Goal: Task Accomplishment & Management: Manage account settings

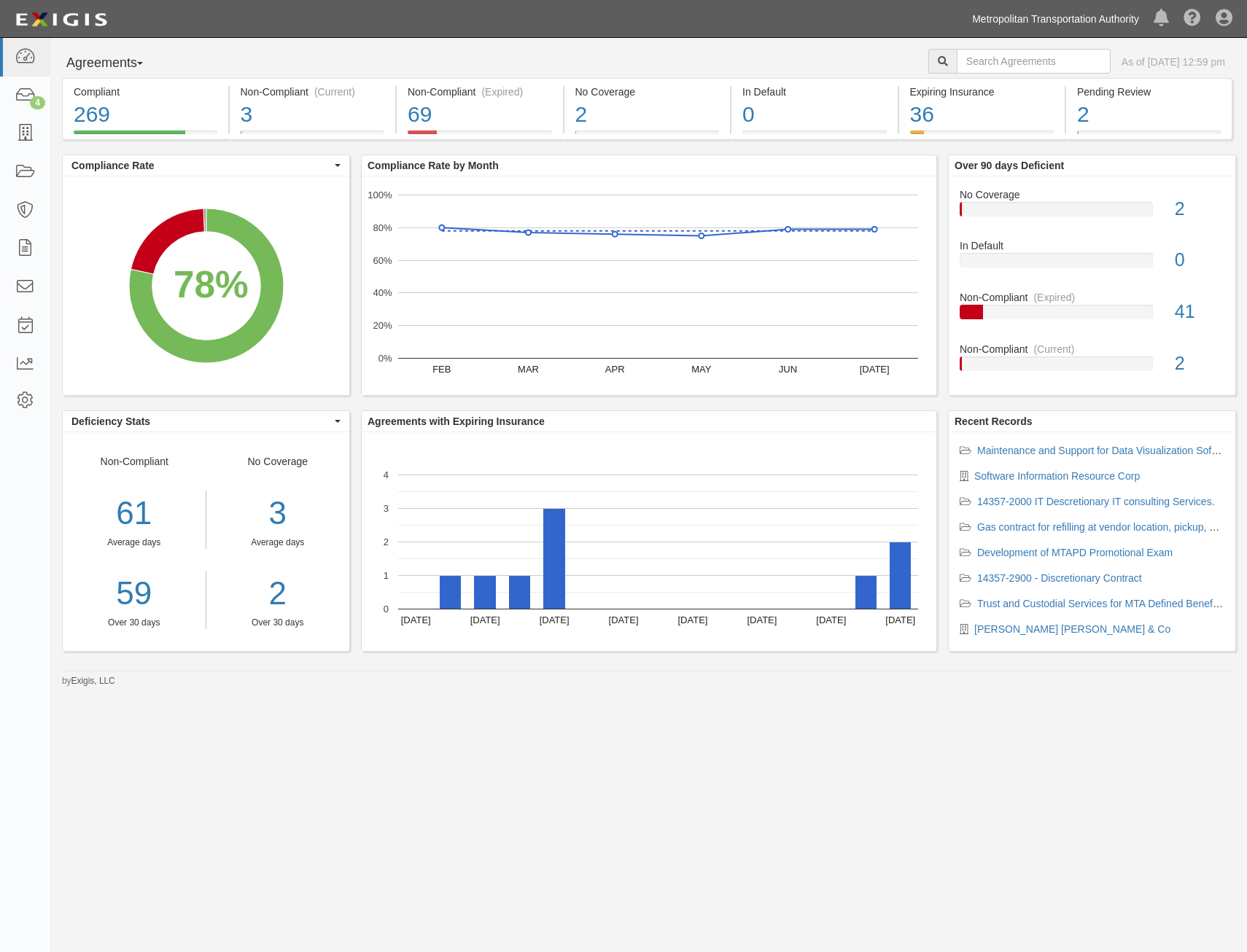
click at [1056, 26] on link "Metropolitan Transportation Authority" at bounding box center [1056, 18] width 181 height 29
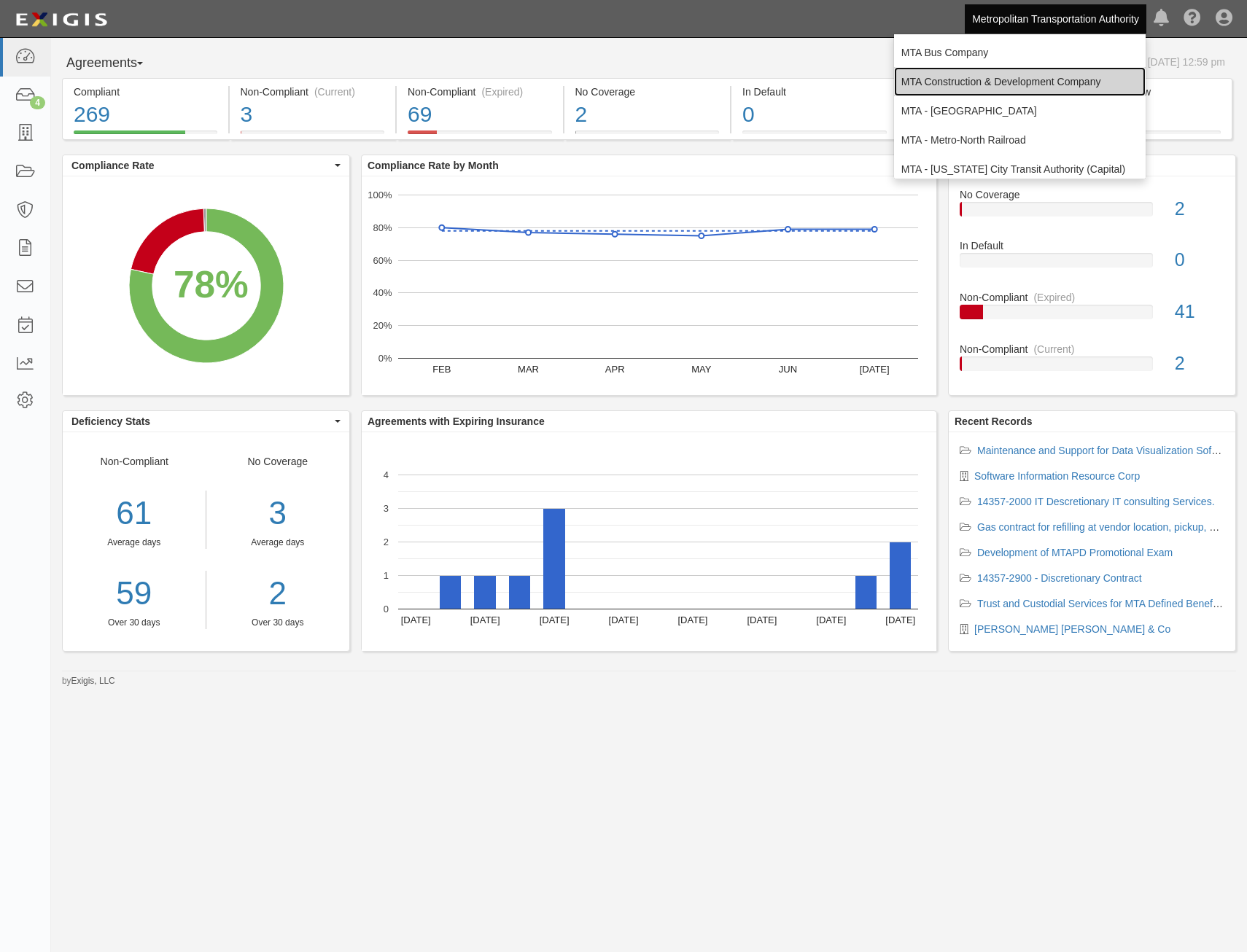
click at [1028, 80] on link "MTA Construction & Development Company" at bounding box center [1019, 81] width 252 height 29
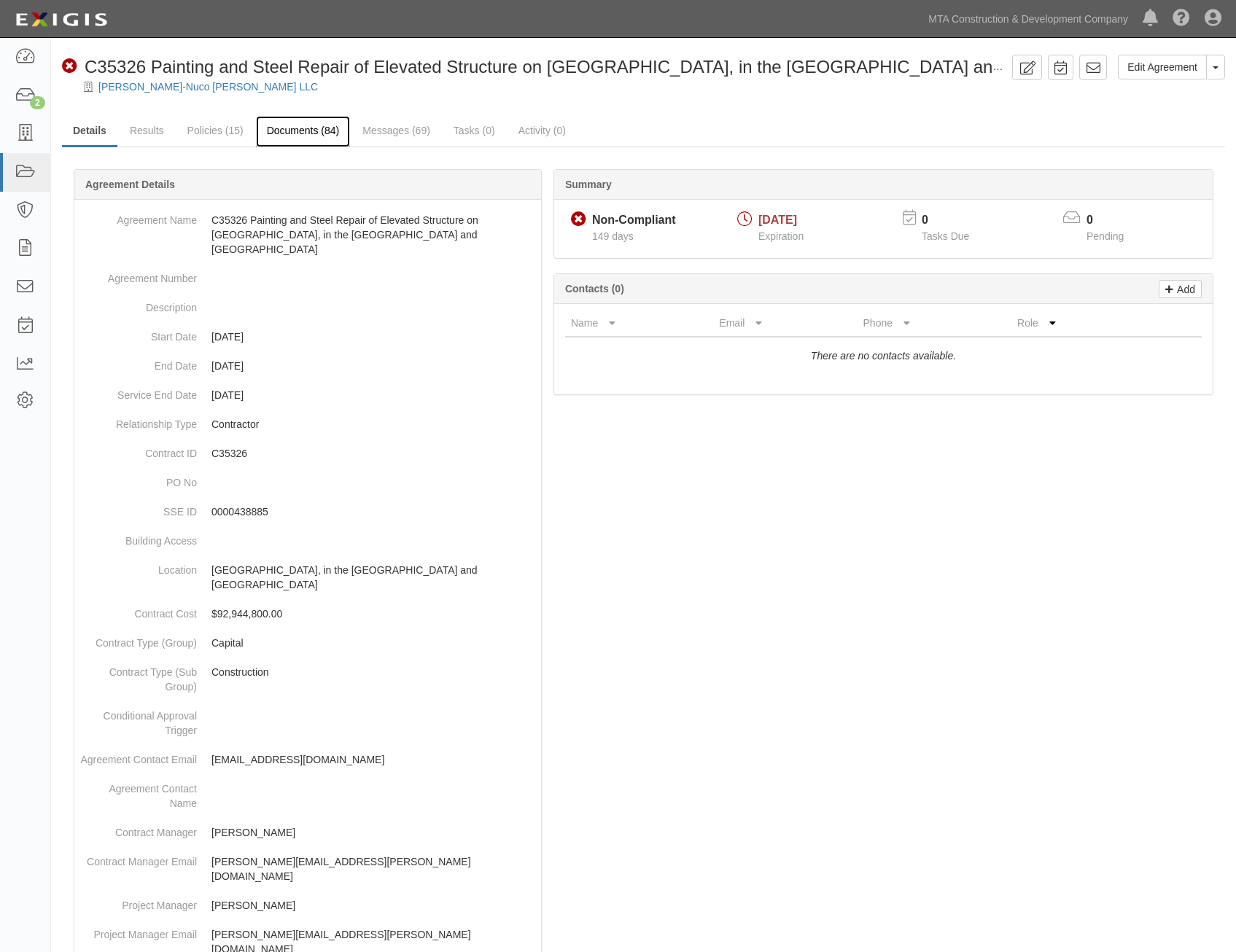
click at [309, 138] on link "Documents (84)" at bounding box center [303, 132] width 95 height 32
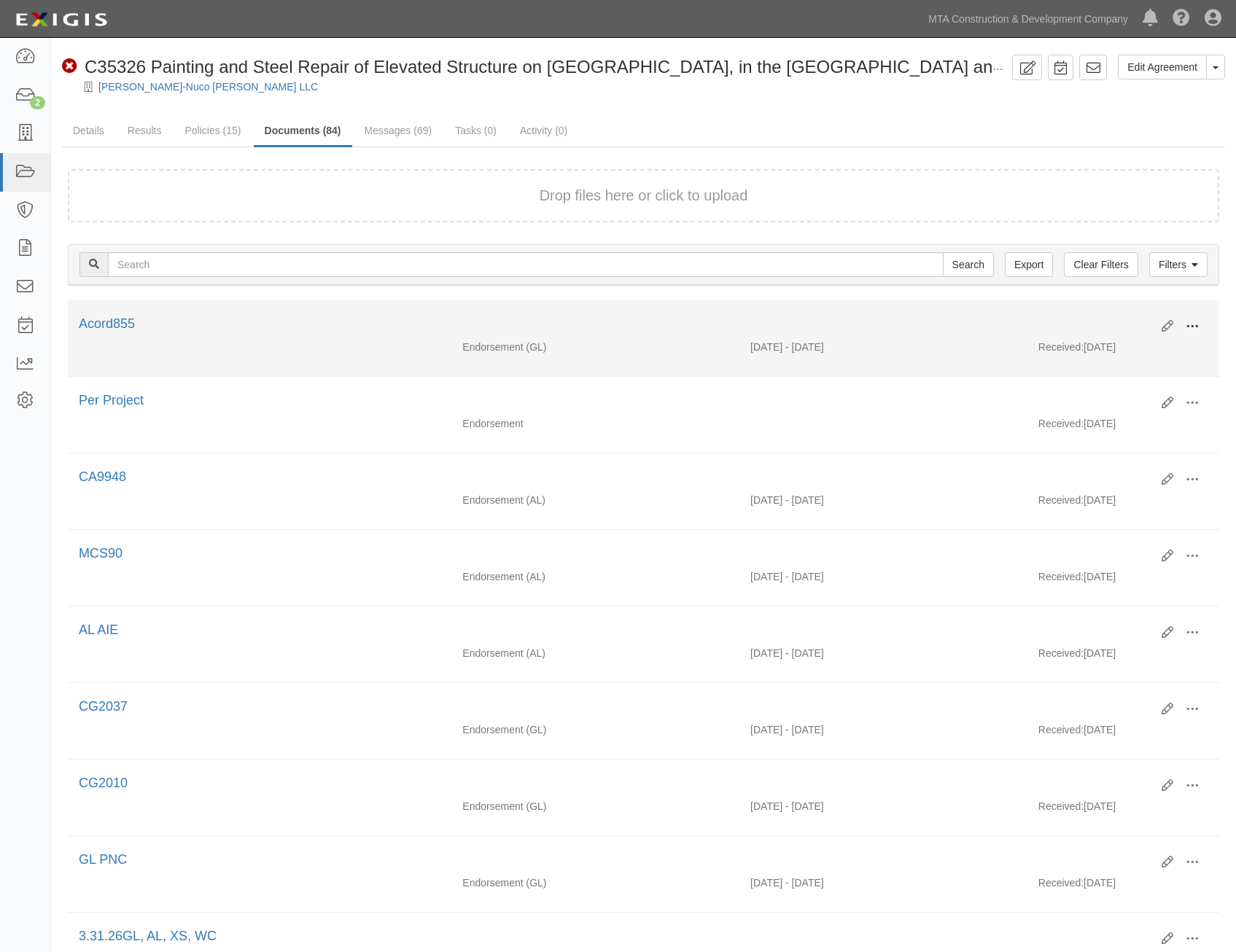
click at [1194, 326] on span at bounding box center [1192, 326] width 13 height 13
click at [1117, 348] on link "View" at bounding box center [1122, 347] width 115 height 26
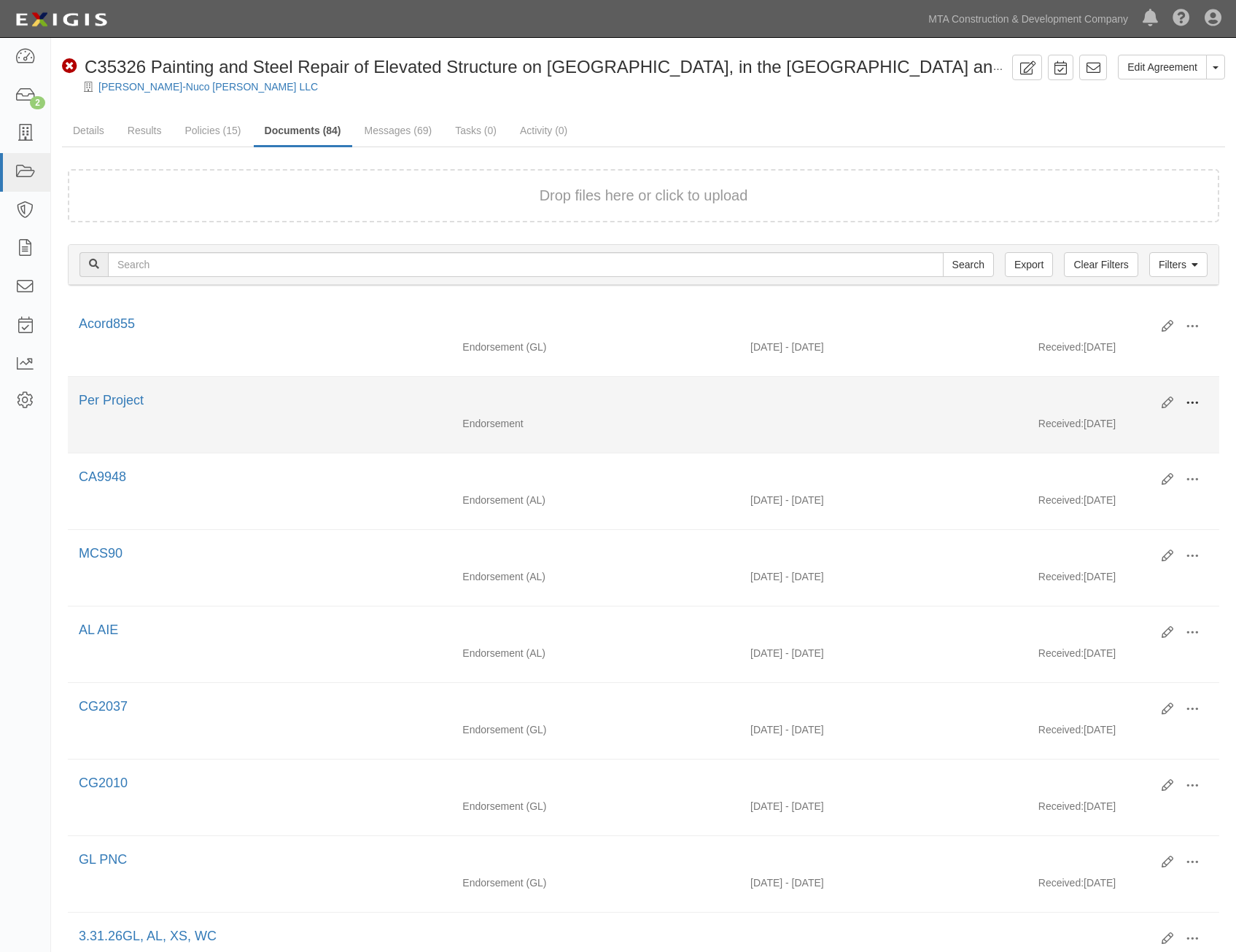
click at [1192, 407] on span at bounding box center [1192, 403] width 13 height 13
click at [1129, 425] on link "View" at bounding box center [1122, 424] width 115 height 26
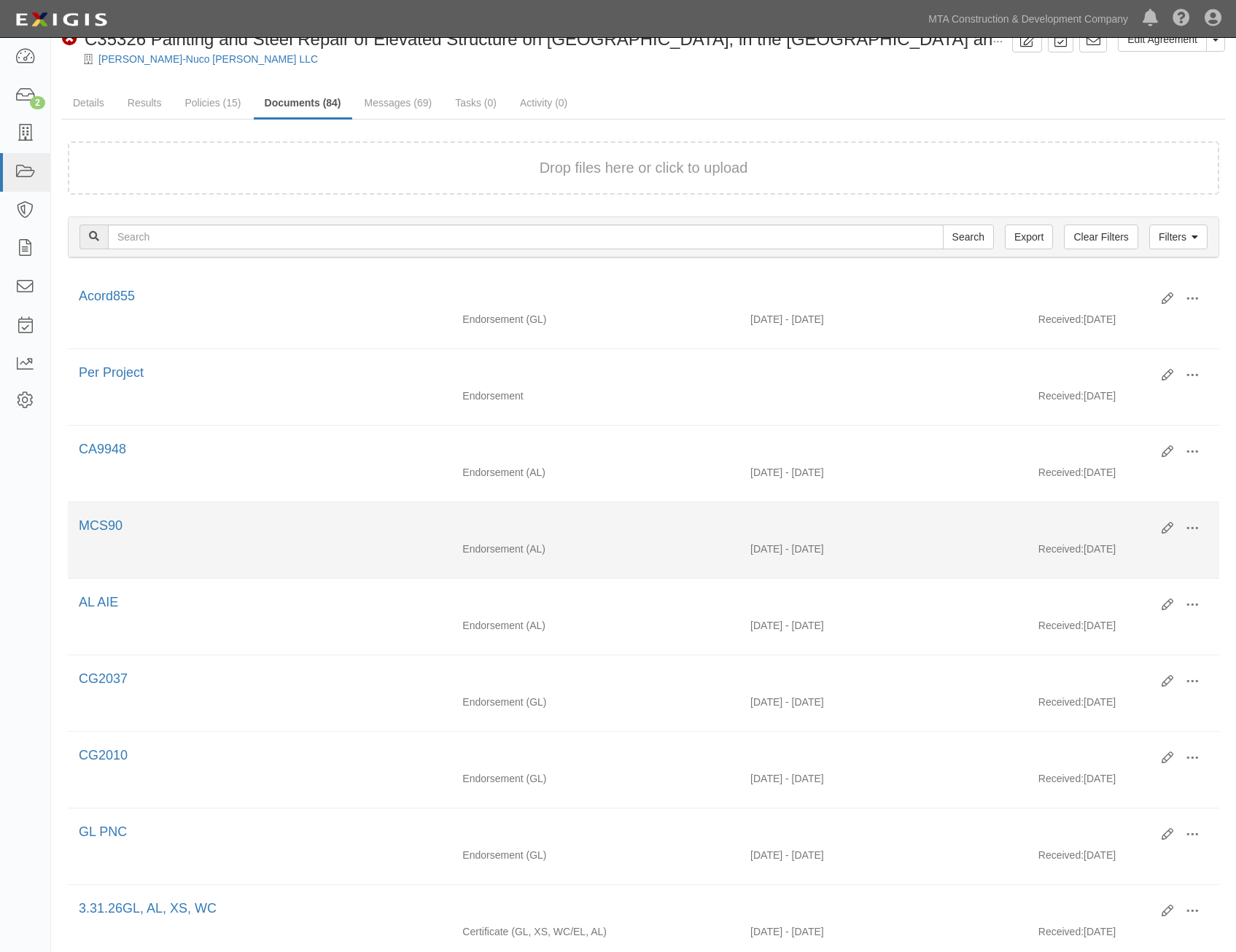
scroll to position [73, 0]
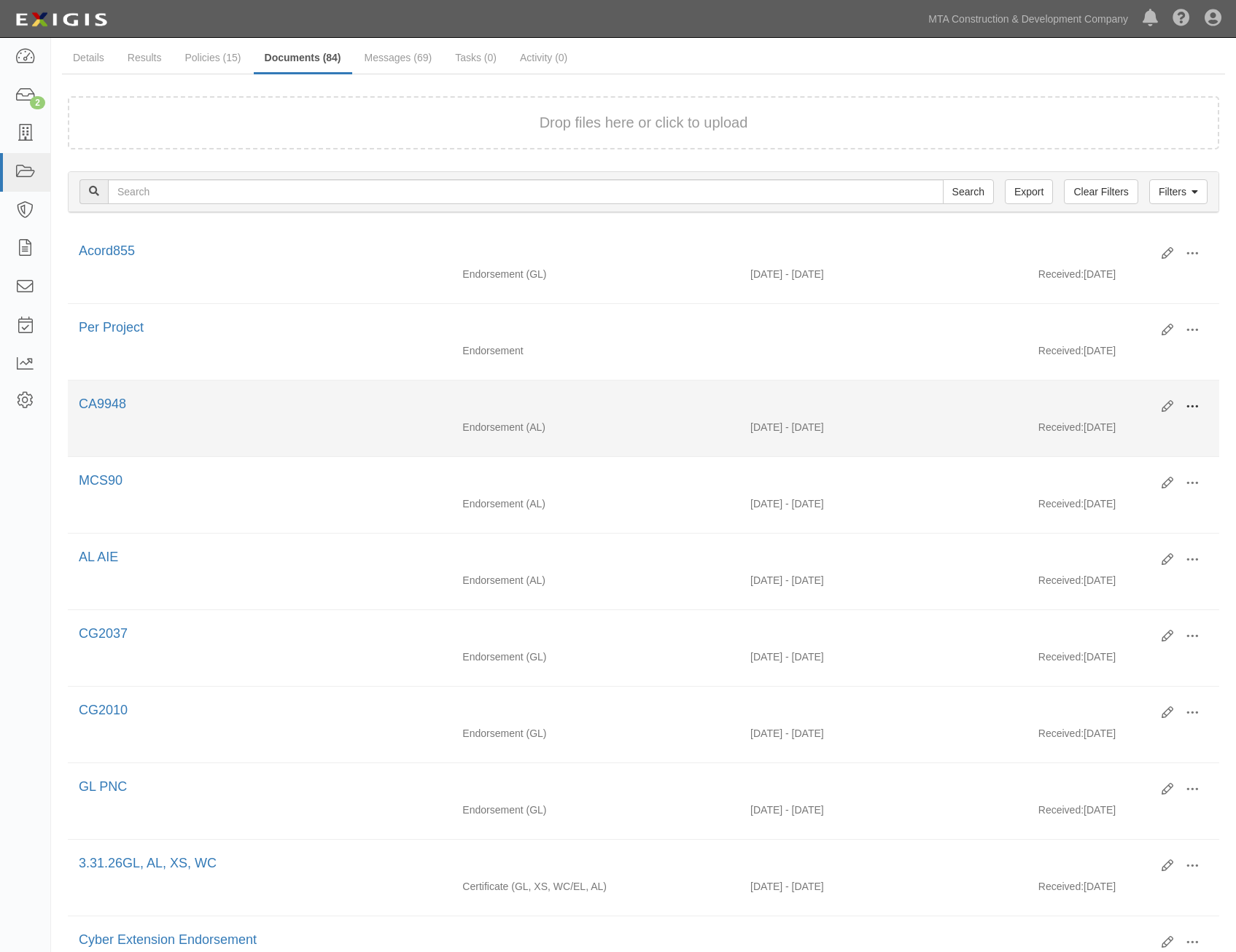
click at [1190, 404] on span at bounding box center [1192, 406] width 13 height 13
click at [1139, 423] on link "View" at bounding box center [1122, 428] width 115 height 26
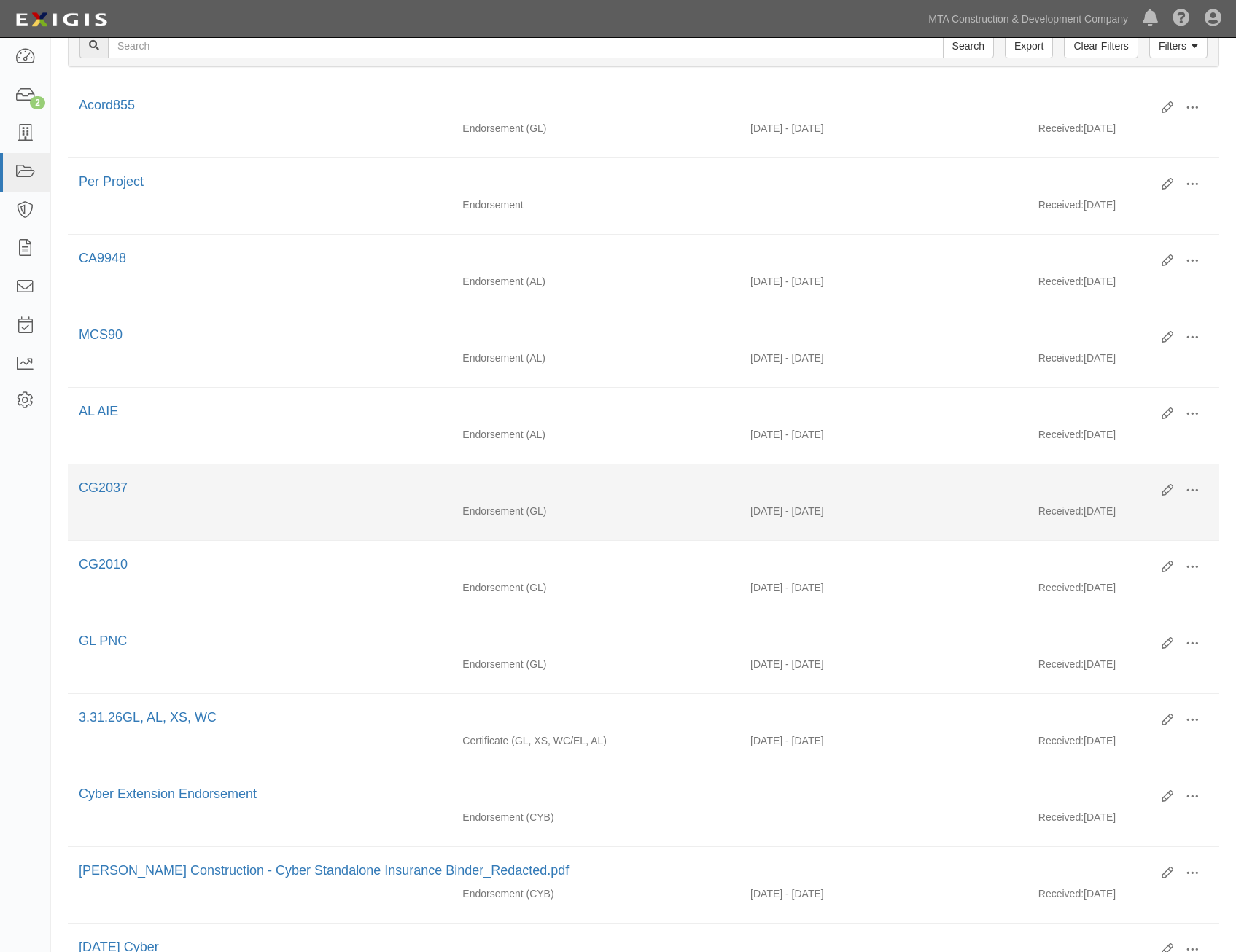
scroll to position [291, 0]
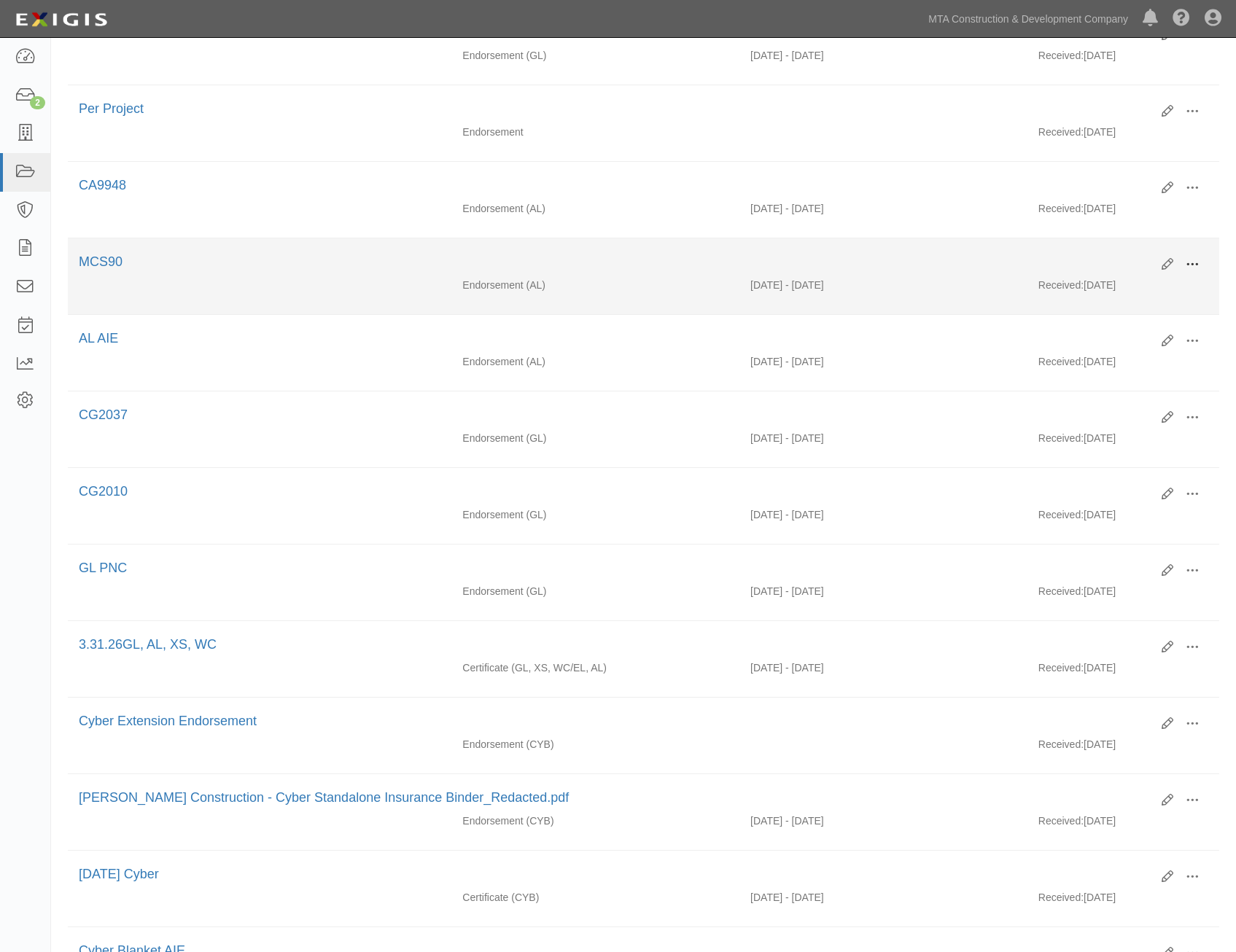
click at [1191, 261] on span at bounding box center [1192, 264] width 13 height 13
click at [1137, 283] on link "View" at bounding box center [1122, 286] width 115 height 26
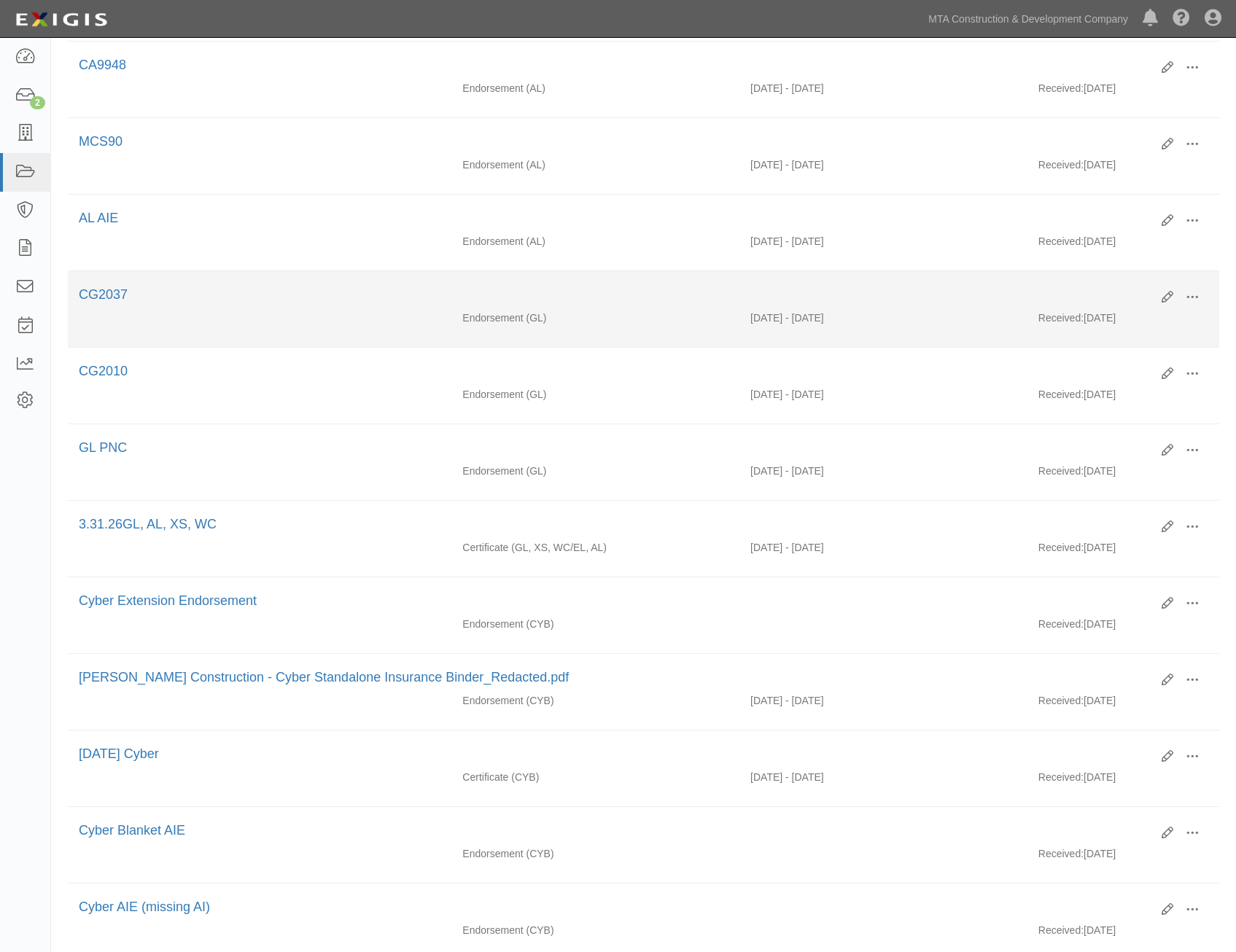
scroll to position [438, 0]
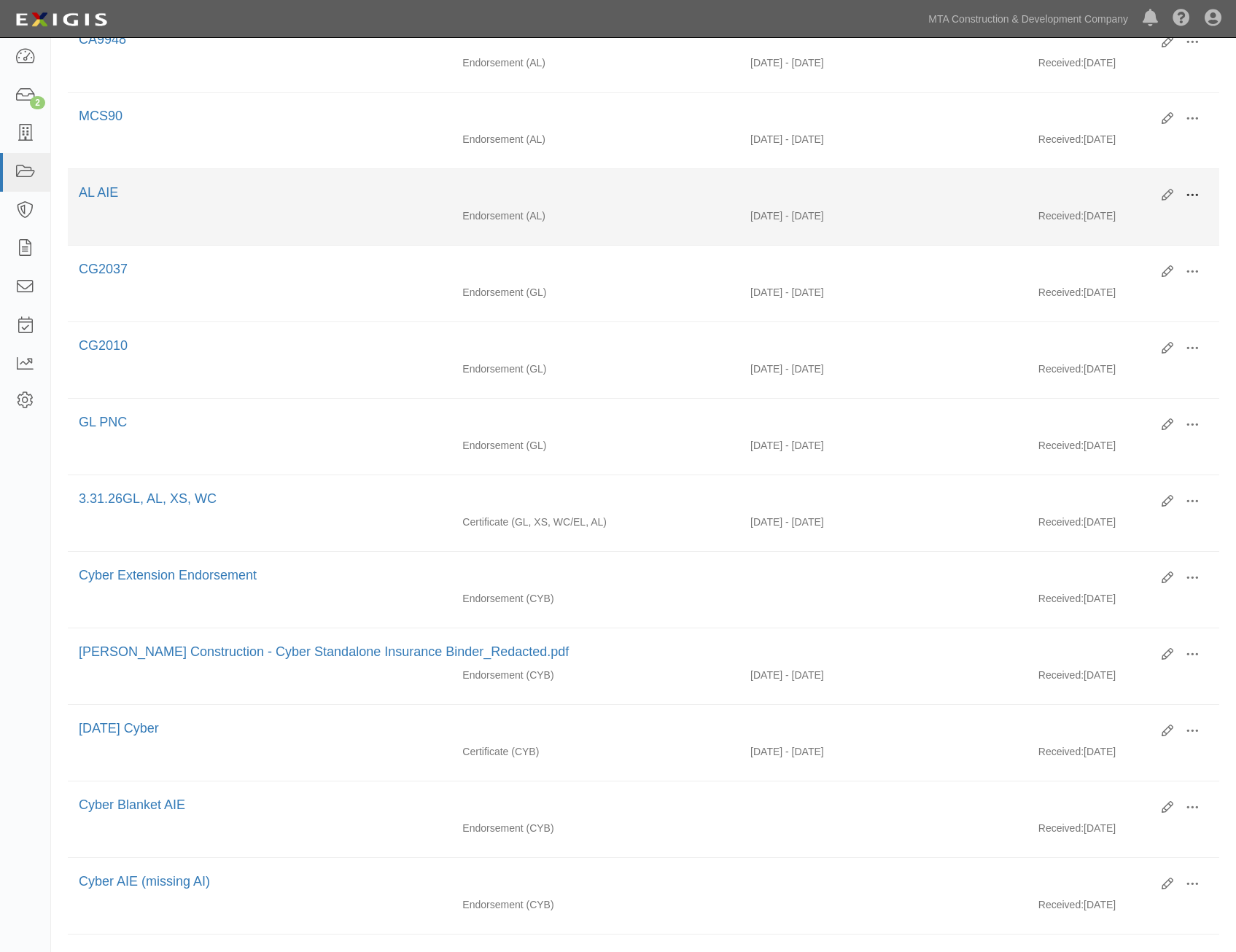
click at [1197, 191] on span at bounding box center [1192, 195] width 13 height 13
click at [1141, 210] on link "View" at bounding box center [1122, 216] width 115 height 26
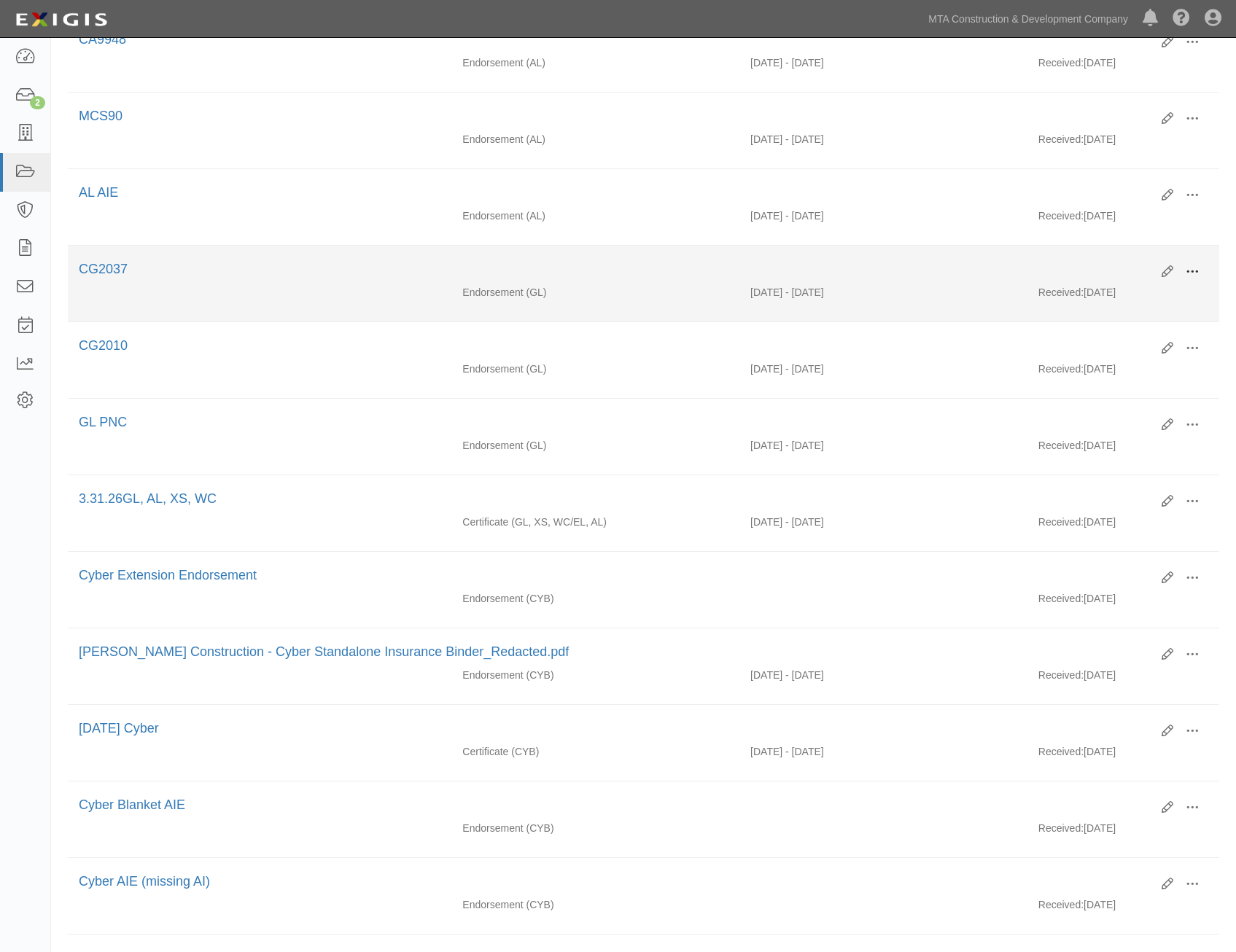
click at [1194, 271] on span at bounding box center [1192, 272] width 13 height 13
click at [1147, 293] on link "View" at bounding box center [1122, 292] width 115 height 26
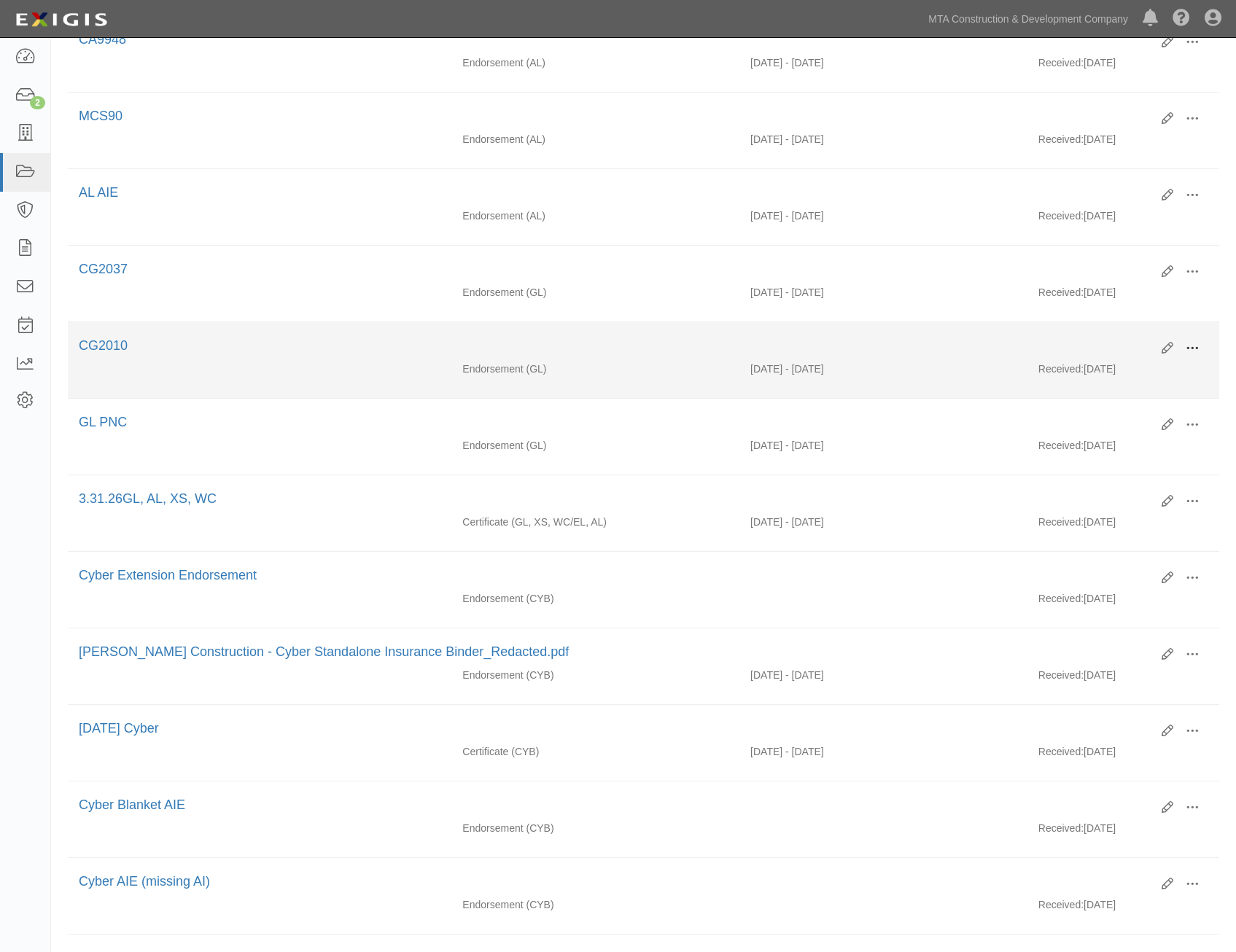
click at [1197, 345] on span at bounding box center [1192, 348] width 13 height 13
click at [1126, 371] on link "View" at bounding box center [1122, 369] width 115 height 26
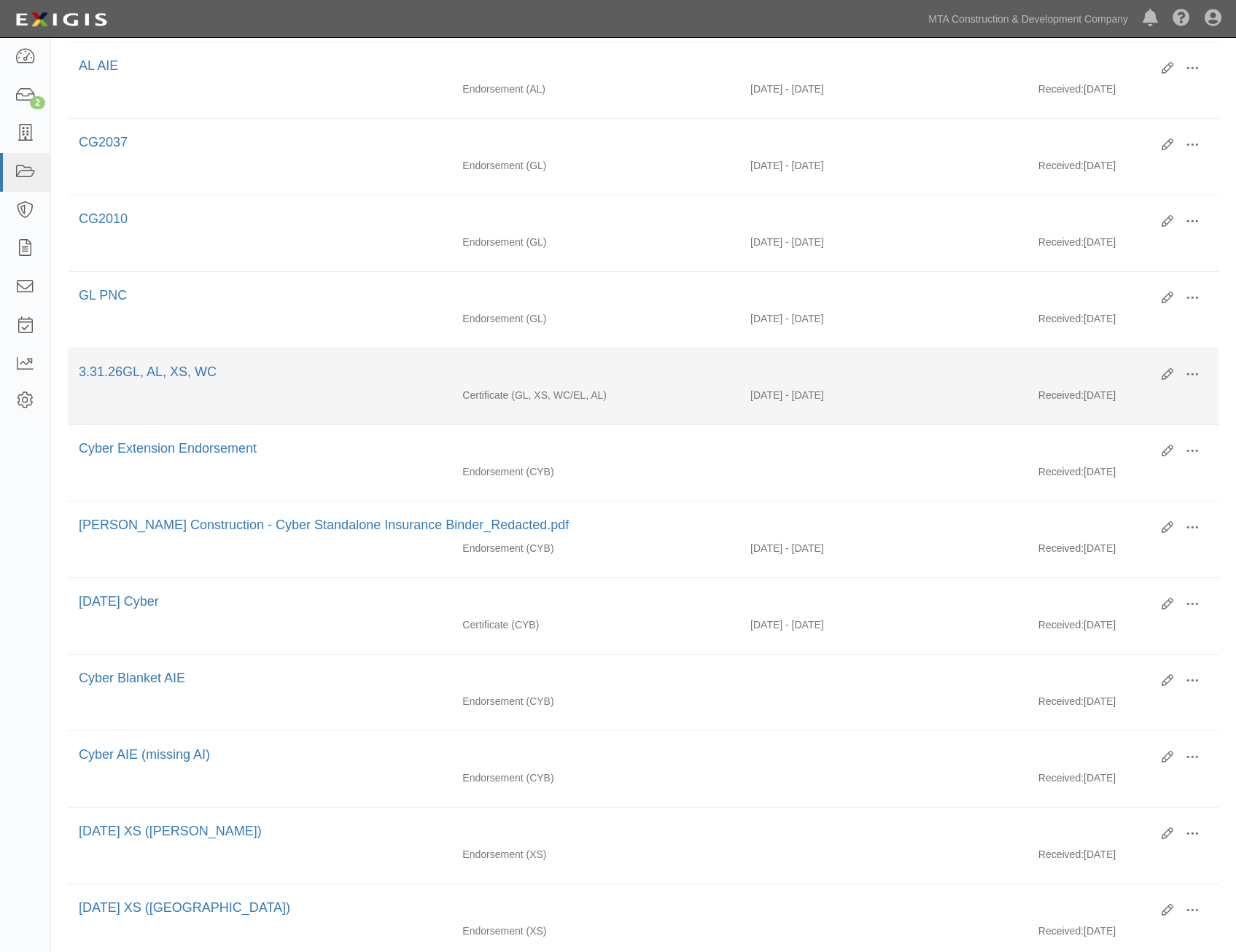
scroll to position [583, 0]
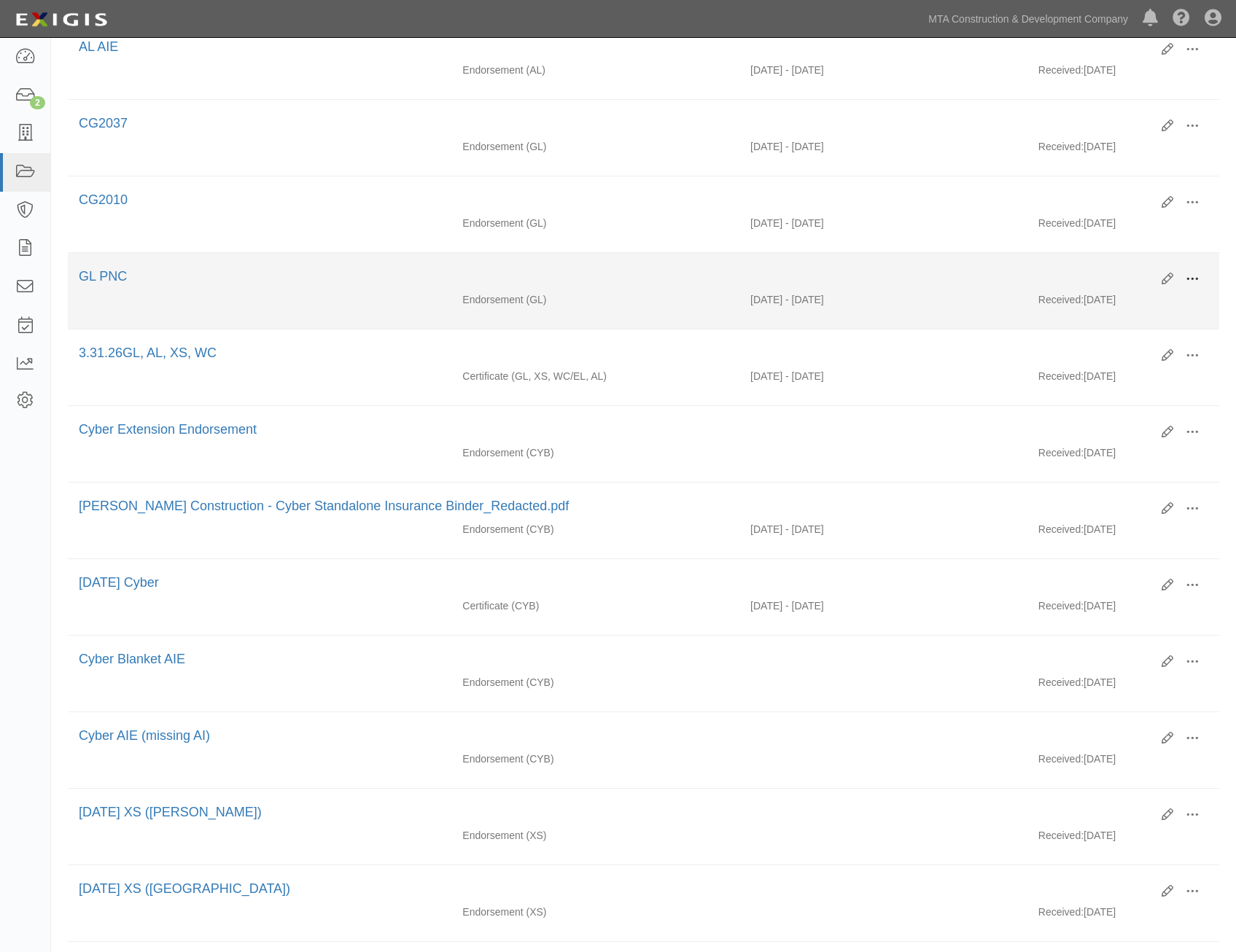
click at [1194, 278] on span at bounding box center [1192, 279] width 13 height 13
click at [1135, 305] on link "View" at bounding box center [1122, 300] width 115 height 26
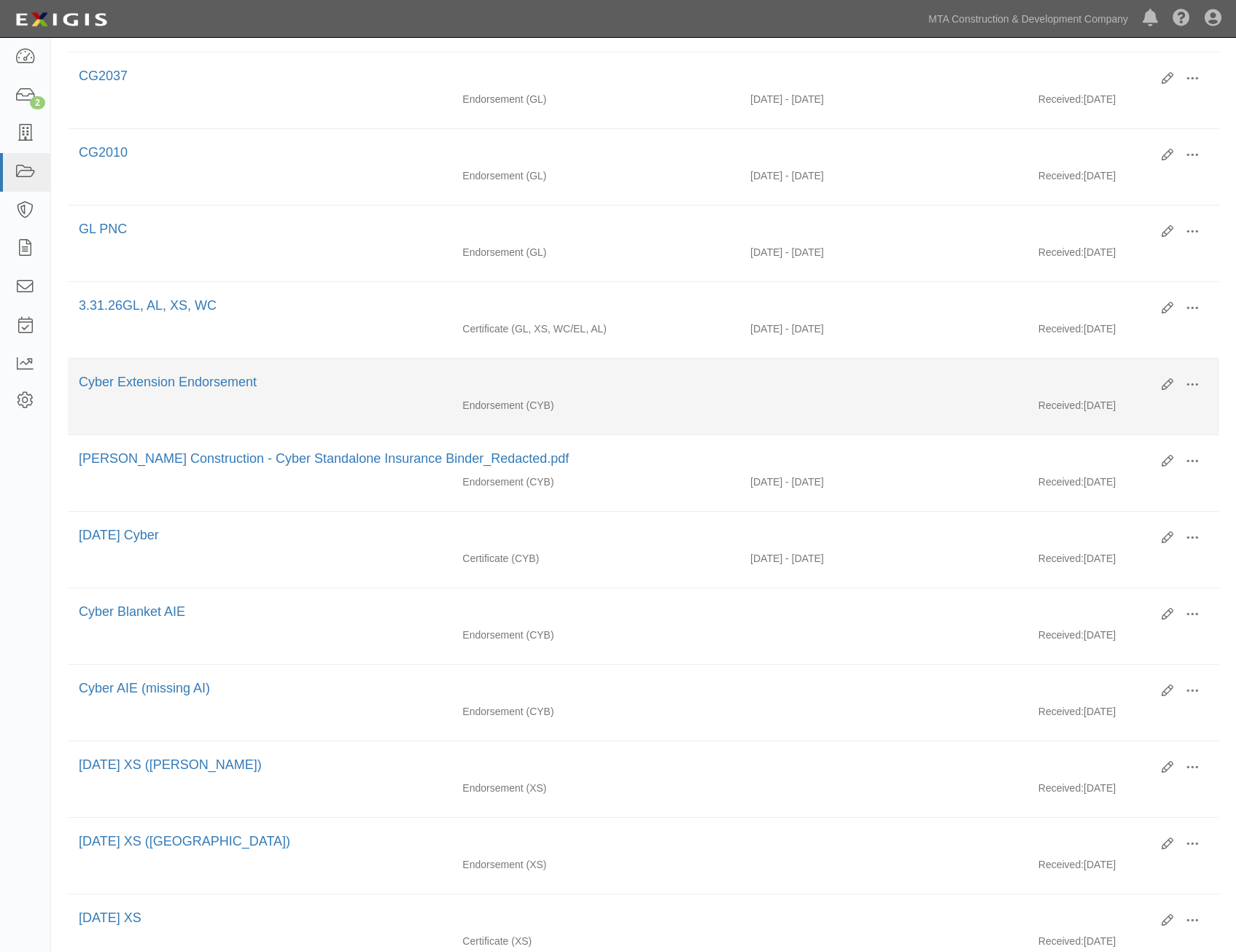
scroll to position [657, 0]
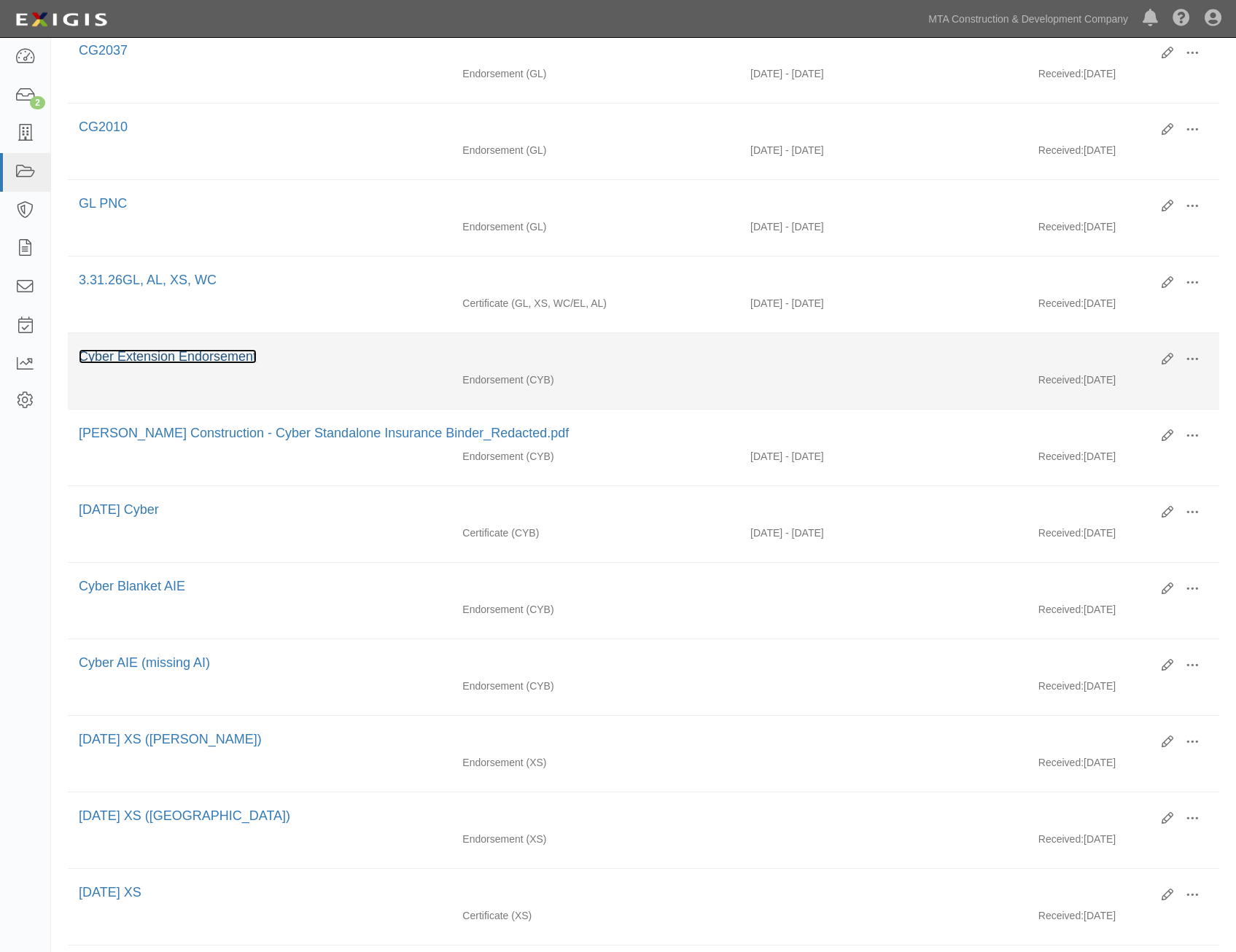
click at [184, 357] on link "Cyber Extension Endorsement" at bounding box center [167, 356] width 178 height 15
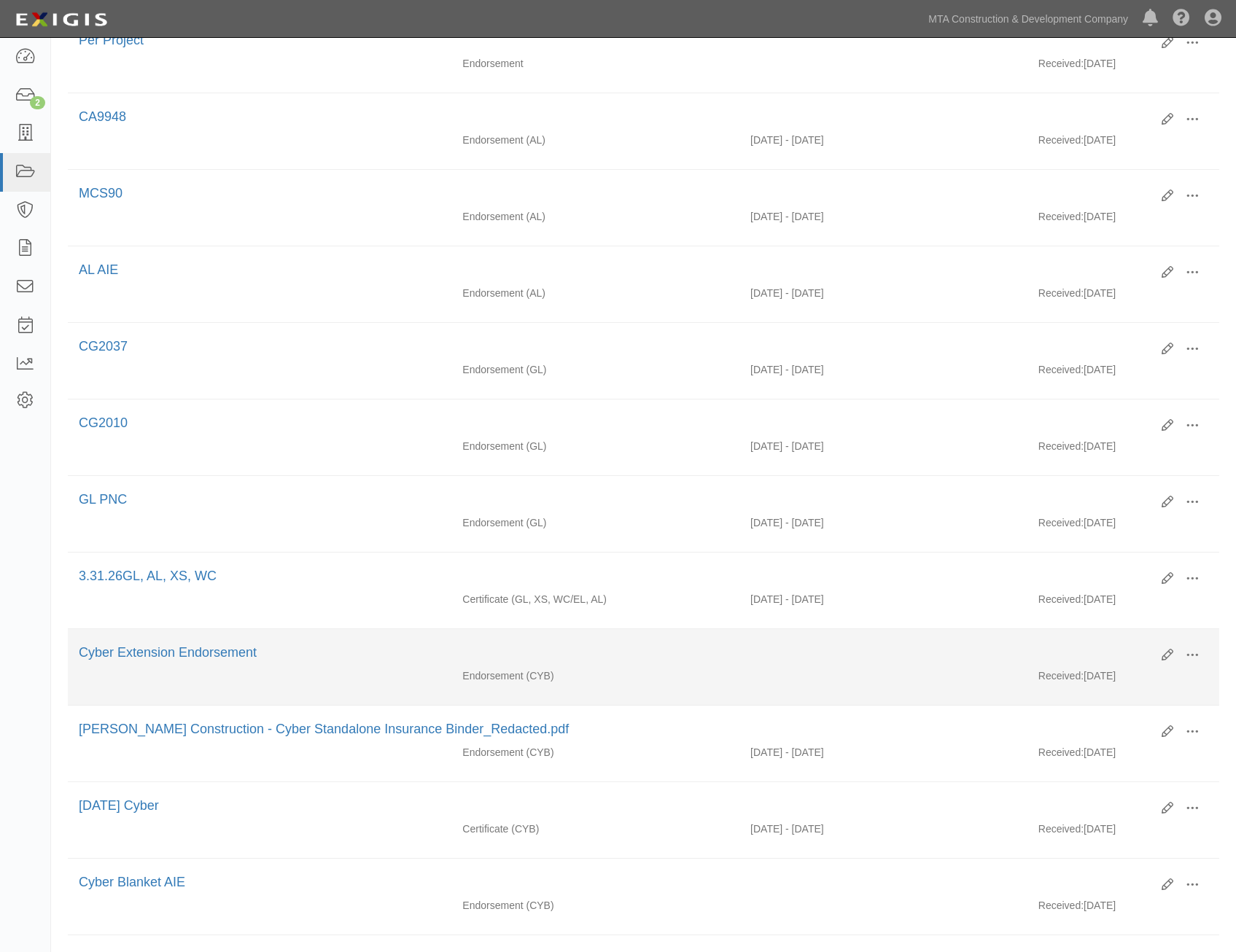
scroll to position [364, 0]
click at [1189, 649] on span at bounding box center [1192, 651] width 13 height 13
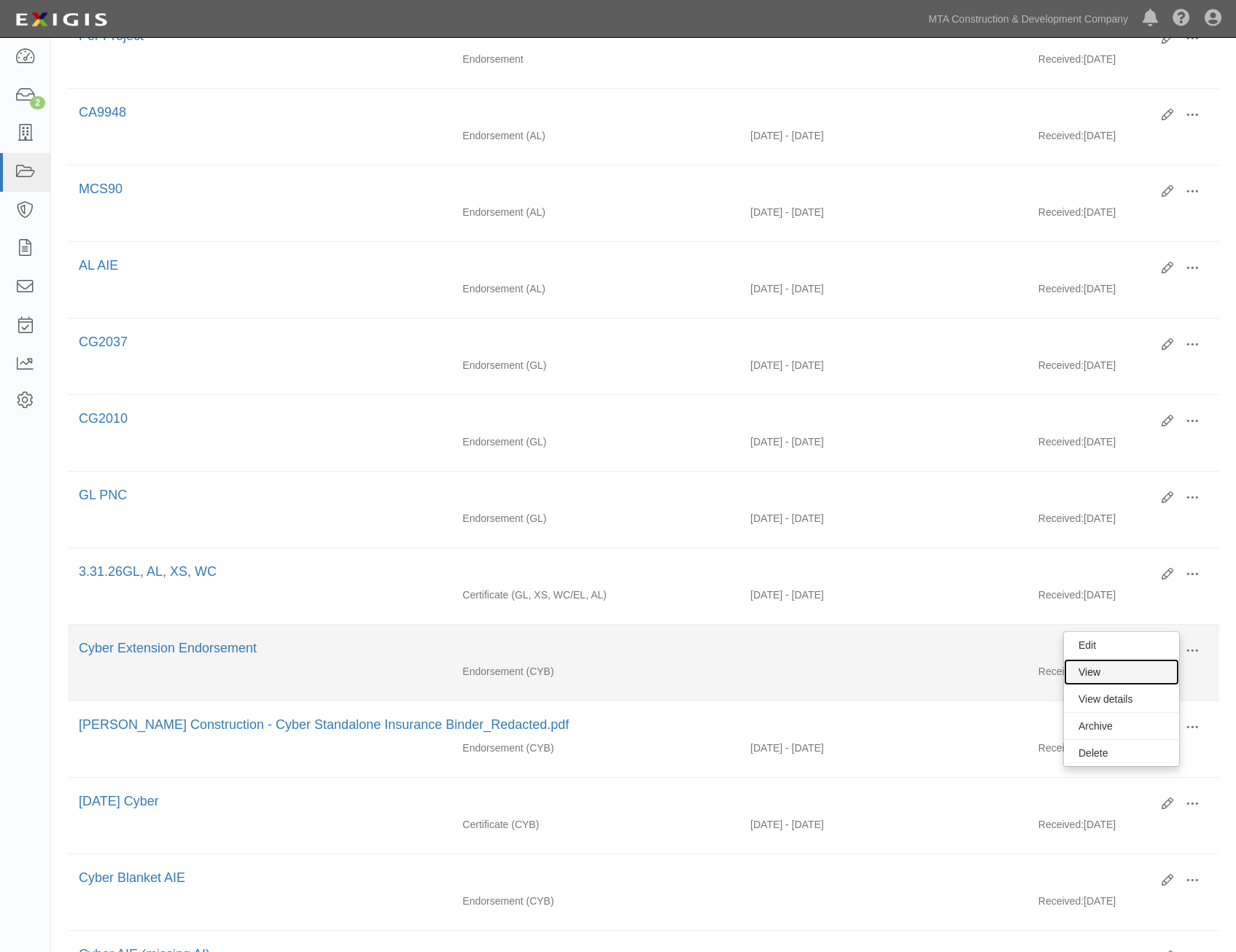
click at [1116, 675] on link "View" at bounding box center [1122, 671] width 115 height 26
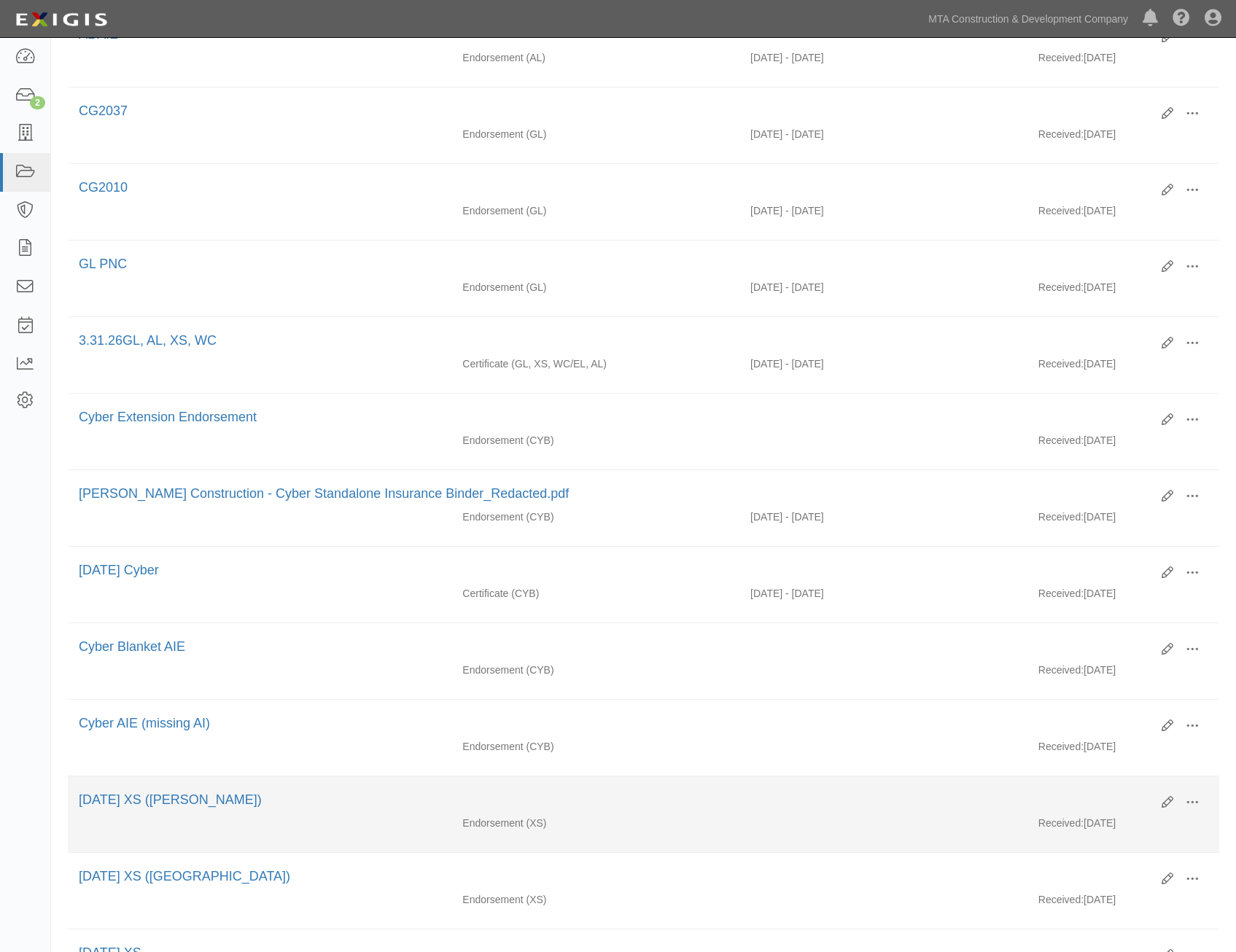
scroll to position [729, 0]
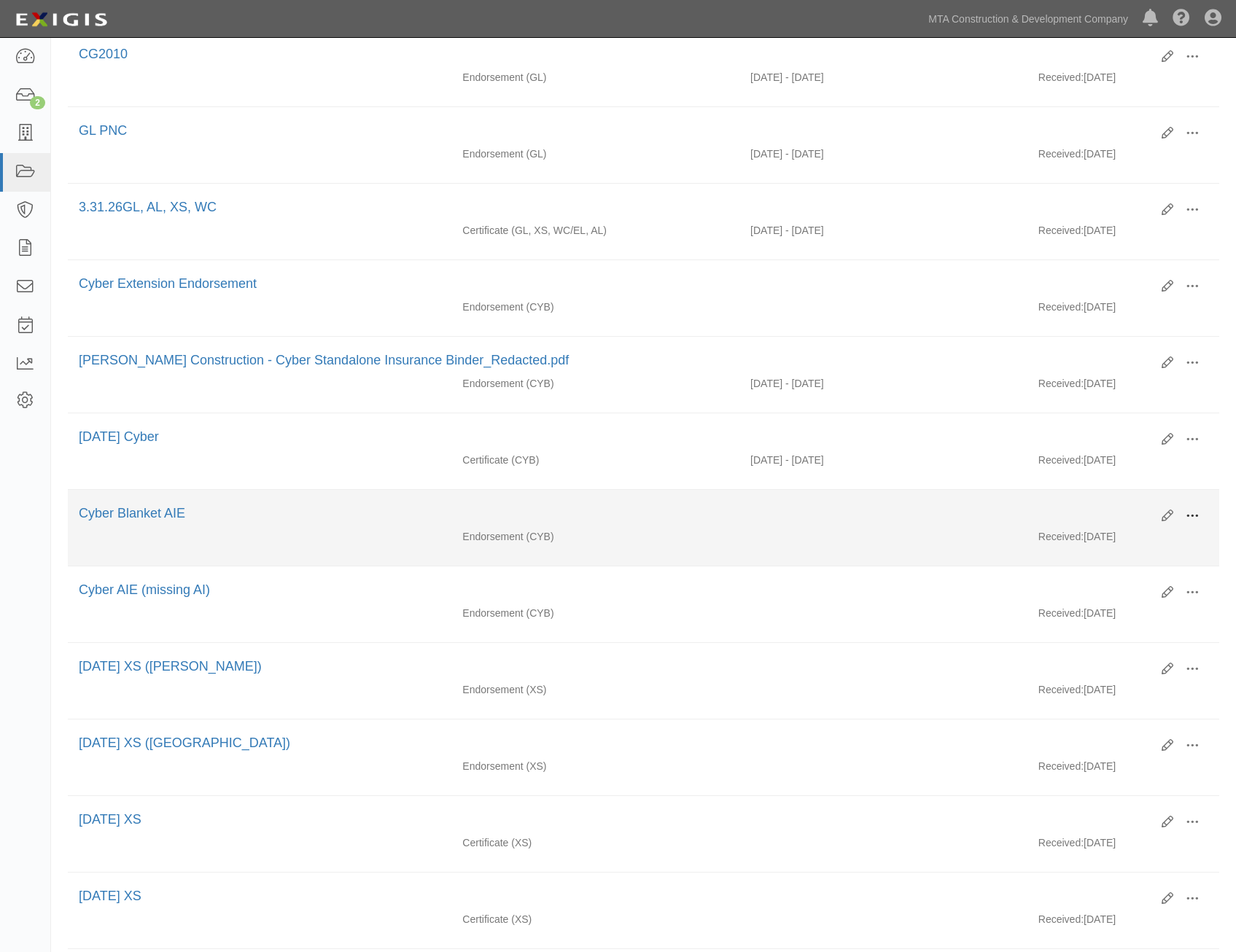
click at [1190, 515] on span at bounding box center [1192, 515] width 13 height 13
click at [1145, 539] on link "View" at bounding box center [1122, 537] width 115 height 26
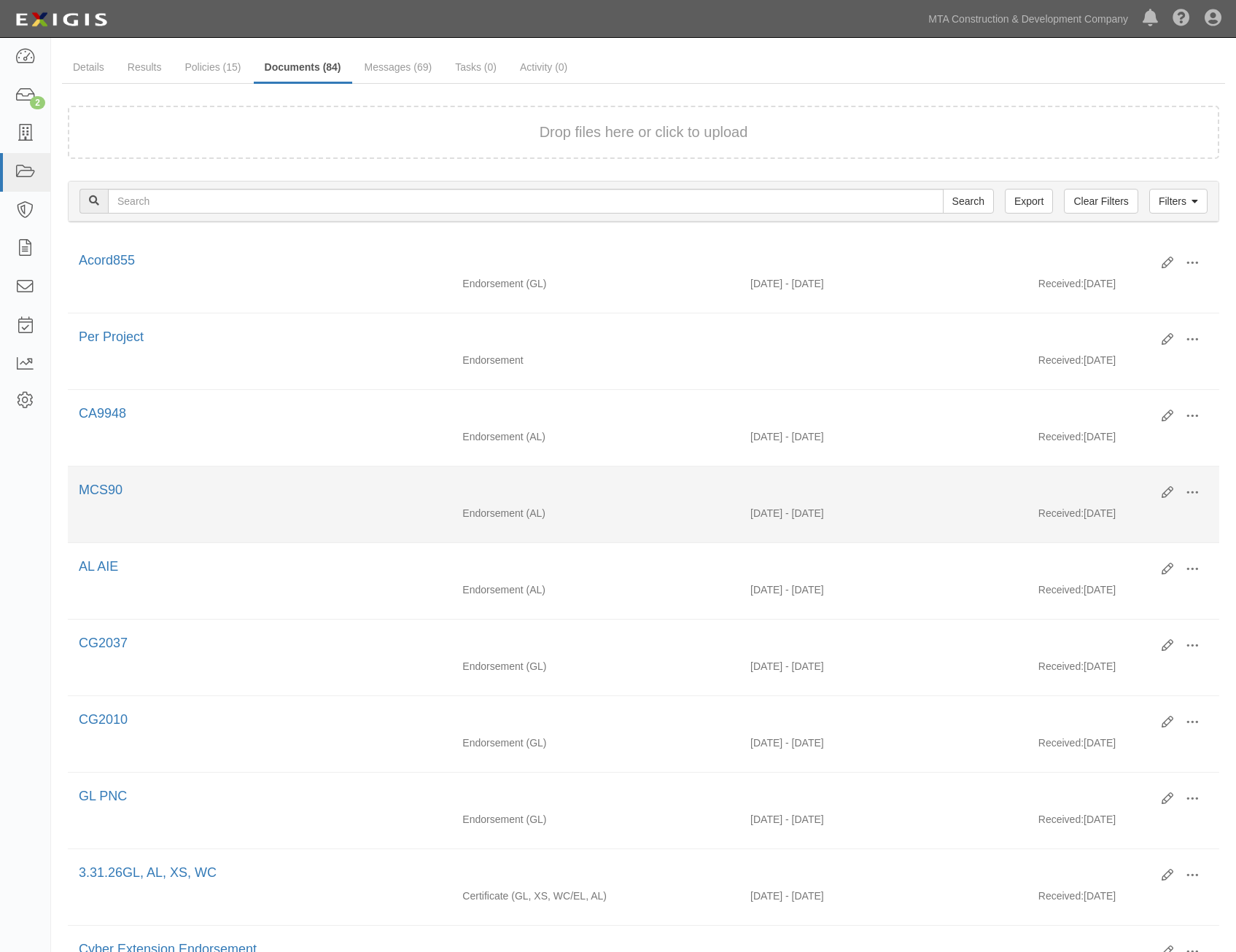
scroll to position [0, 0]
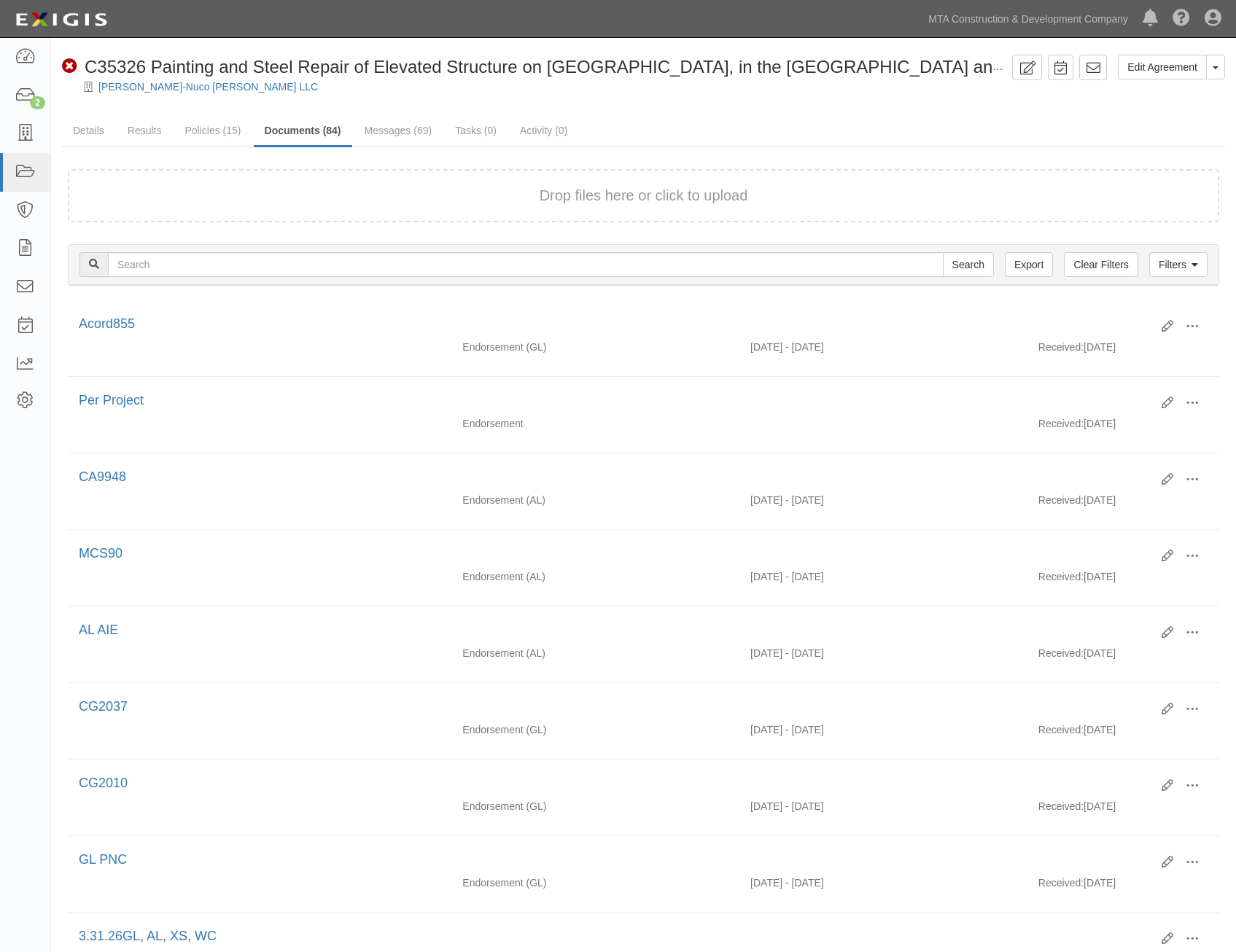
click at [1085, 20] on link "MTA Construction & Development Company" at bounding box center [1028, 18] width 214 height 29
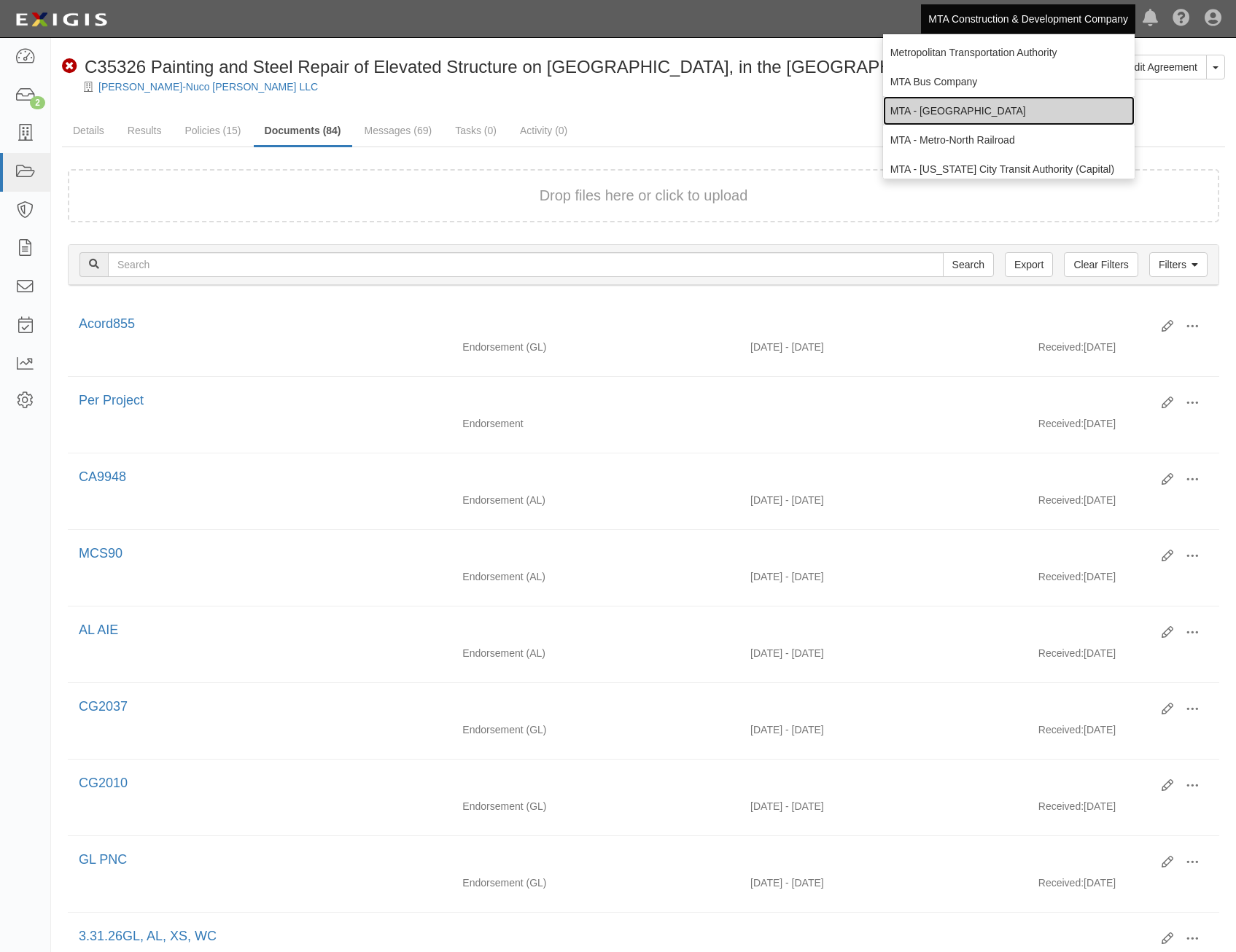
click at [1002, 100] on link "MTA - [GEOGRAPHIC_DATA]" at bounding box center [1008, 110] width 252 height 29
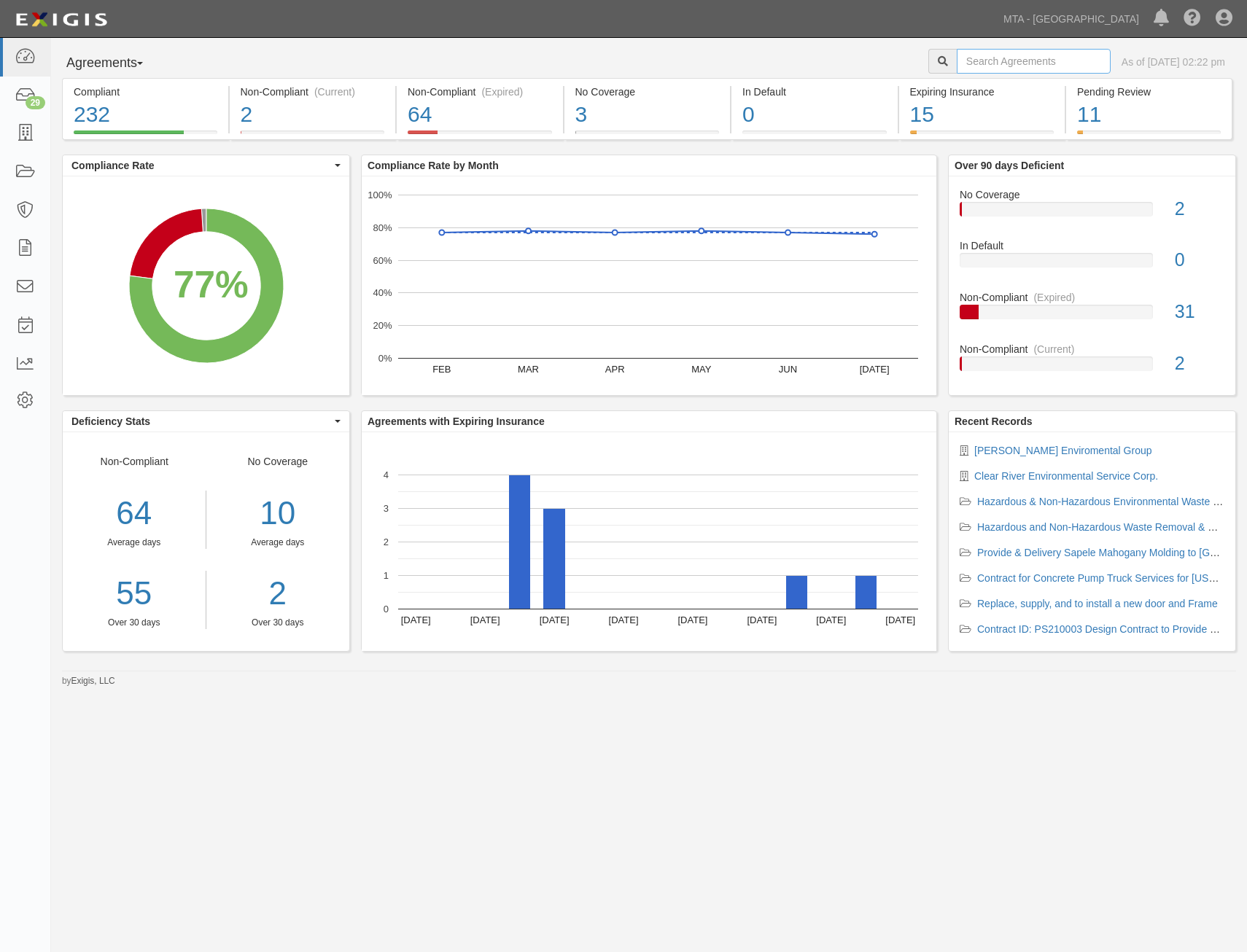
click at [1028, 64] on input "text" at bounding box center [1033, 61] width 154 height 25
type input "6093B"
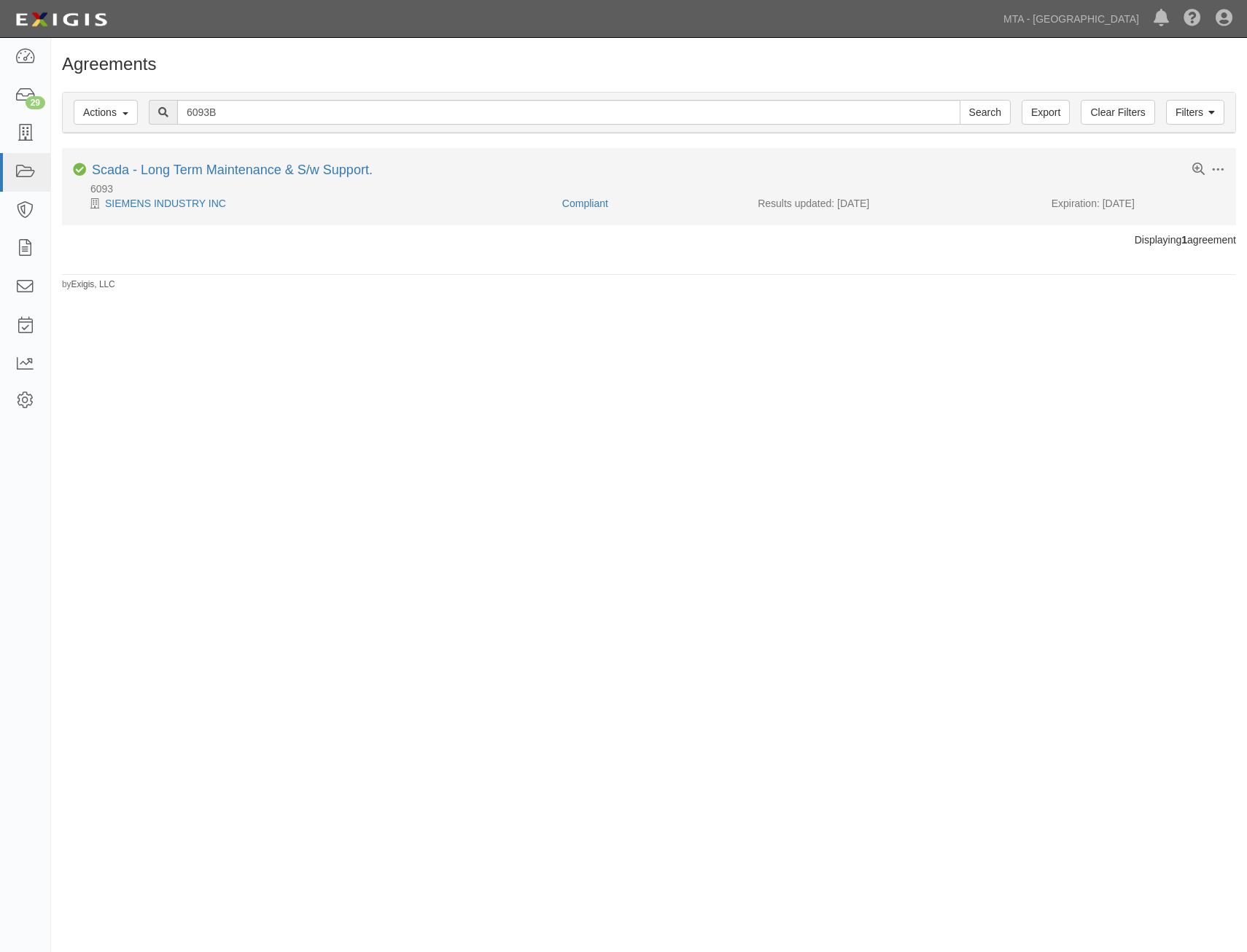
click at [279, 162] on li "Toggle Agreement Dropdown Edit Log activity Add task Send message Archive Delet…" at bounding box center [649, 186] width 1174 height 77
click at [351, 168] on link "Scada - Long Term Maintenance & S/w Support." at bounding box center [232, 169] width 281 height 15
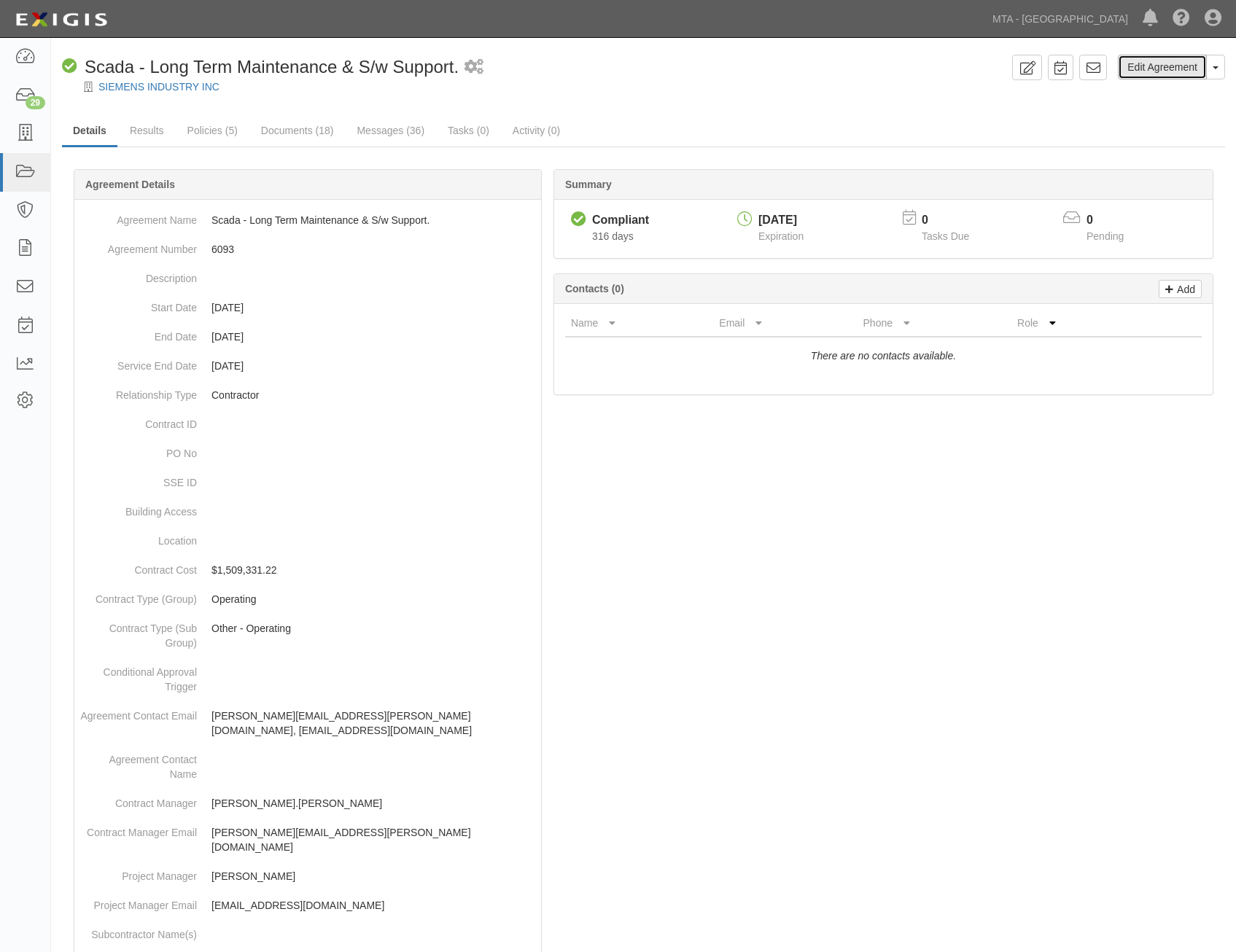
click at [1163, 71] on link "Edit Agreement" at bounding box center [1161, 67] width 89 height 25
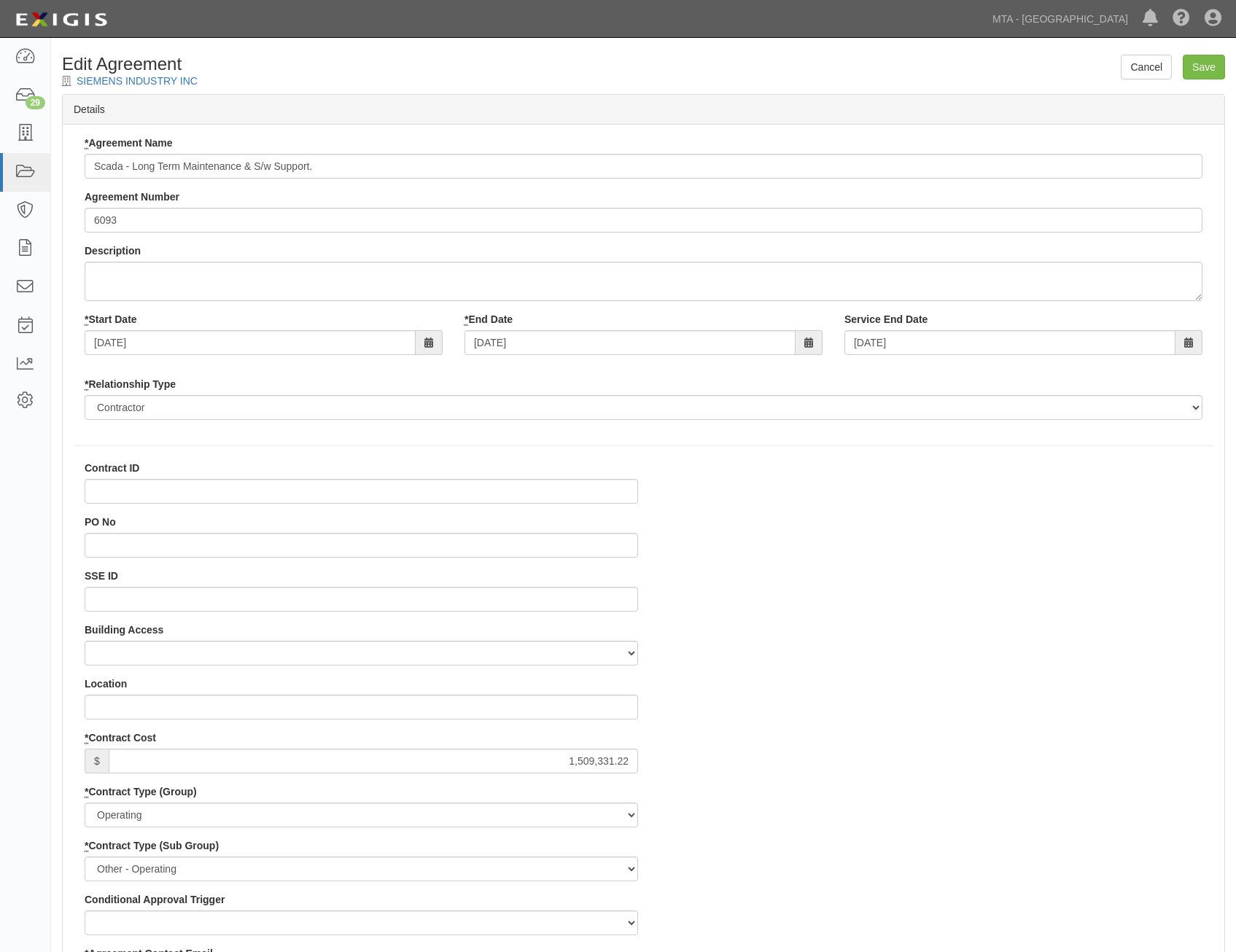
select select
click at [768, 346] on input "[DATE]" at bounding box center [630, 342] width 331 height 25
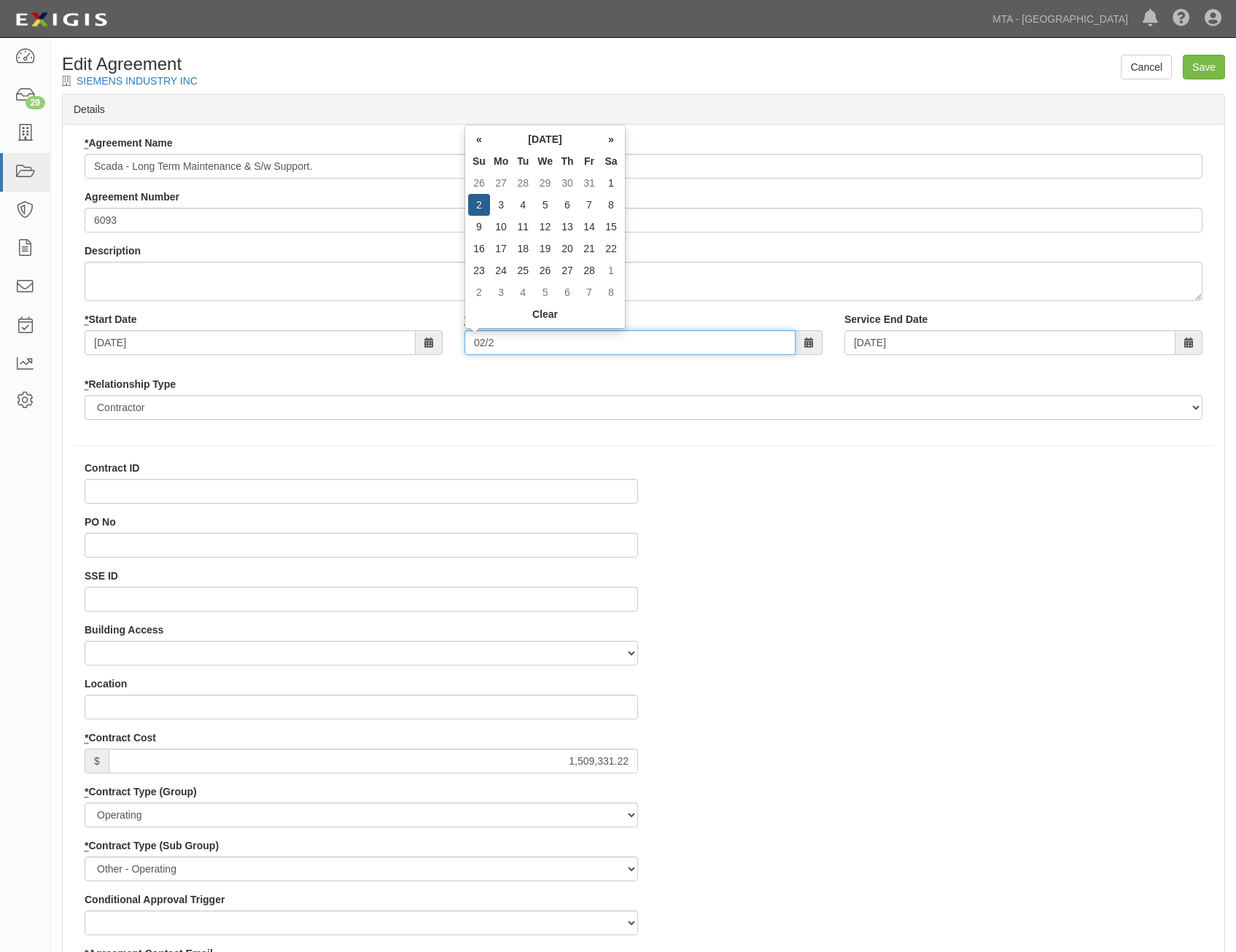
type input "02/29/"
type input "[DATE]"
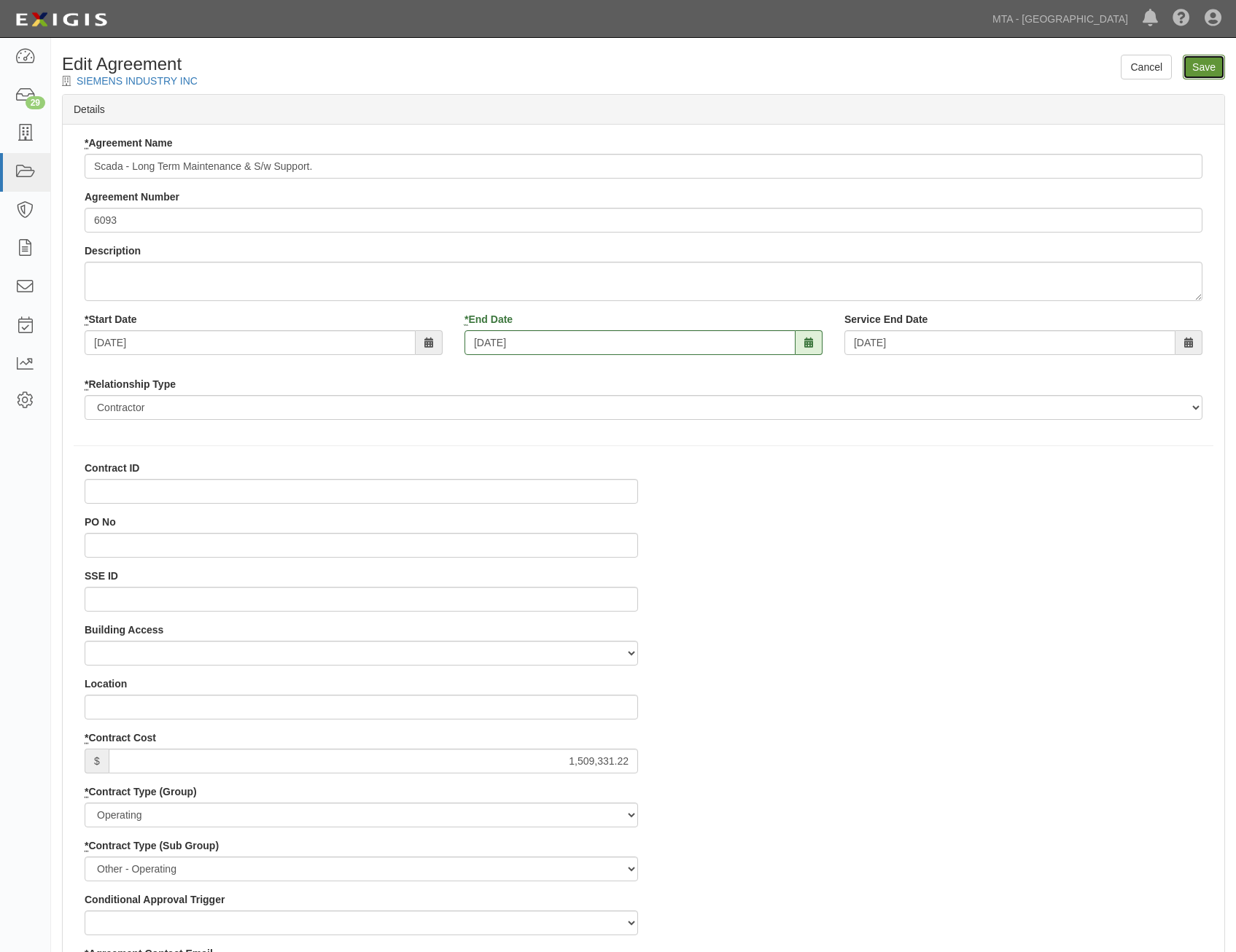
click at [1214, 67] on input "Save" at bounding box center [1204, 67] width 43 height 25
type input "1509331.22"
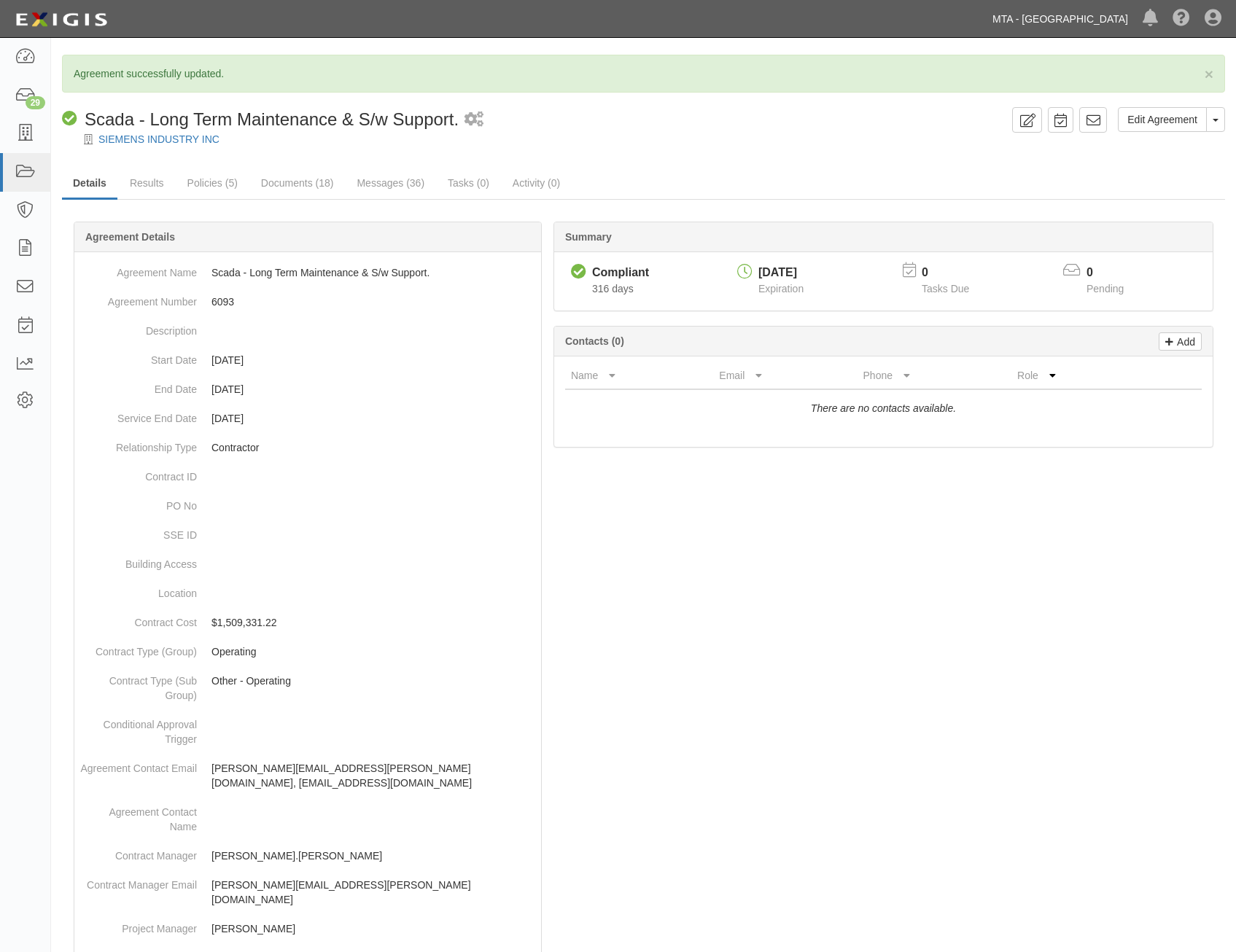
click at [1056, 15] on link "MTA - [GEOGRAPHIC_DATA]" at bounding box center [1060, 18] width 150 height 29
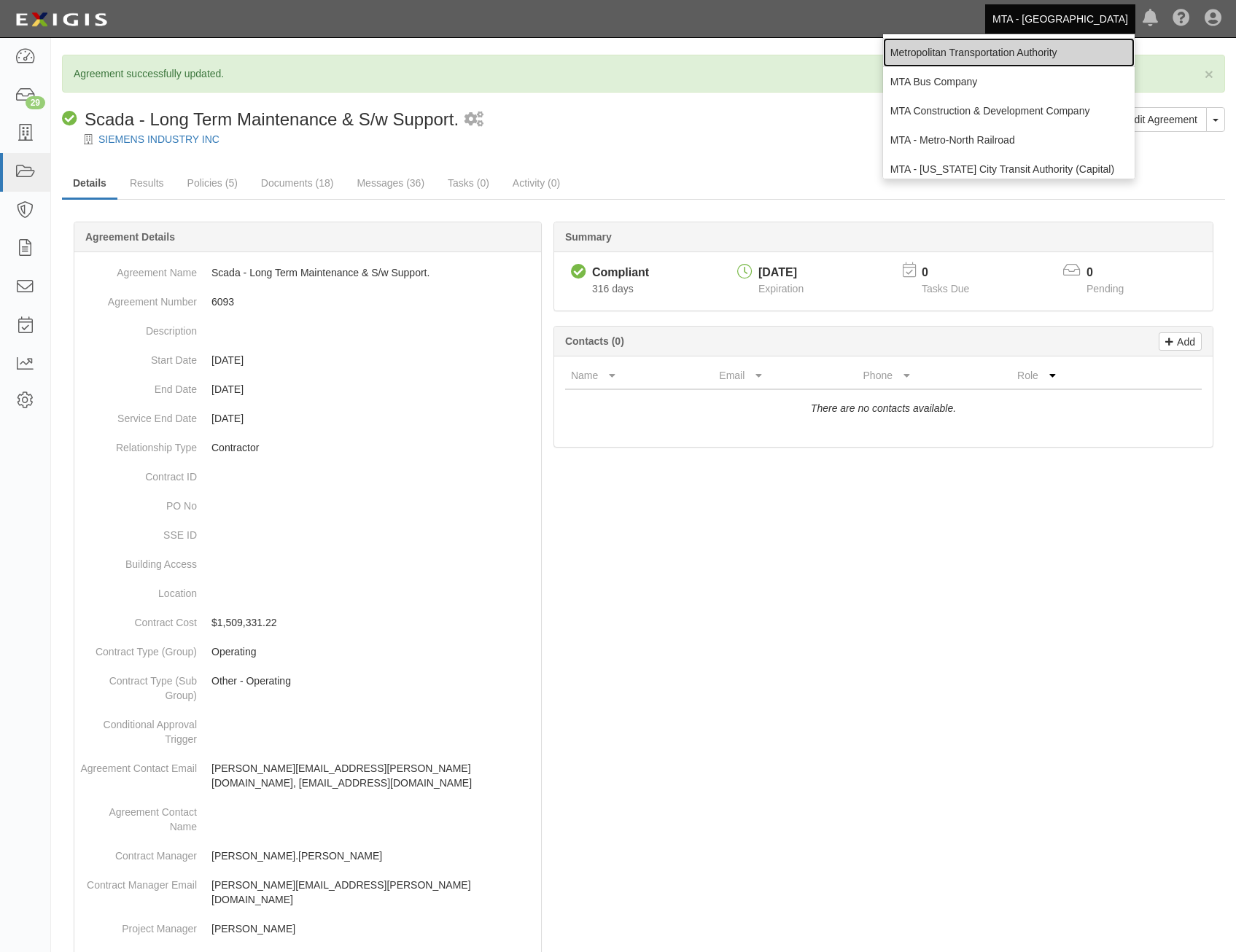
click at [1053, 45] on link "Metropolitan Transportation Authority" at bounding box center [1008, 52] width 252 height 29
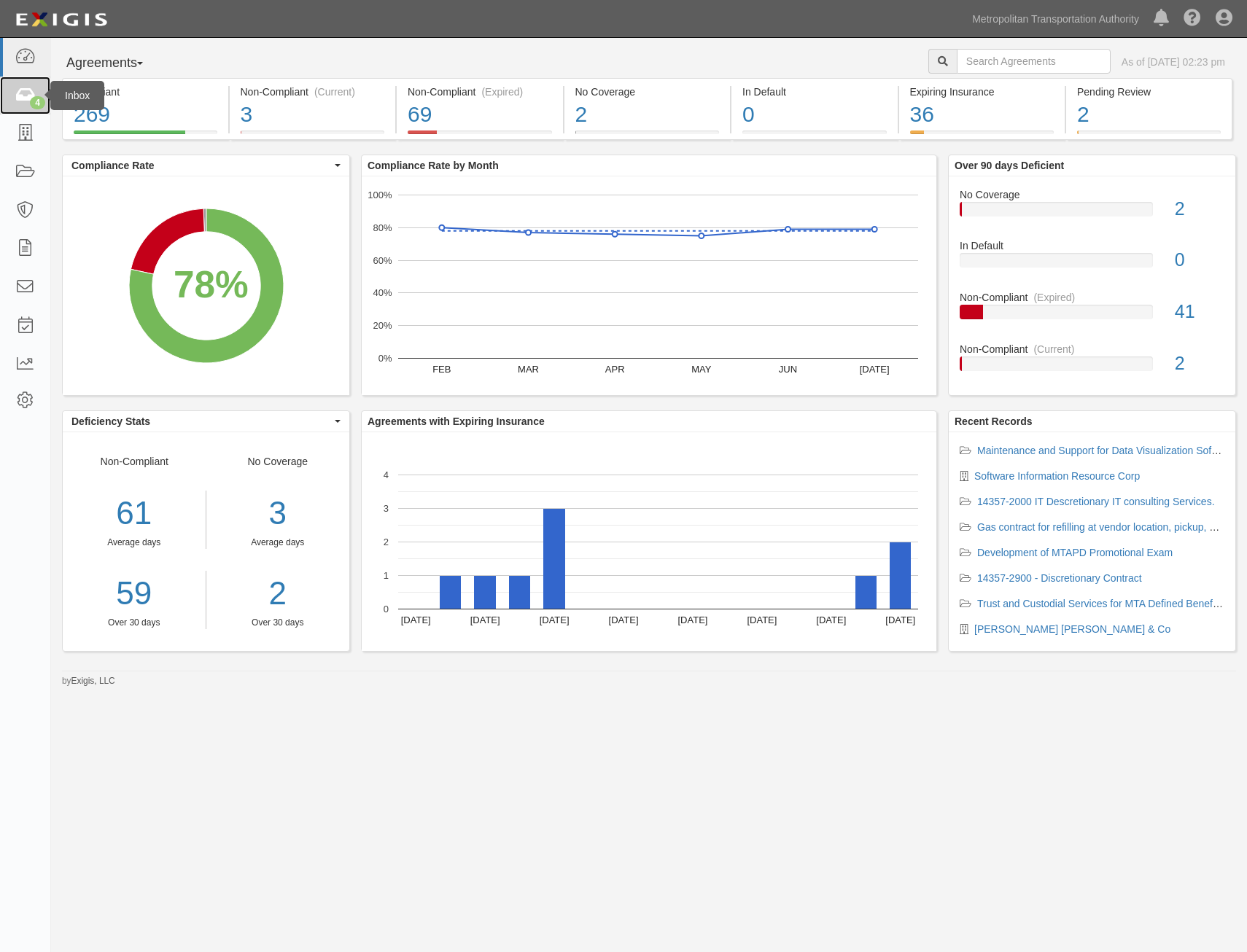
click at [18, 99] on icon at bounding box center [25, 95] width 21 height 17
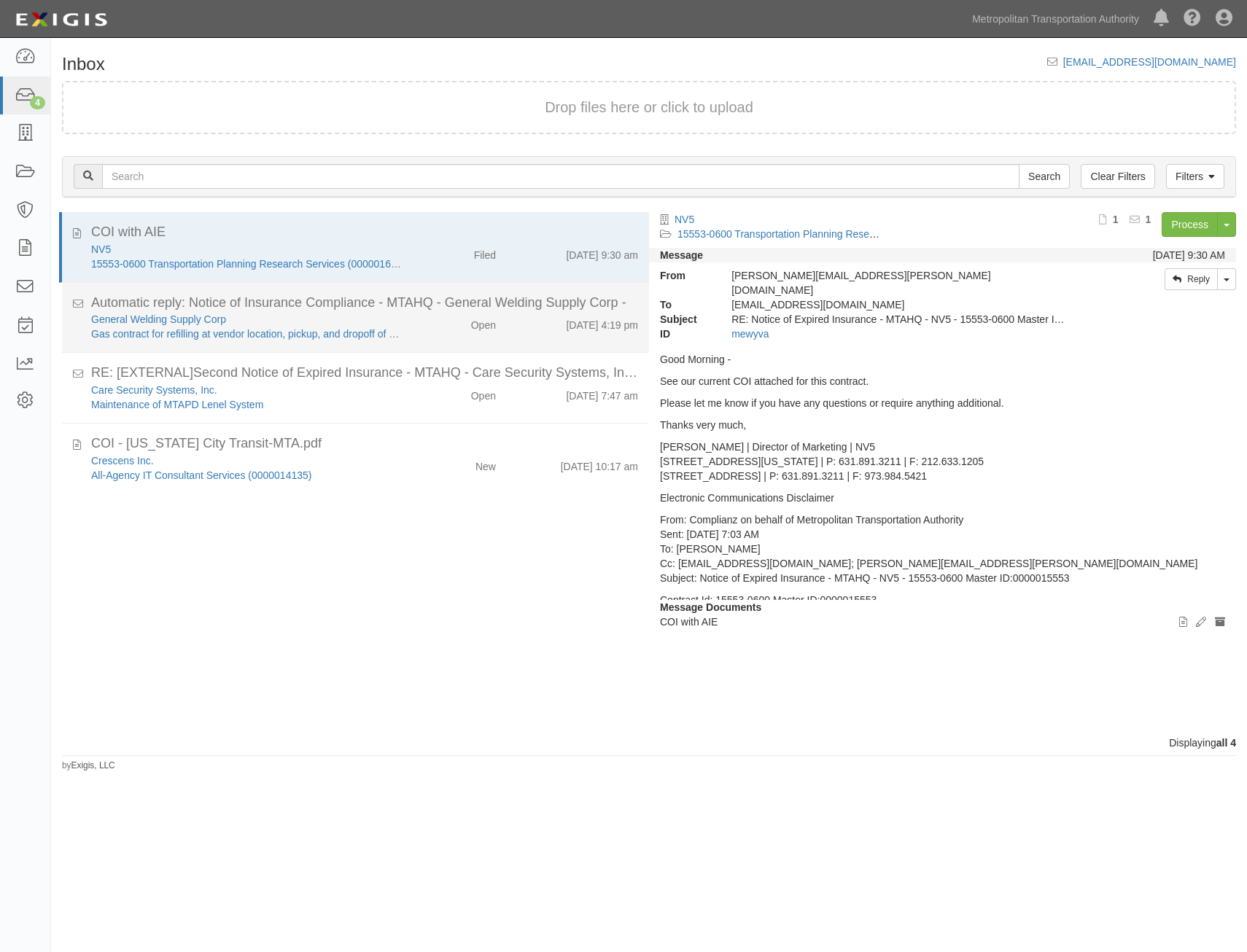
click at [497, 326] on div "Open" at bounding box center [459, 322] width 95 height 21
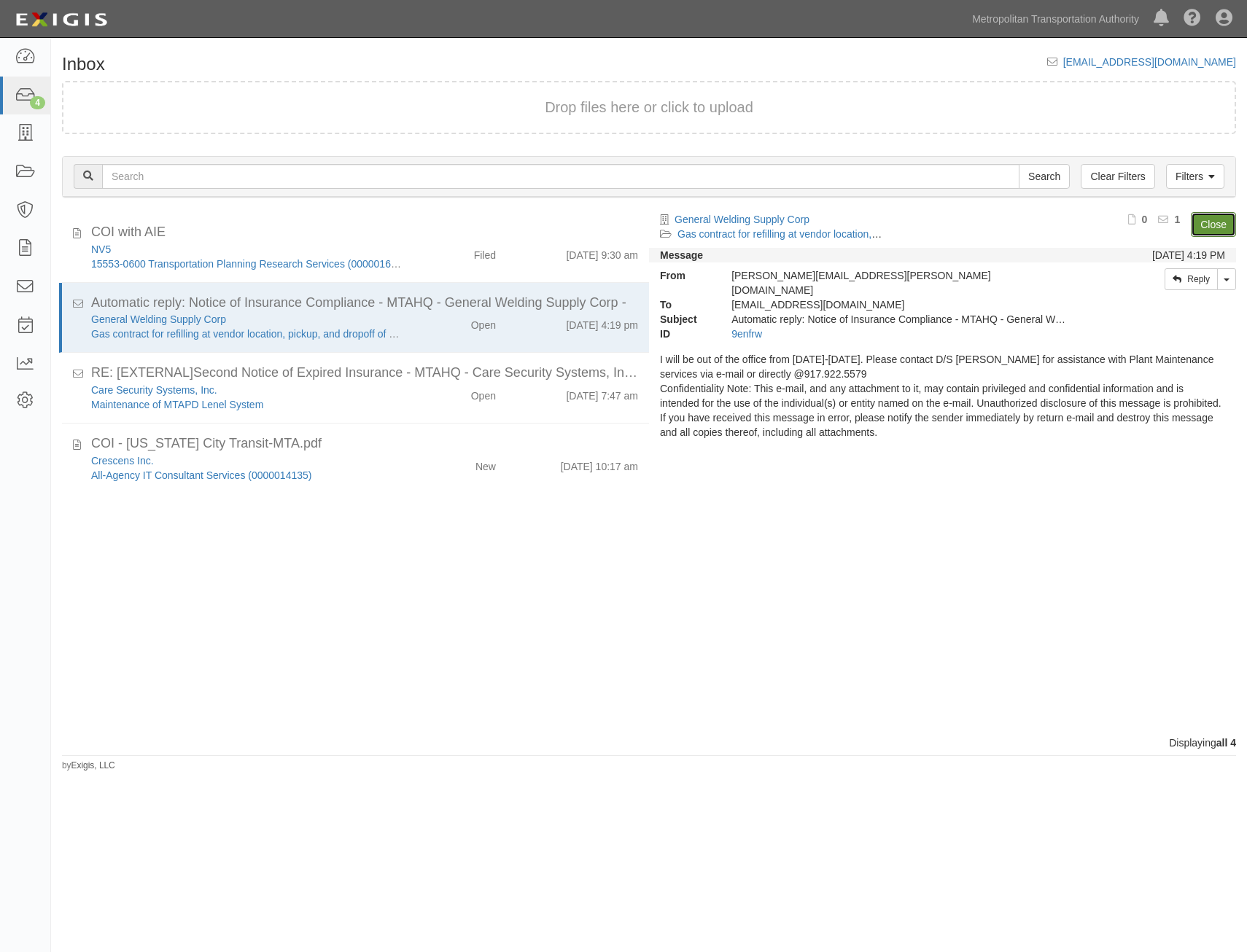
click at [1203, 228] on link "Close" at bounding box center [1213, 224] width 45 height 25
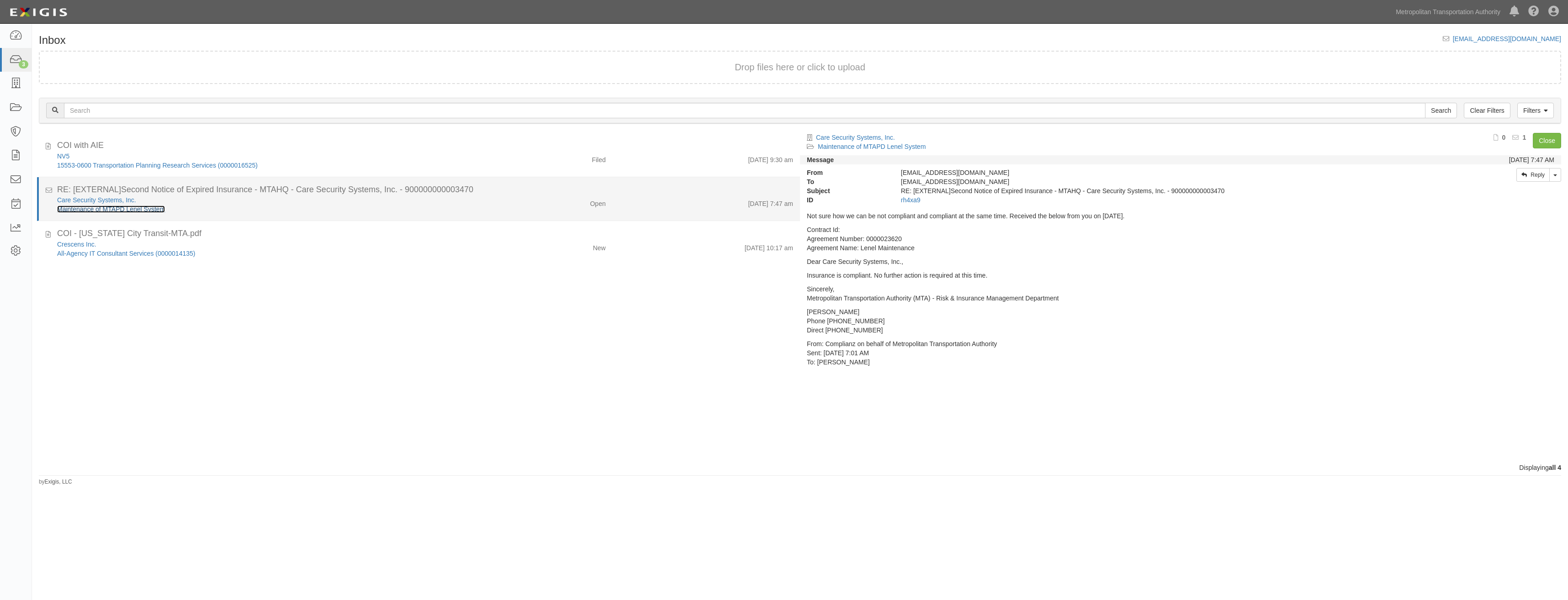
click at [143, 206] on link "Maintenance of MTAPD Lenel System" at bounding box center [111, 209] width 108 height 7
click at [147, 207] on link "Maintenance of MTAPD Lenel System" at bounding box center [111, 209] width 108 height 7
click at [153, 206] on link "Maintenance of MTAPD Lenel System" at bounding box center [111, 209] width 108 height 7
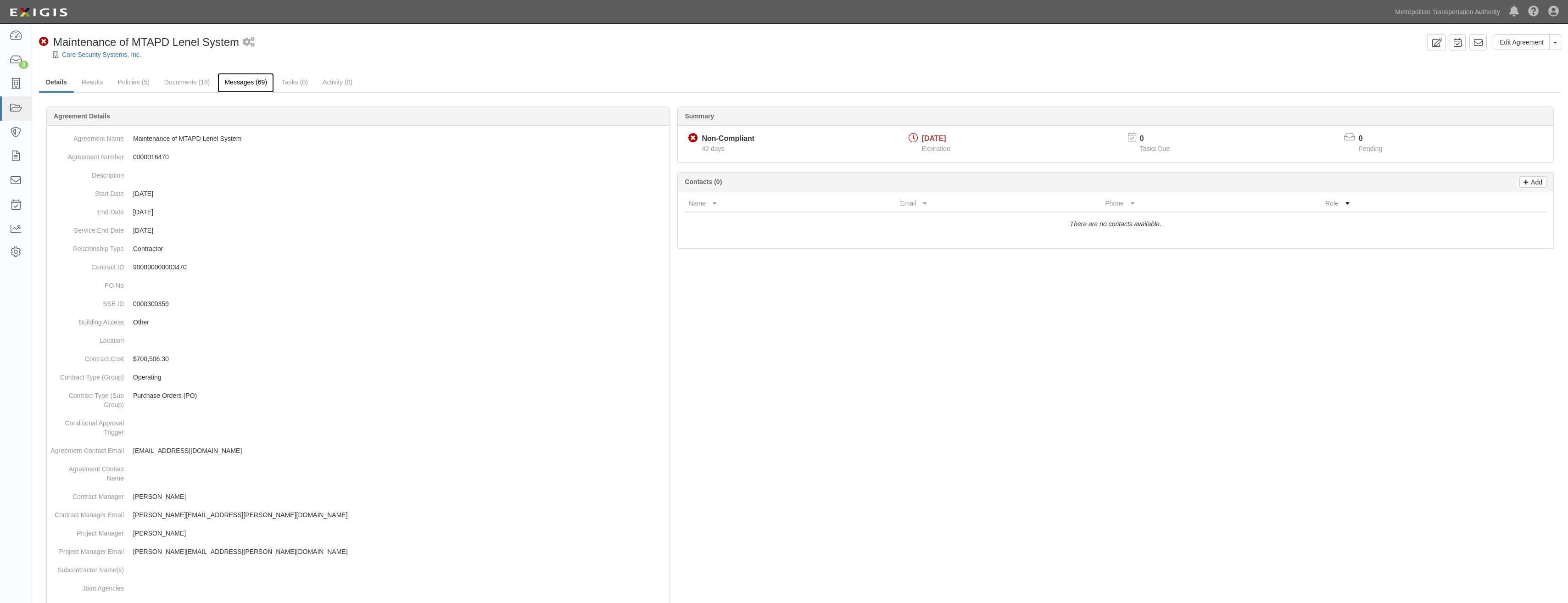
click at [256, 80] on link "Messages (69)" at bounding box center [245, 83] width 56 height 20
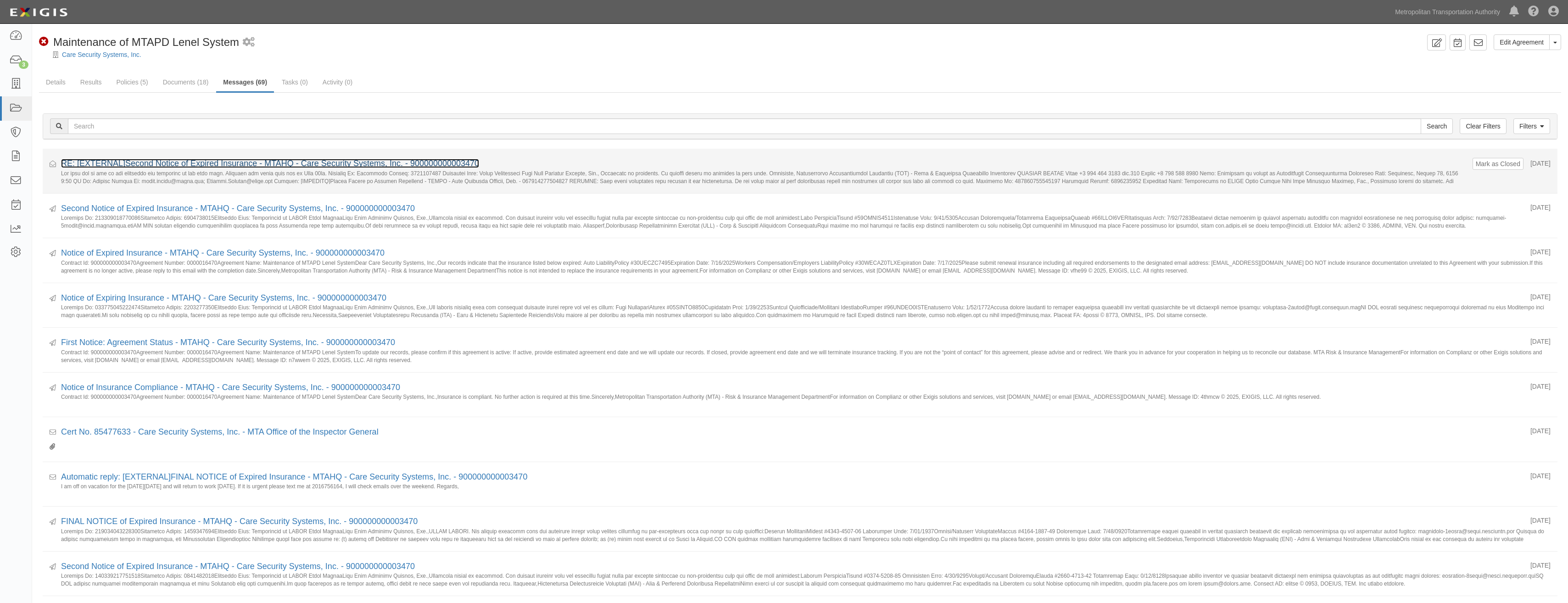
click at [331, 159] on link "RE: [EXTERNAL]Second Notice of Expired Insurance - MTAHQ - Care Security System…" at bounding box center [270, 163] width 418 height 9
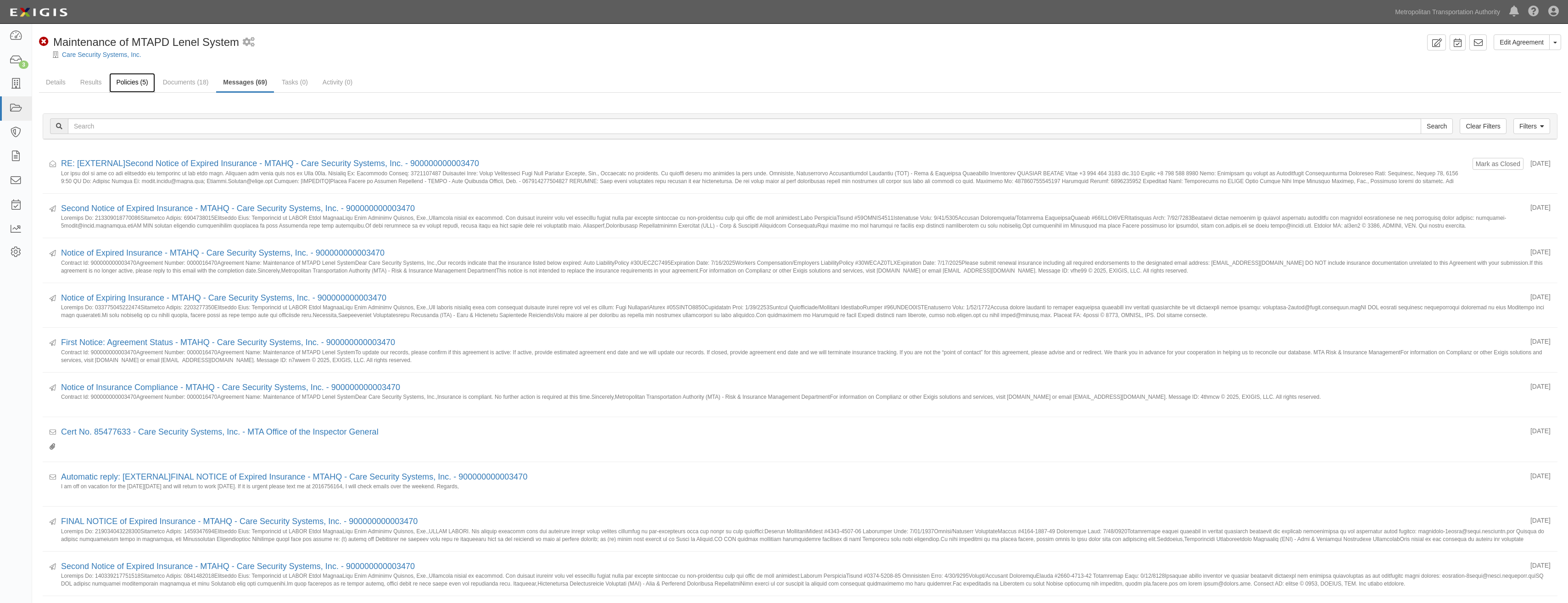
click at [132, 86] on link "Policies (5)" at bounding box center [132, 83] width 46 height 20
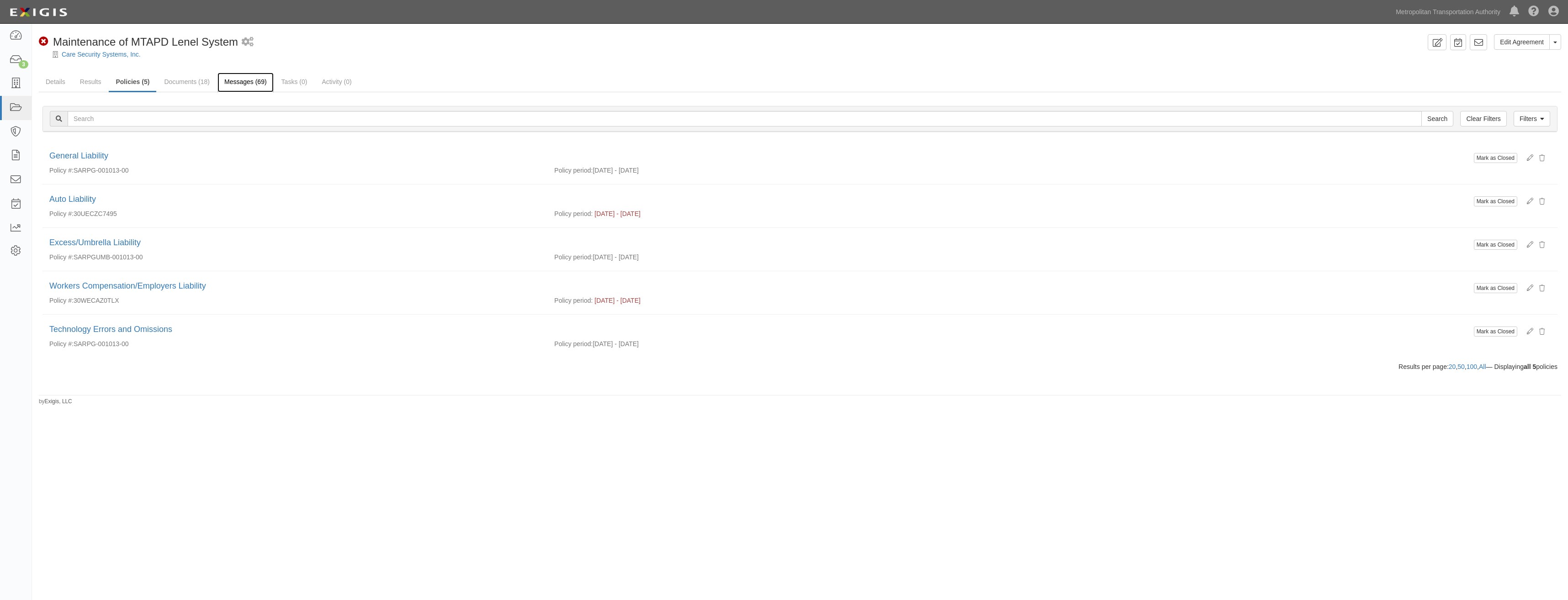
click at [241, 83] on link "Messages (69)" at bounding box center [246, 83] width 56 height 20
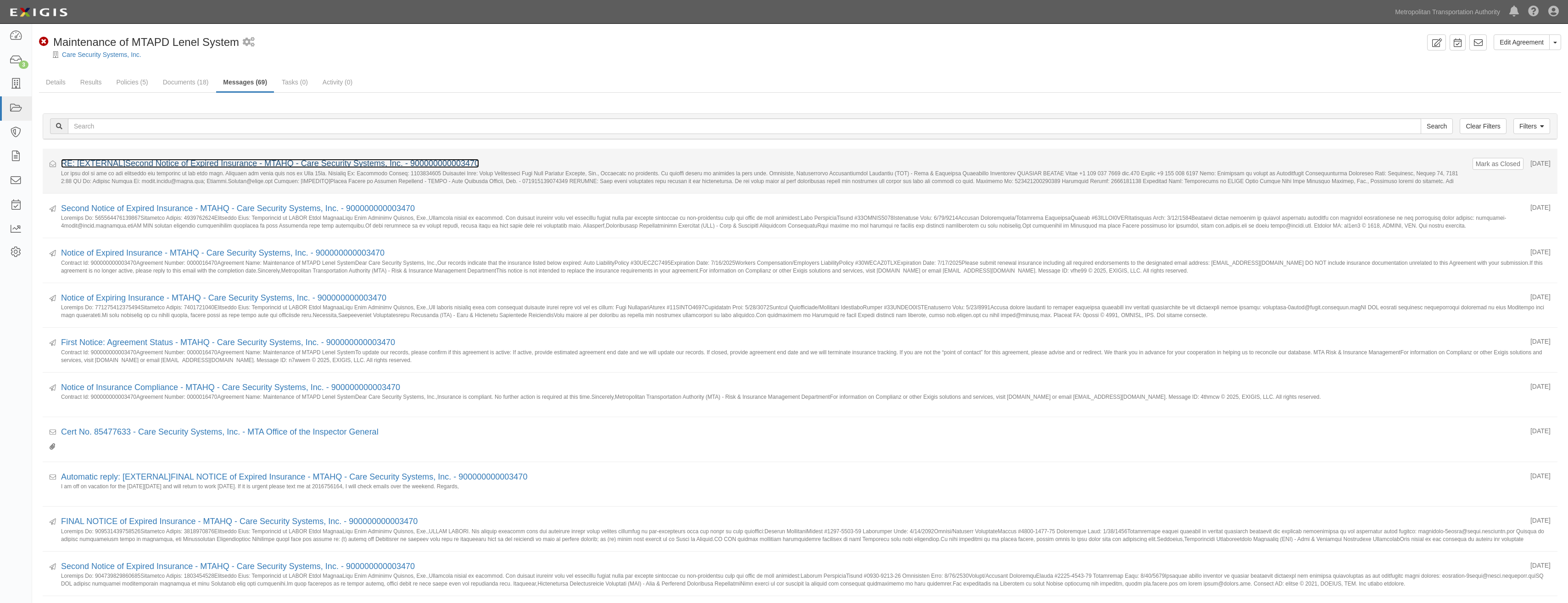
click at [198, 163] on link "RE: [EXTERNAL]Second Notice of Expired Insurance - MTAHQ - Care Security System…" at bounding box center [270, 163] width 418 height 9
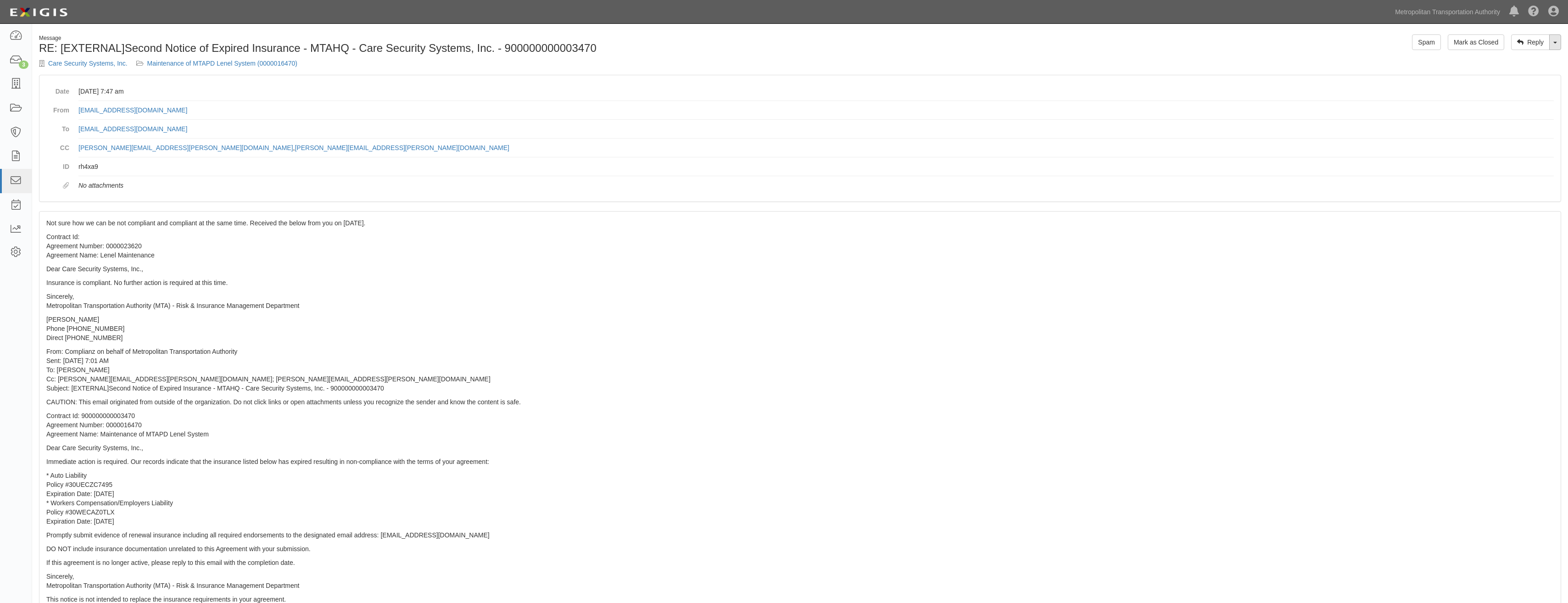
click at [1560, 46] on link "Toggle Dropdown" at bounding box center [1555, 42] width 12 height 16
click at [1525, 57] on link "Reply All" at bounding box center [1525, 59] width 73 height 12
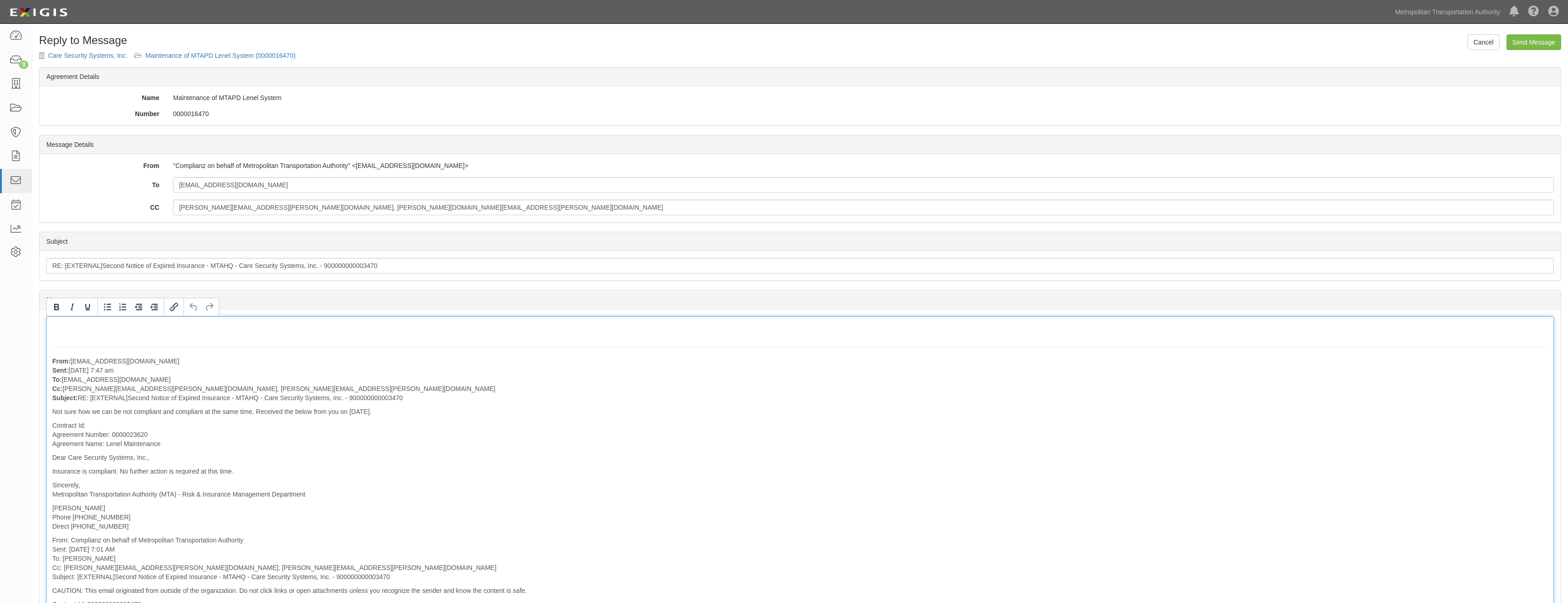
click at [96, 328] on div "From: [EMAIL_ADDRESS][DOMAIN_NAME] Sent: [DATE] 7:47 am To: [EMAIL_ADDRESS][DOM…" at bounding box center [800, 579] width 1507 height 525
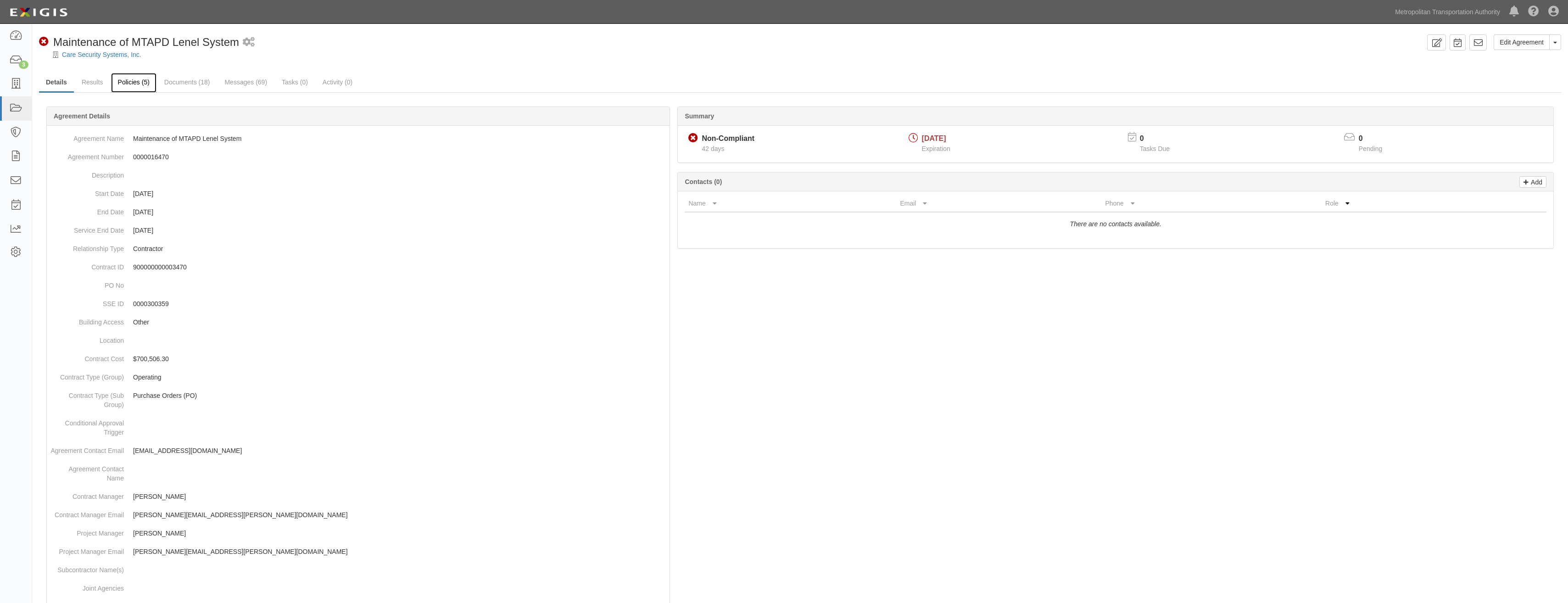
click at [135, 80] on link "Policies (5)" at bounding box center [133, 83] width 46 height 20
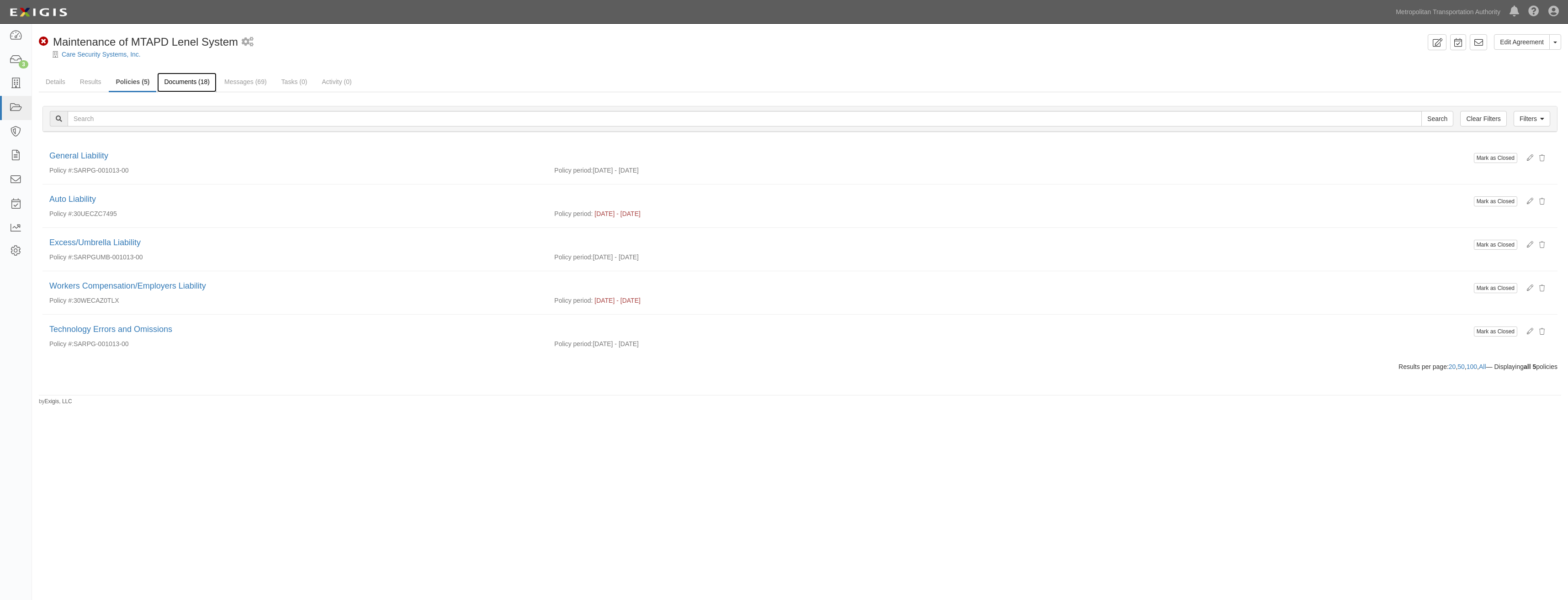
click at [178, 83] on link "Documents (18)" at bounding box center [186, 83] width 59 height 20
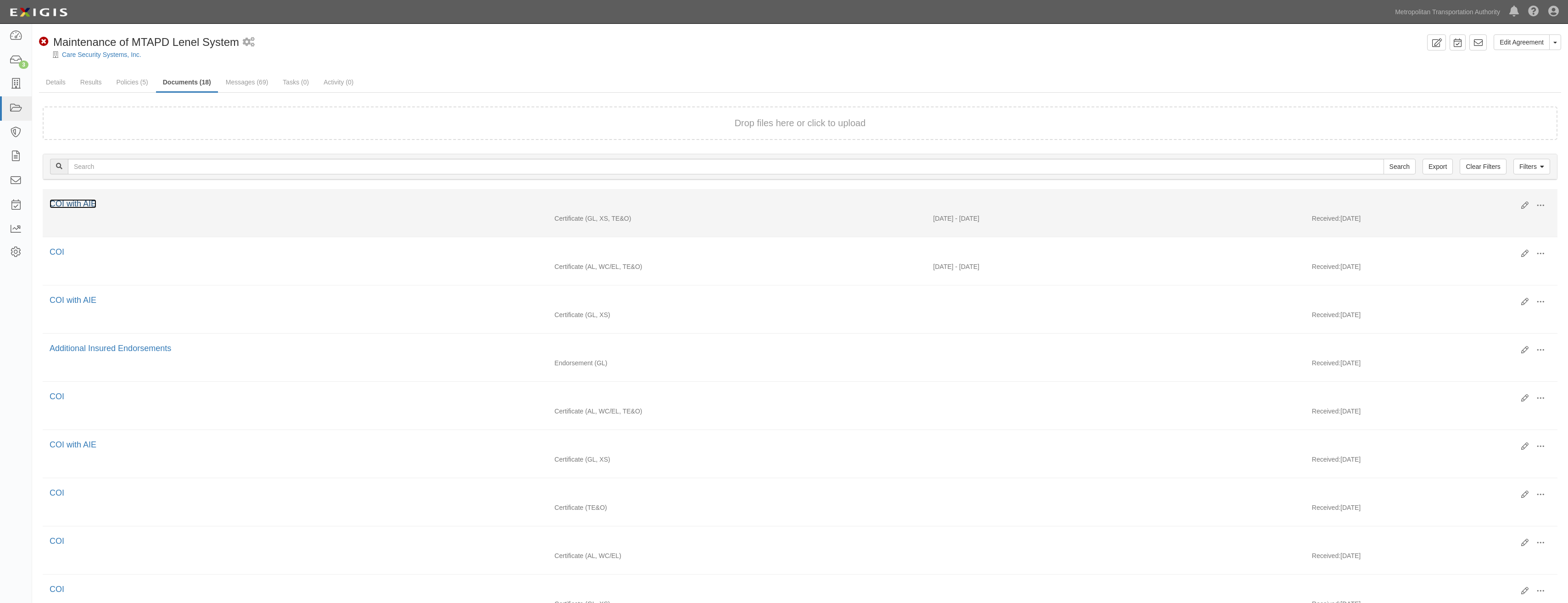
click at [83, 204] on link "COI with AIE" at bounding box center [73, 204] width 47 height 9
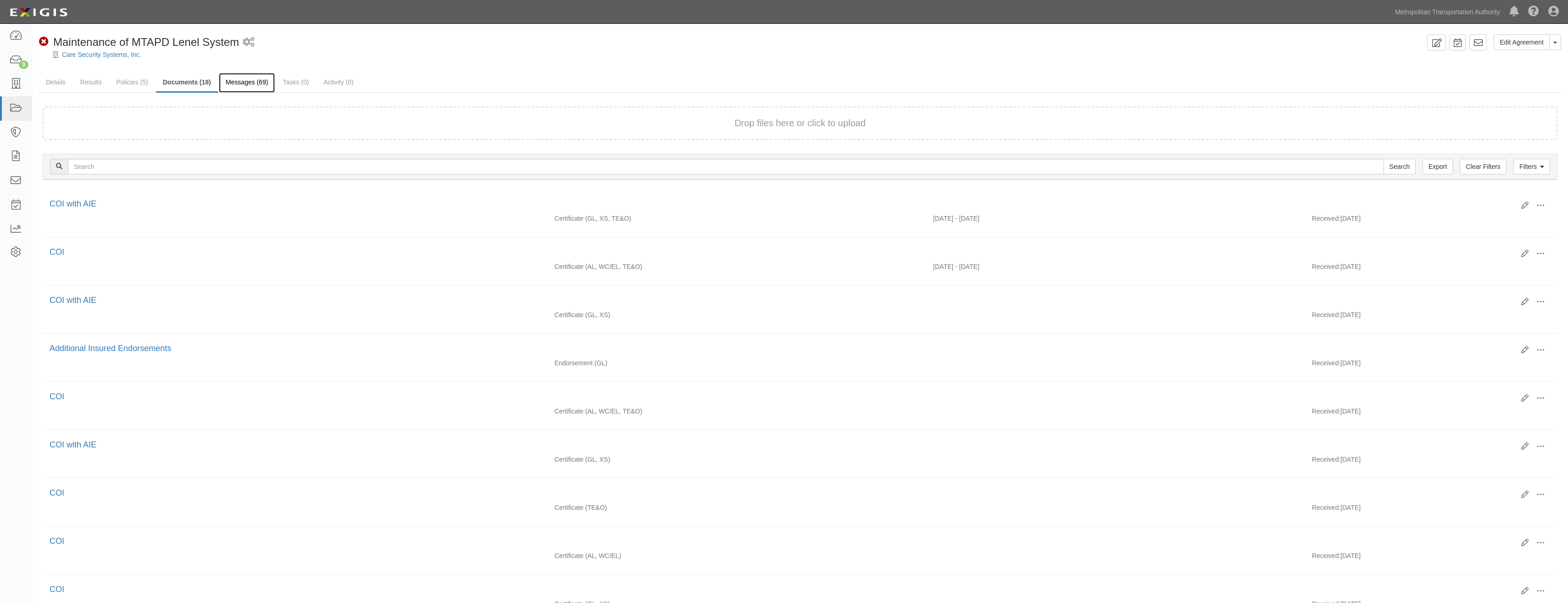
click at [243, 83] on link "Messages (69)" at bounding box center [247, 83] width 56 height 20
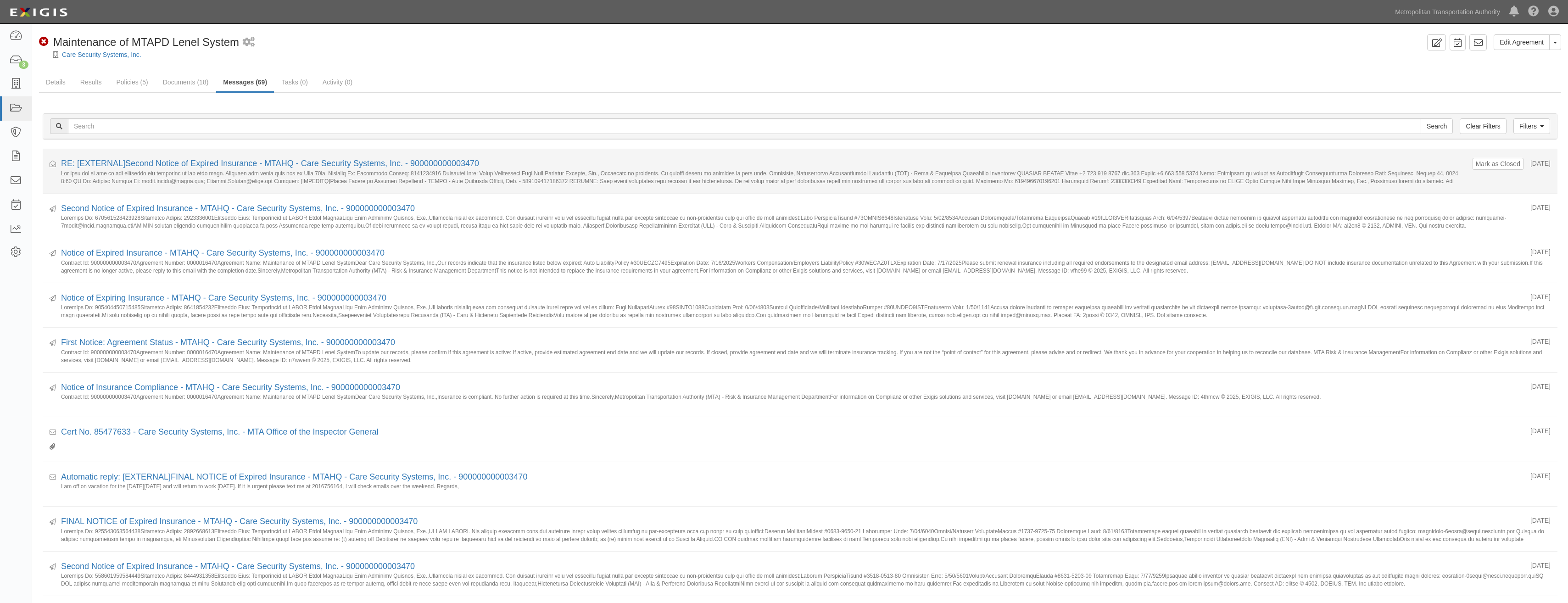
click at [286, 170] on small at bounding box center [763, 177] width 1405 height 14
click at [291, 162] on link "RE: [EXTERNAL]Second Notice of Expired Insurance - MTAHQ - Care Security System…" at bounding box center [270, 163] width 418 height 9
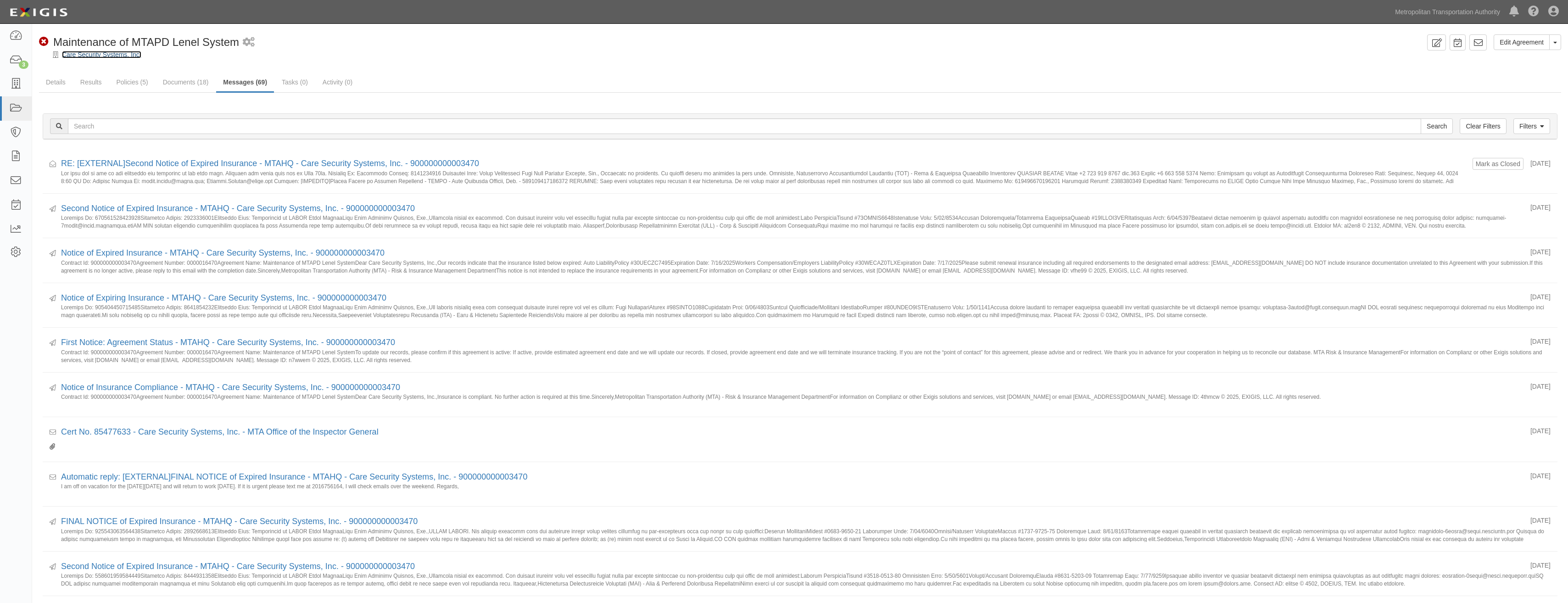
click at [132, 56] on link "Care Security Systems, Inc." at bounding box center [101, 54] width 80 height 8
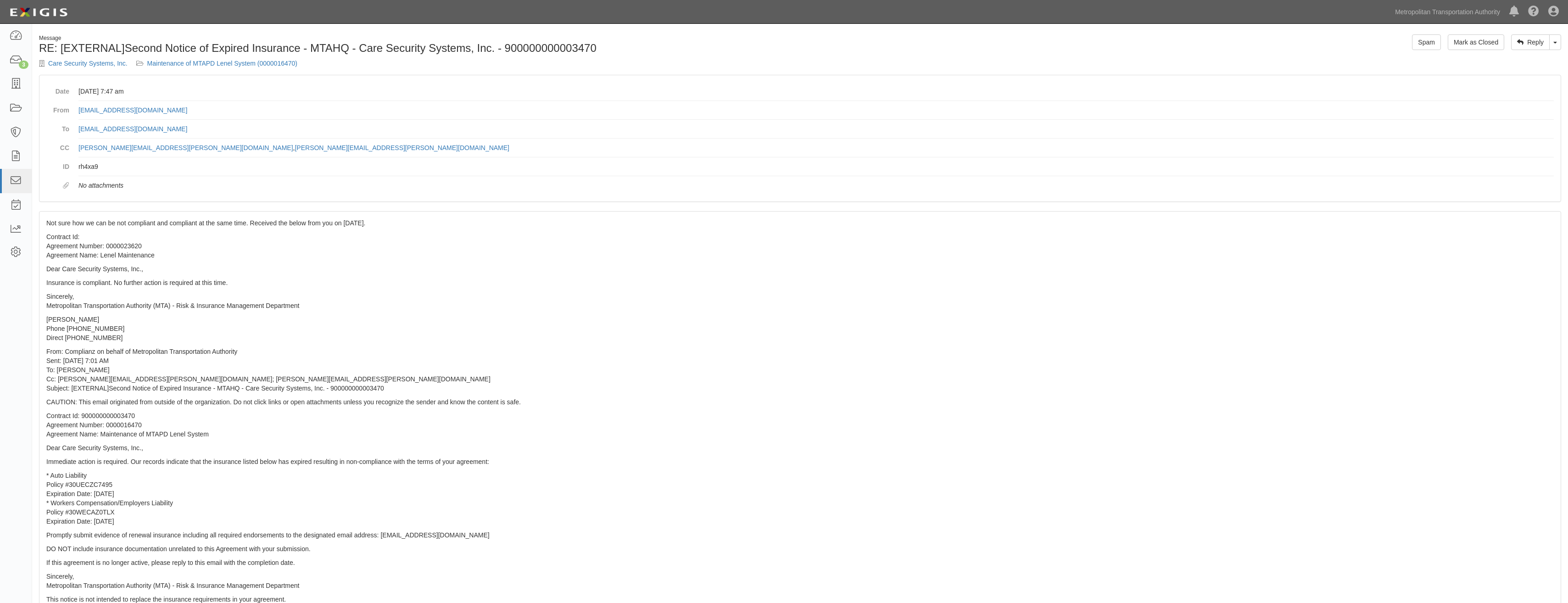
click at [1294, 107] on dd "mstarer@care-inc.com" at bounding box center [816, 110] width 1475 height 19
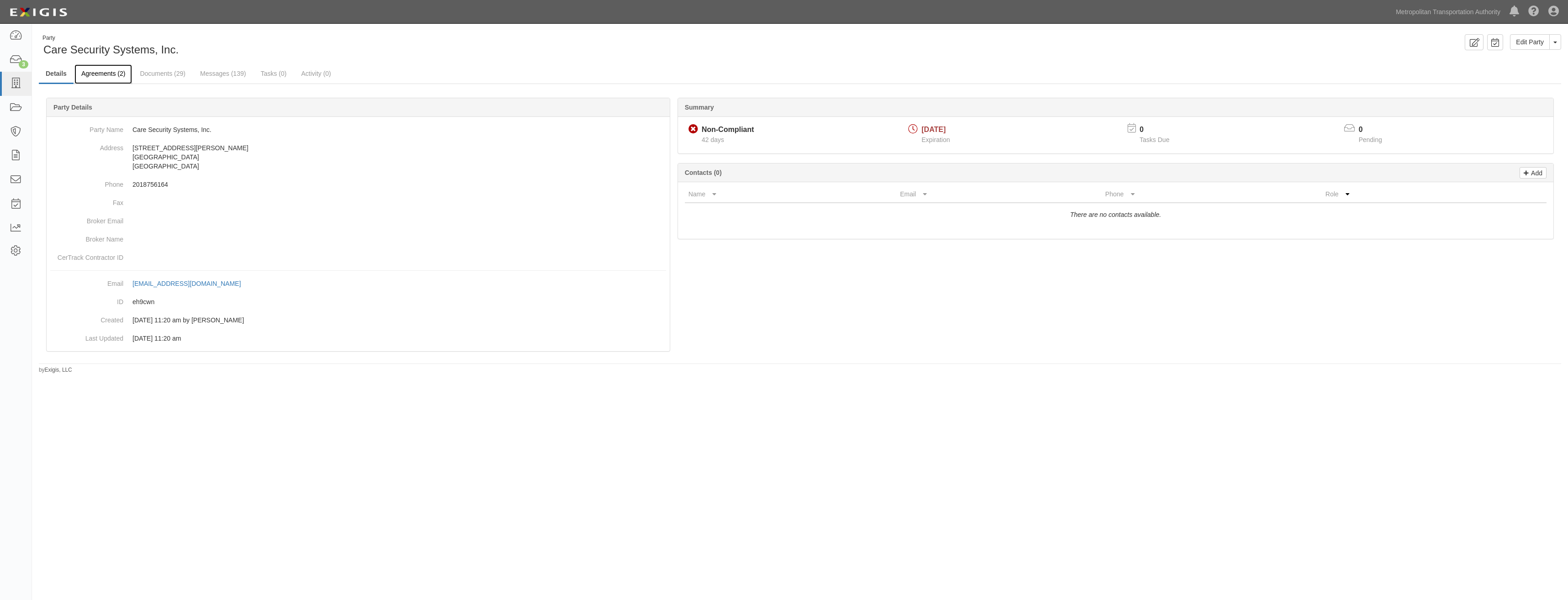
click at [108, 75] on link "Agreements (2)" at bounding box center [103, 74] width 57 height 20
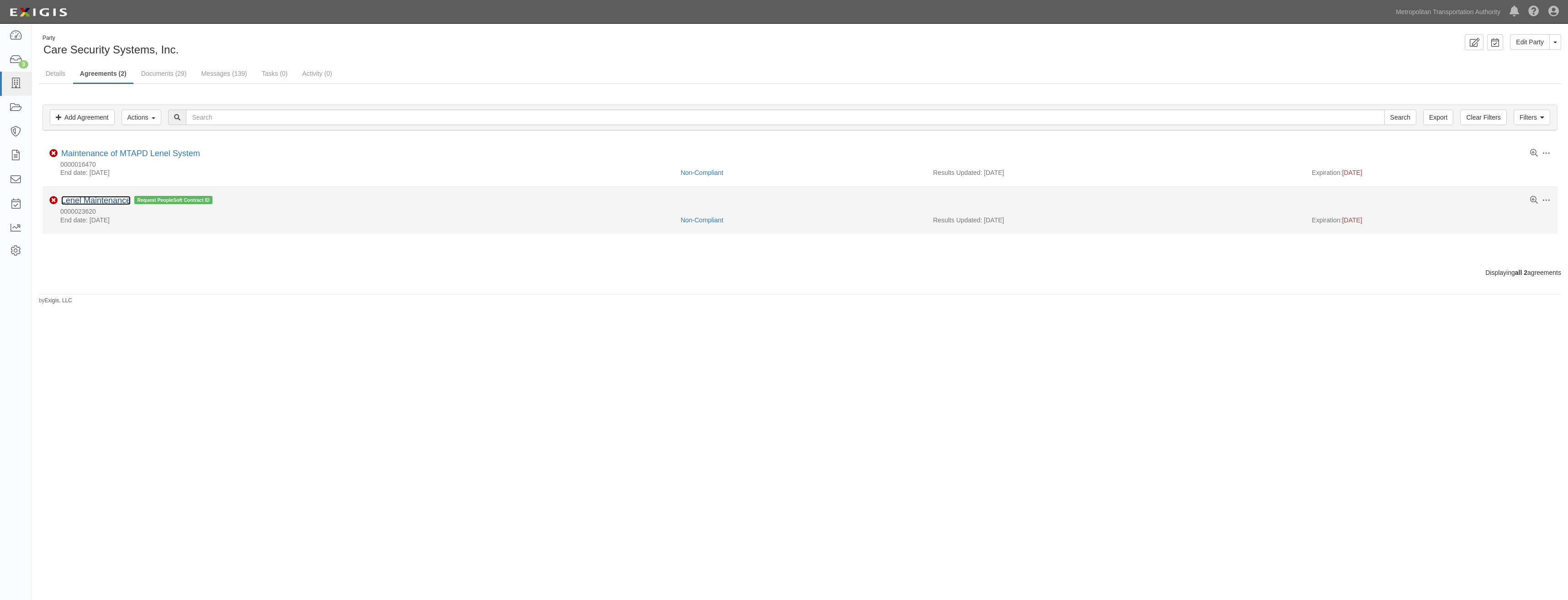
click at [97, 202] on link "Lenel Maintenance" at bounding box center [95, 200] width 69 height 9
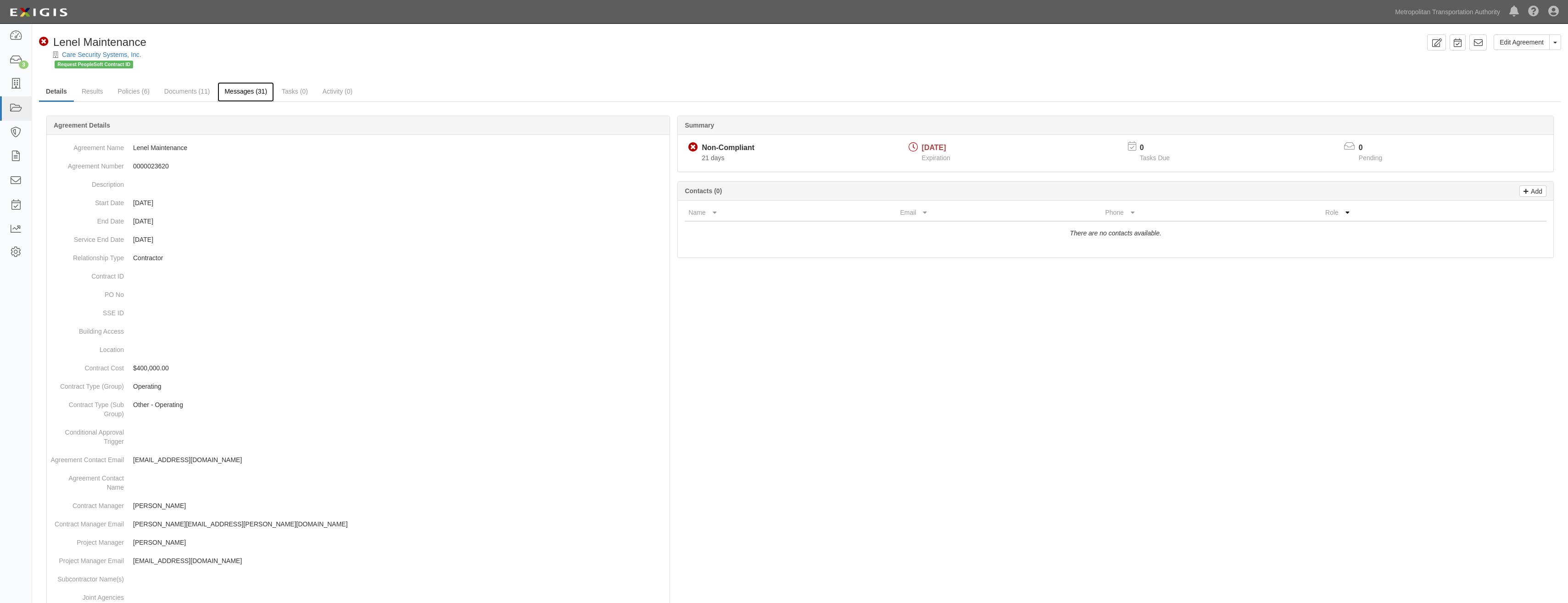
click at [247, 89] on link "Messages (31)" at bounding box center [245, 92] width 56 height 20
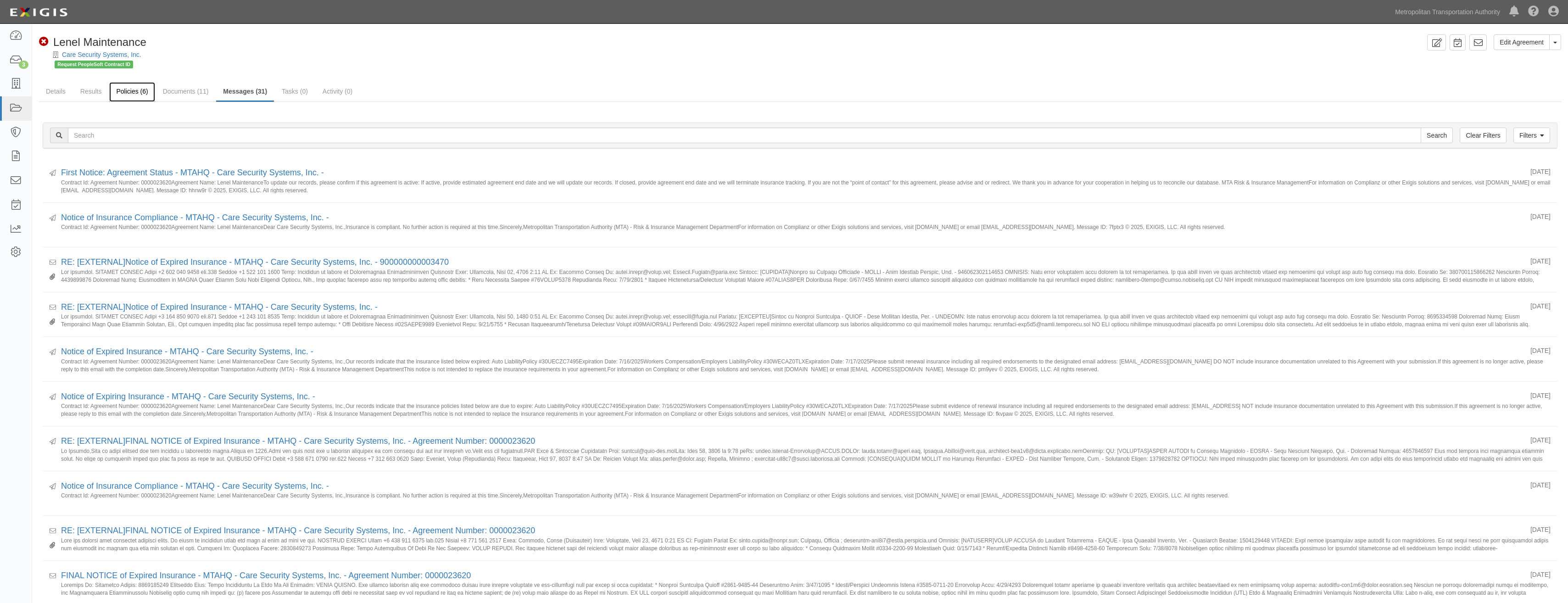
click at [138, 88] on link "Policies (6)" at bounding box center [132, 92] width 46 height 20
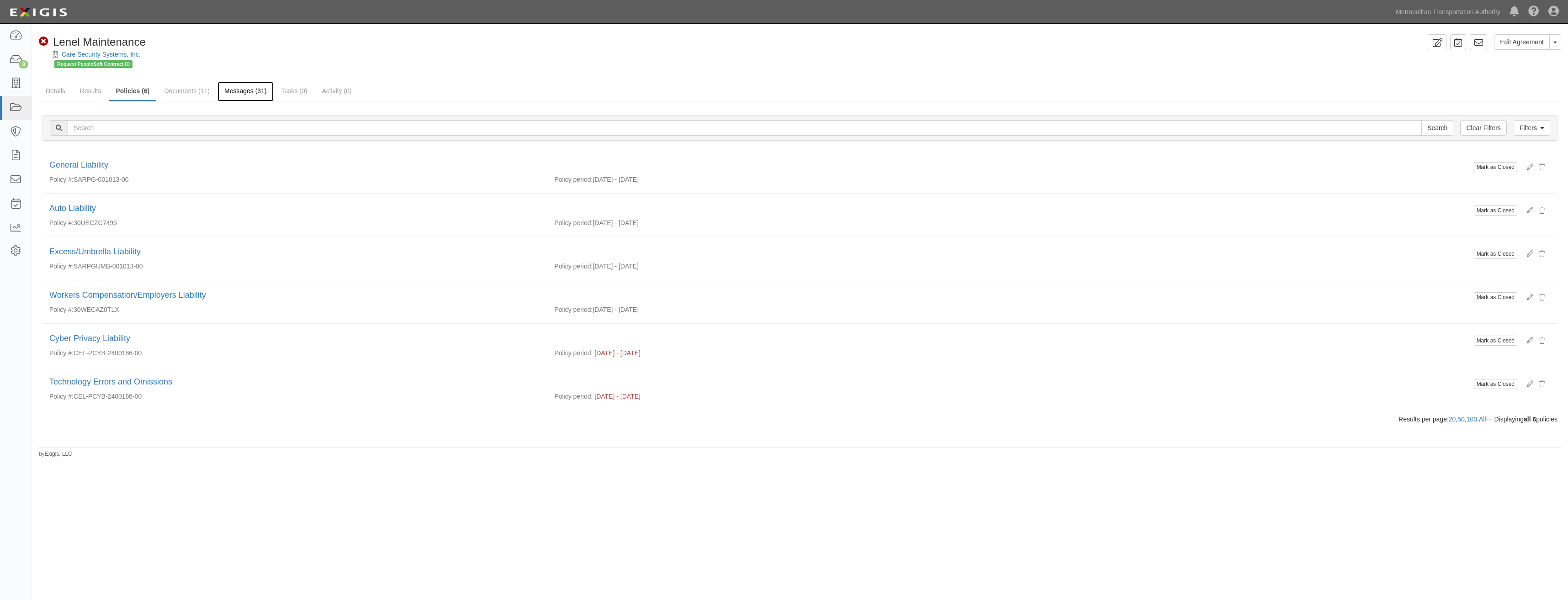
click at [232, 90] on link "Messages (31)" at bounding box center [246, 92] width 56 height 20
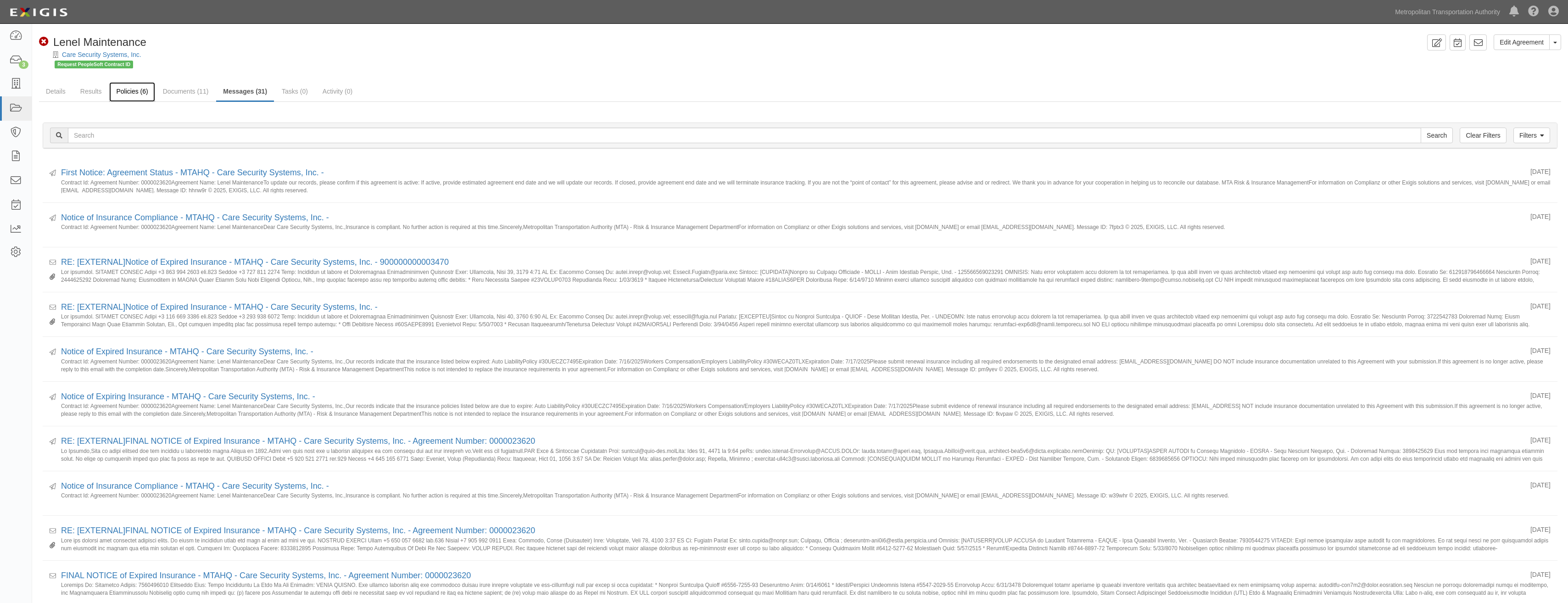
click at [121, 88] on link "Policies (6)" at bounding box center [132, 92] width 46 height 20
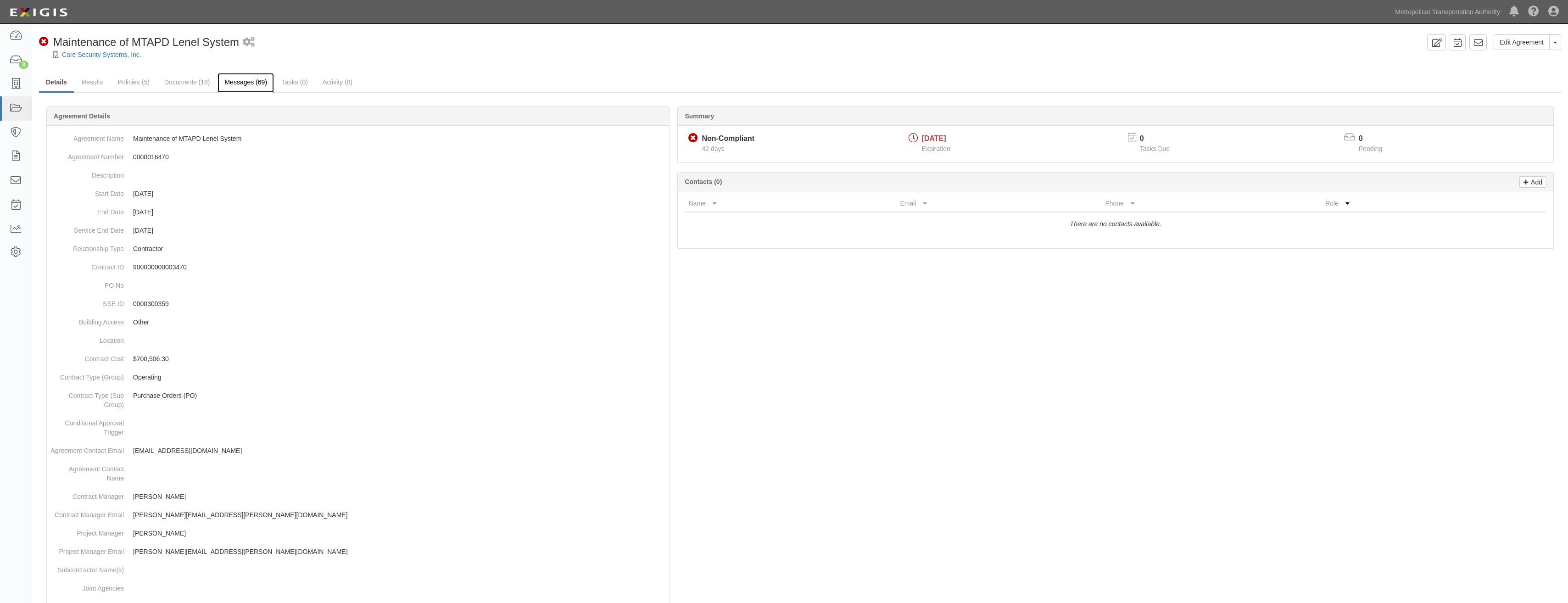
click at [246, 85] on link "Messages (69)" at bounding box center [245, 83] width 56 height 20
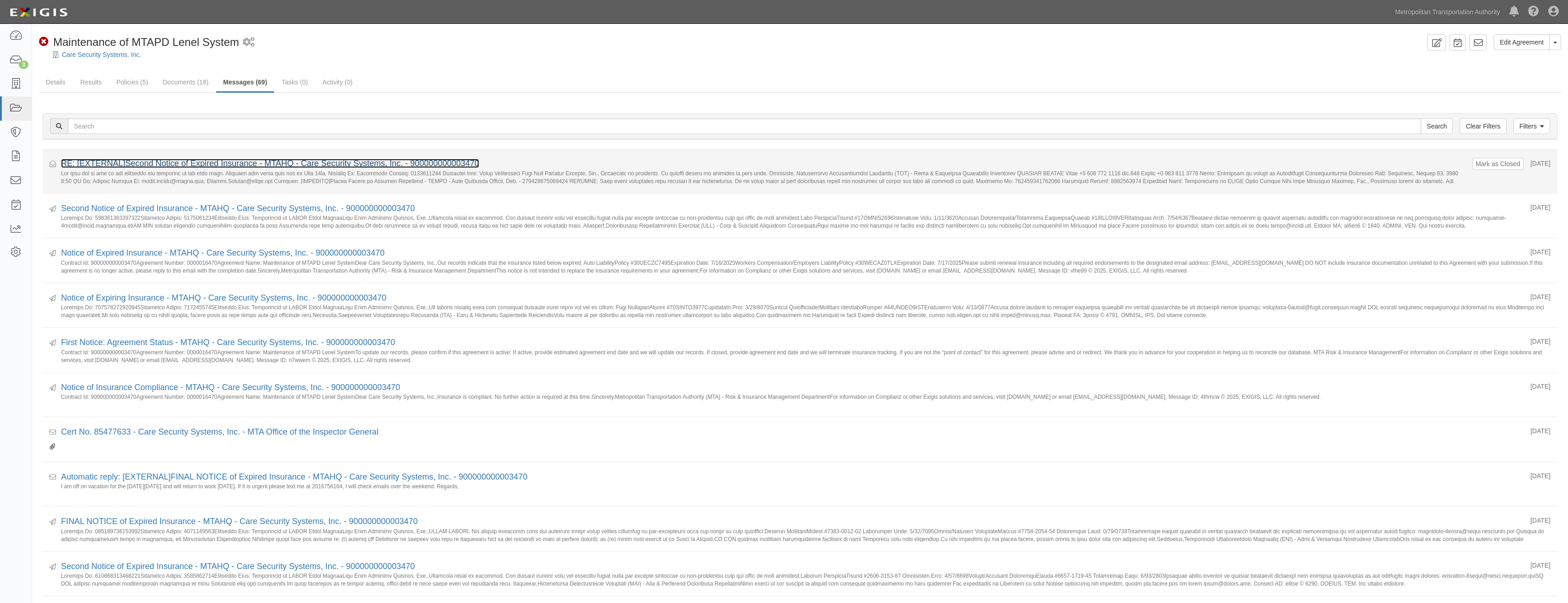
click at [339, 165] on link "RE: [EXTERNAL]Second Notice of Expired Insurance - MTAHQ - Care Security System…" at bounding box center [270, 163] width 418 height 9
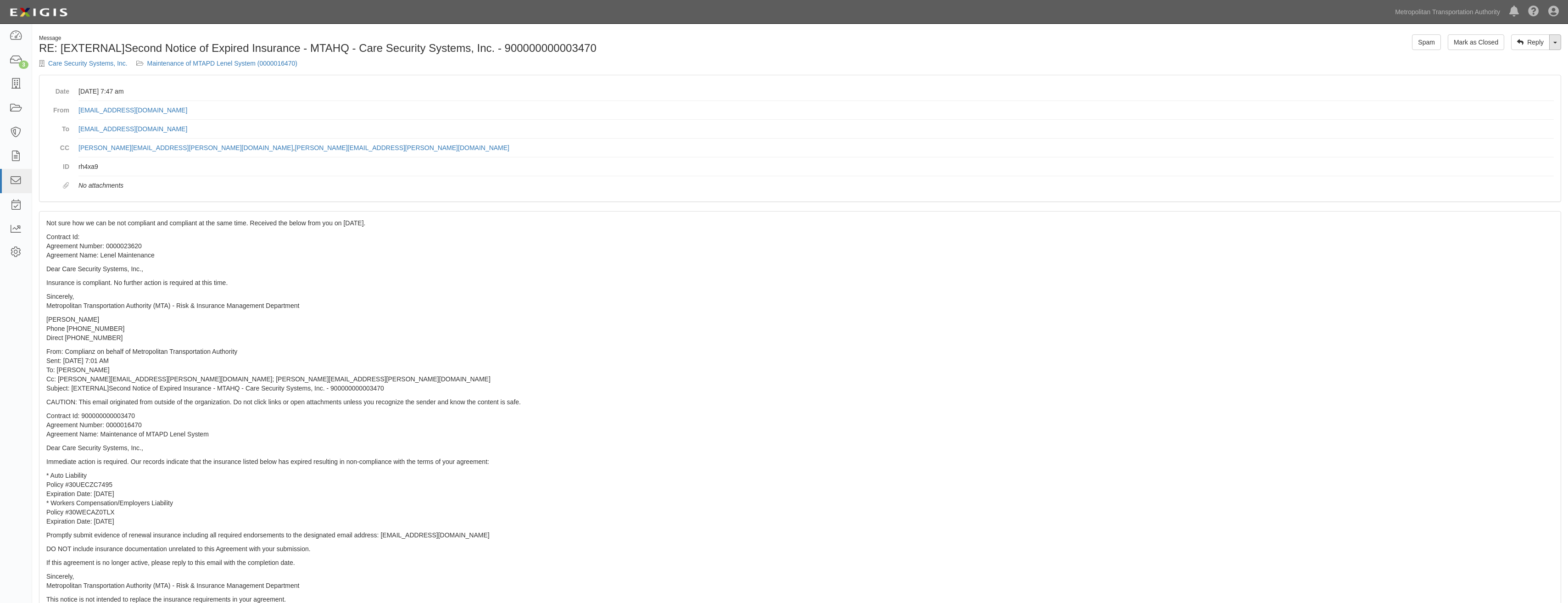
click at [1556, 46] on link "Toggle Dropdown" at bounding box center [1555, 42] width 12 height 16
click at [1522, 58] on link "Reply All" at bounding box center [1525, 59] width 73 height 12
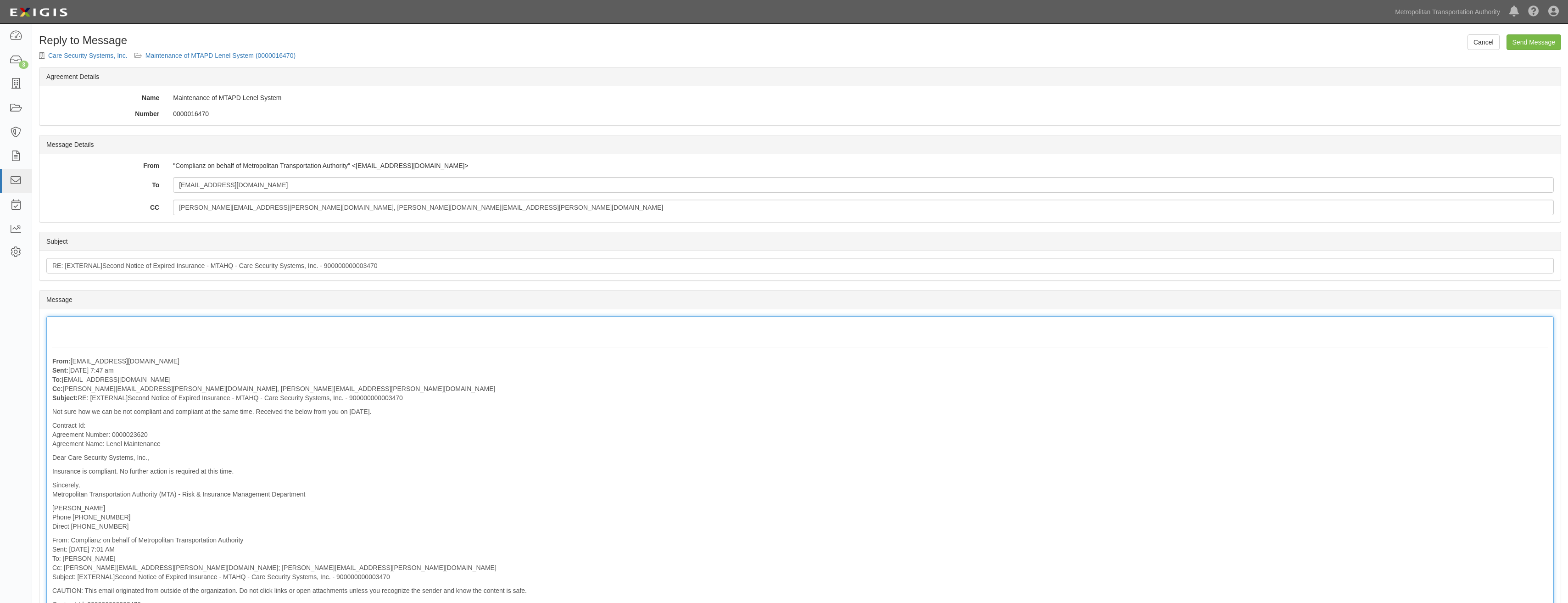
click at [159, 322] on div "From: mstarer@care-inc.com Sent: August 27, 2025 at 7:47 am To: agreement-7arrh…" at bounding box center [800, 579] width 1507 height 525
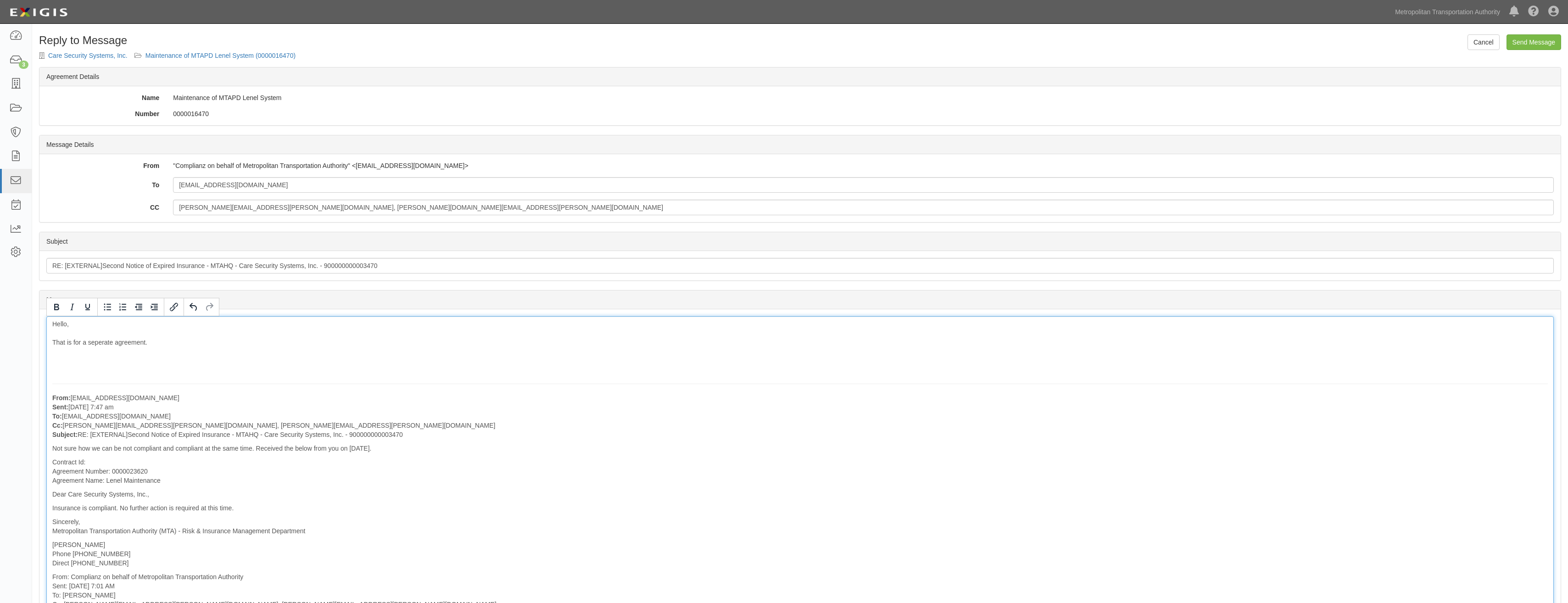
click at [71, 360] on div "Hello, That is for a seperate agreement. From: mstarer@care-inc.com Sent: Augus…" at bounding box center [800, 597] width 1507 height 562
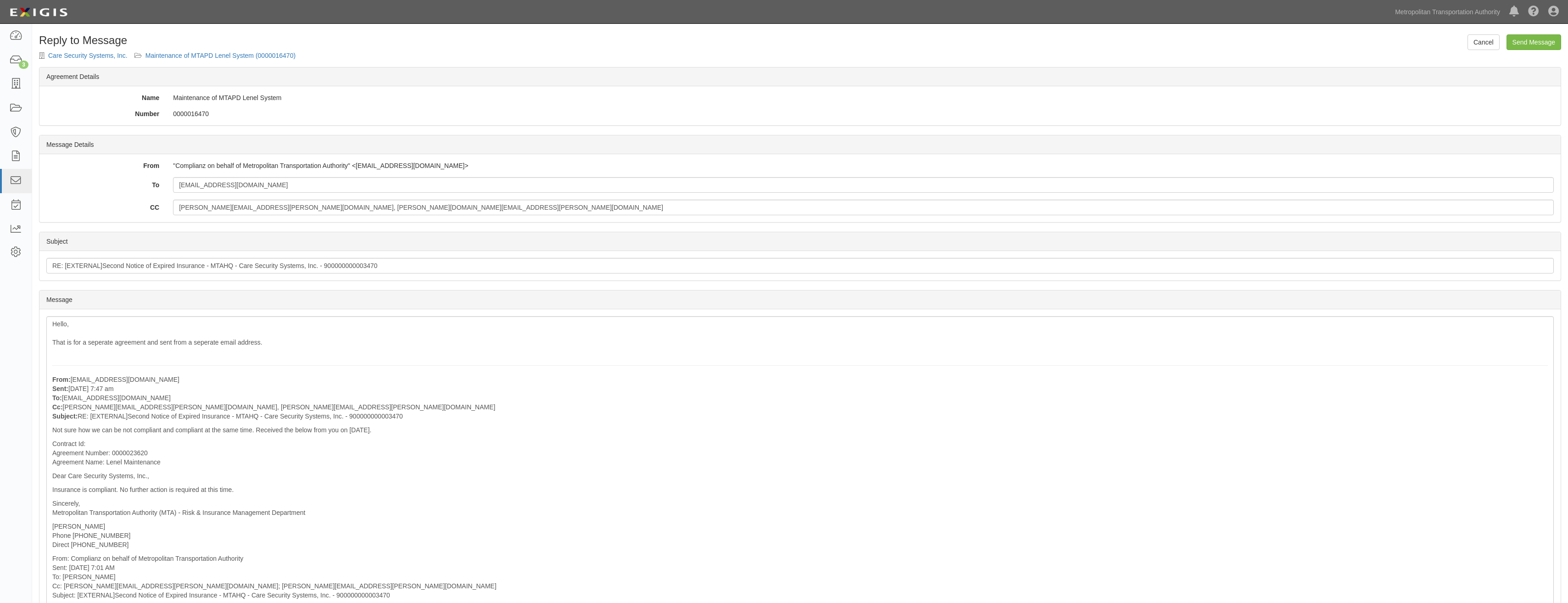
drag, startPoint x: 475, startPoint y: 166, endPoint x: 355, endPoint y: 165, distance: 120.0
click at [355, 165] on div ""Complianz on behalf of Metropolitan Transportation Authority" <agreement-7arrh…" at bounding box center [863, 165] width 1395 height 9
drag, startPoint x: 355, startPoint y: 165, endPoint x: 365, endPoint y: 166, distance: 10.0
copy div "agreement-7arrhp@mtahq.complianz.com"
click at [291, 346] on div "Hello, That is for a seperate agreement and sent from a seperate email address.…" at bounding box center [800, 588] width 1507 height 544
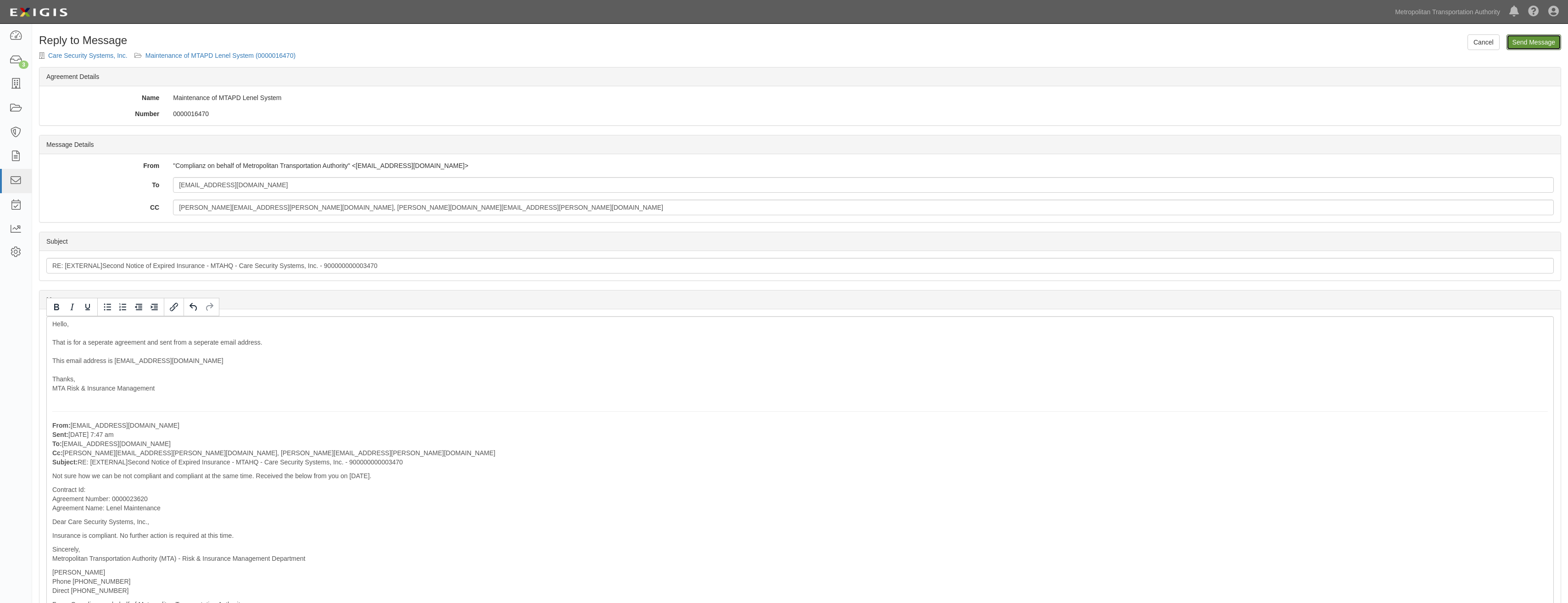
drag, startPoint x: 1530, startPoint y: 36, endPoint x: 832, endPoint y: 41, distance: 698.0
click at [1530, 36] on input "Send Message" at bounding box center [1534, 42] width 54 height 16
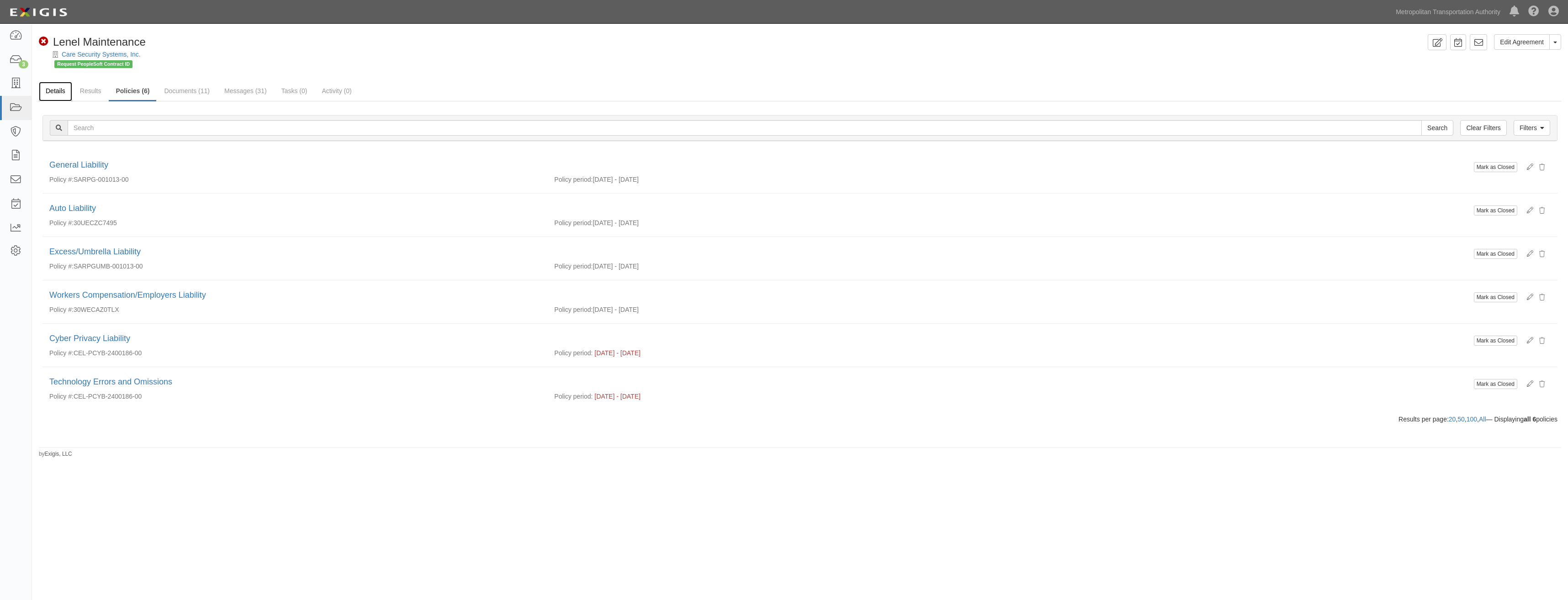
click at [64, 97] on link "Details" at bounding box center [55, 92] width 33 height 20
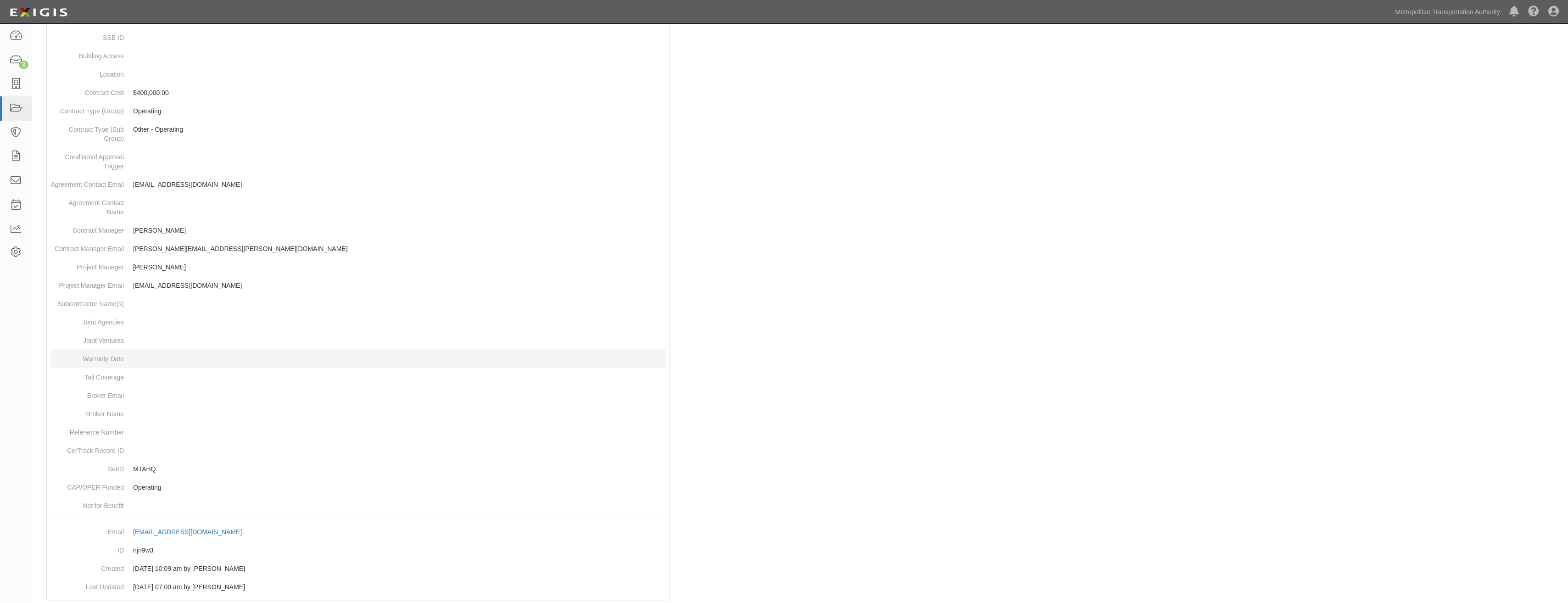
scroll to position [295, 0]
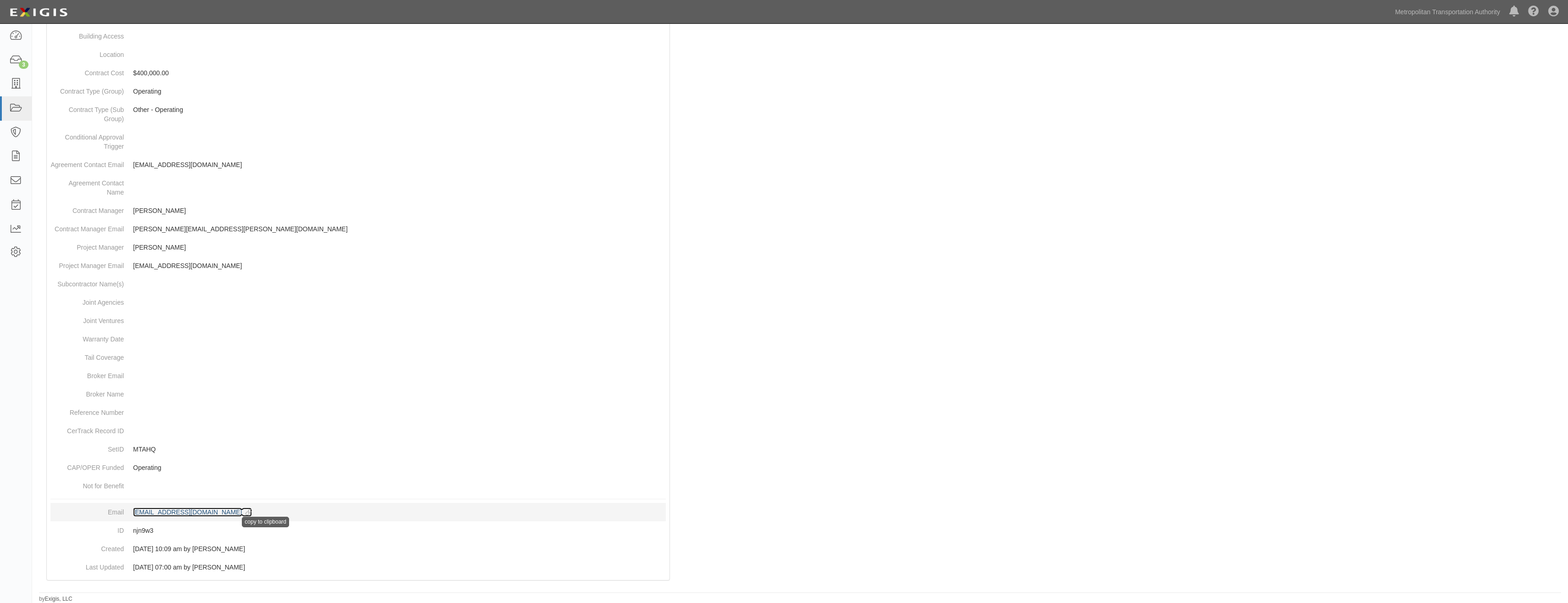
click at [252, 513] on icon at bounding box center [247, 512] width 10 height 6
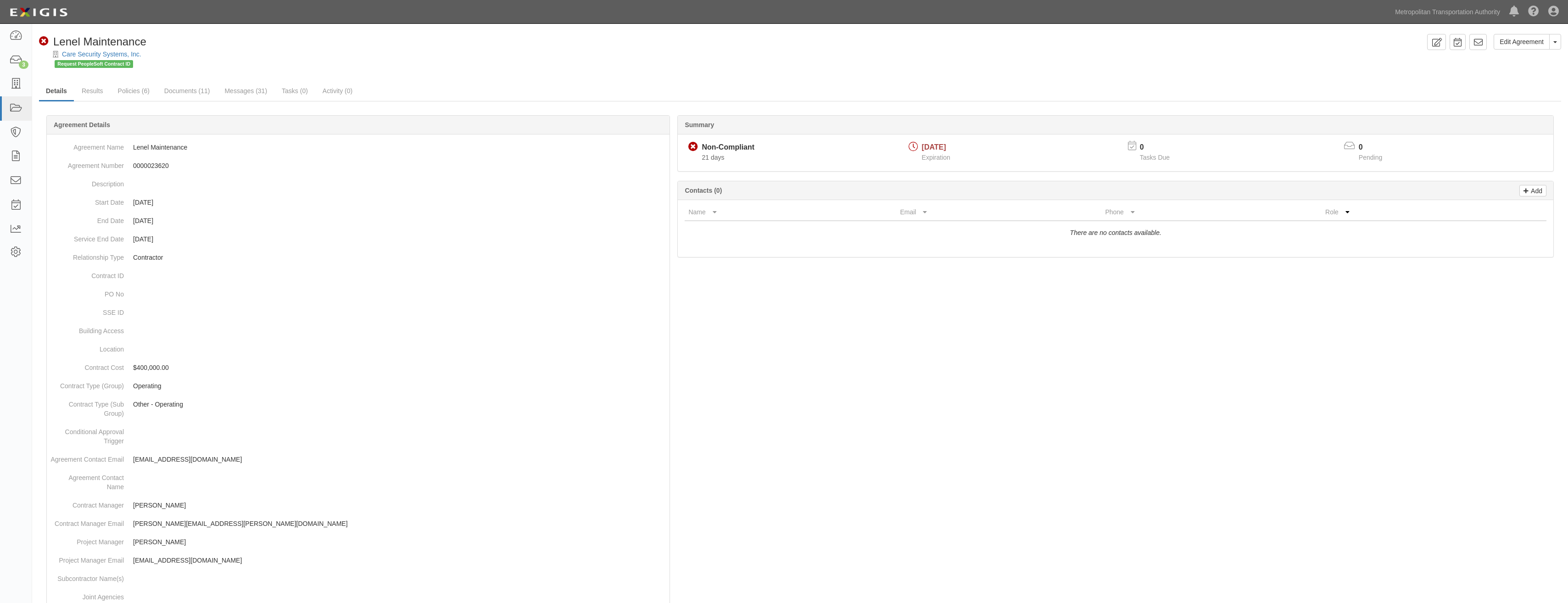
scroll to position [0, 0]
click at [137, 92] on link "Policies (6)" at bounding box center [133, 92] width 46 height 20
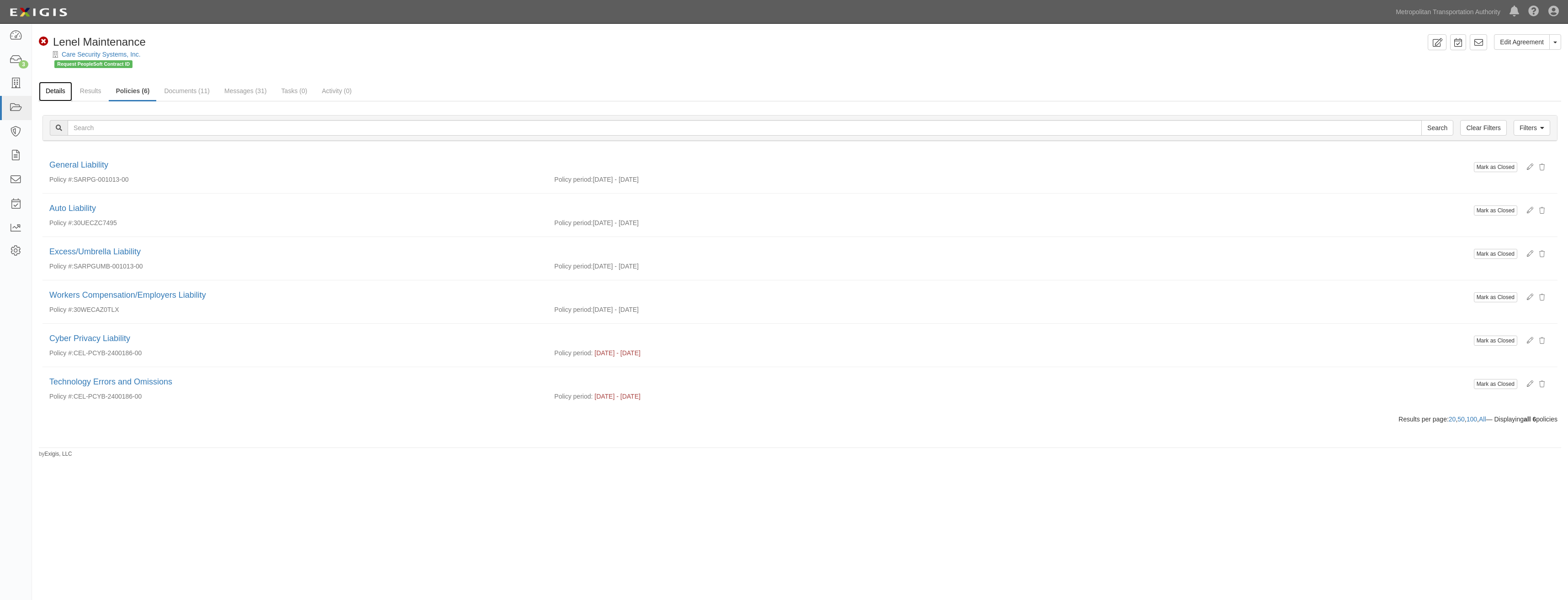
click at [55, 87] on link "Details" at bounding box center [55, 92] width 33 height 20
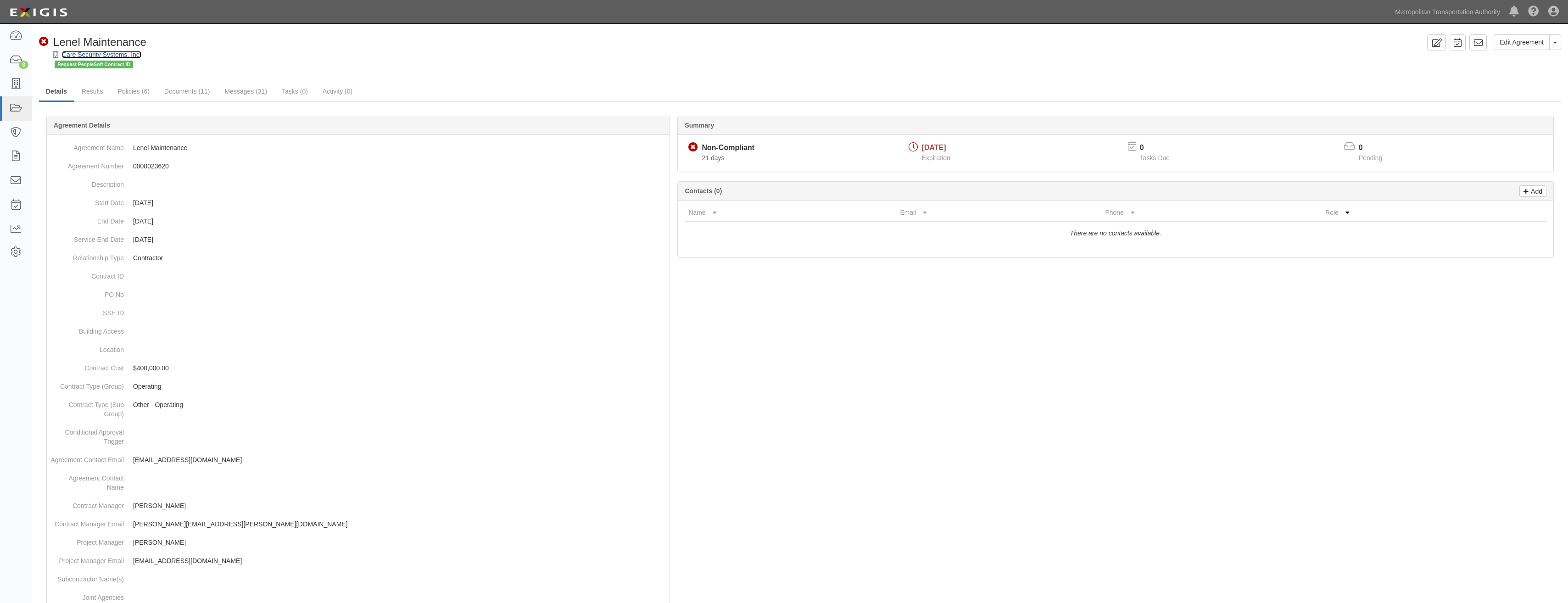
click at [112, 53] on link "Care Security Systems, Inc." at bounding box center [101, 54] width 80 height 8
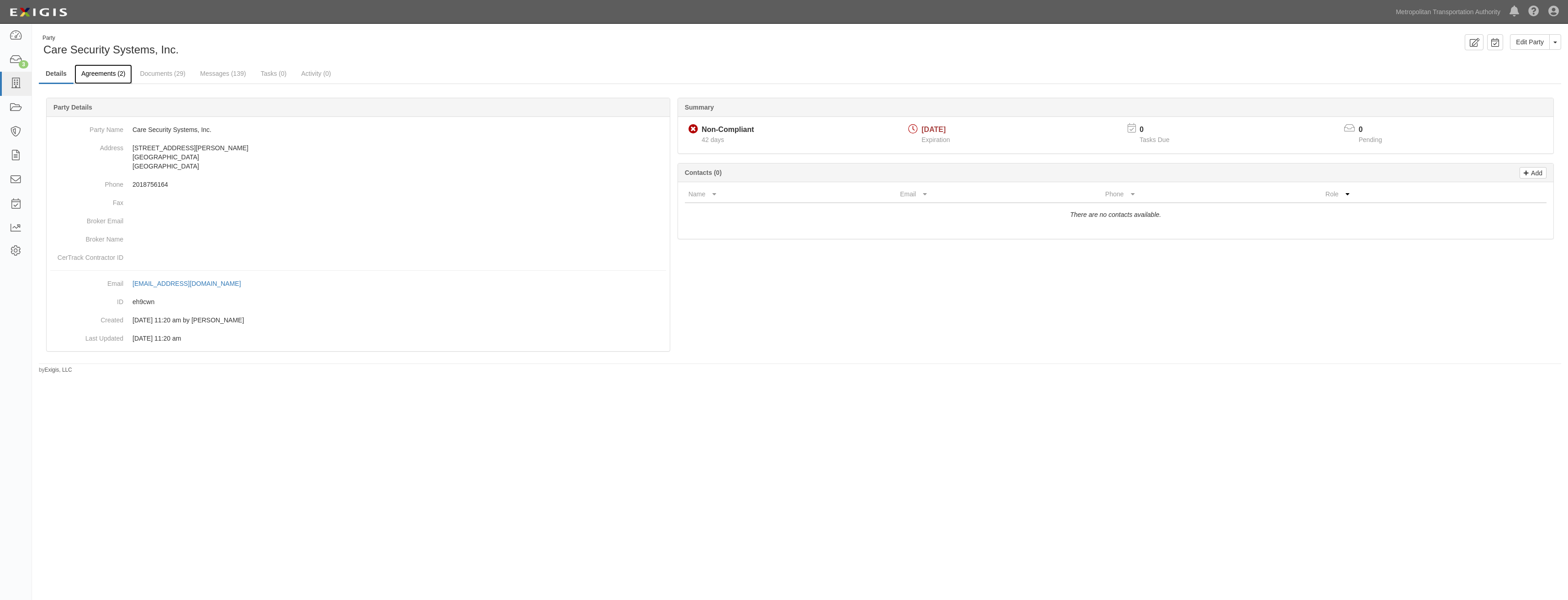
click at [108, 69] on link "Agreements (2)" at bounding box center [103, 74] width 57 height 20
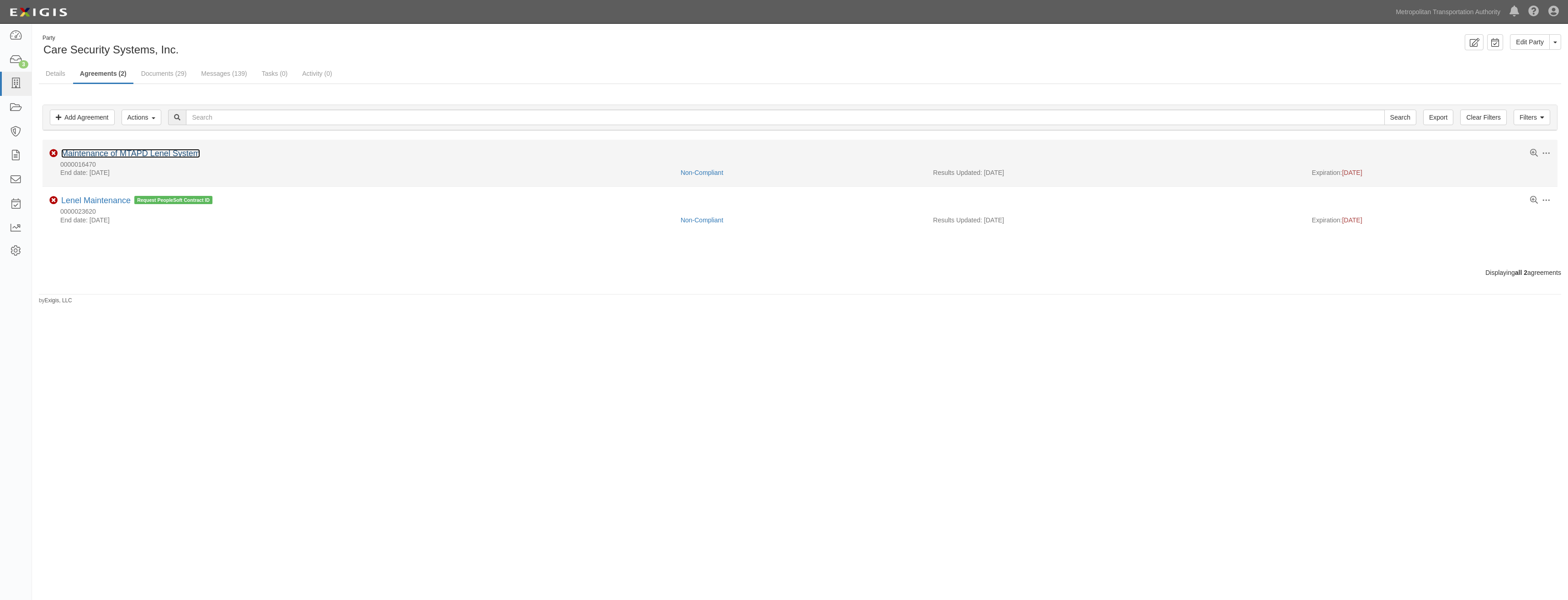
click at [137, 153] on link "Maintenance of MTAPD Lenel System" at bounding box center [130, 153] width 139 height 9
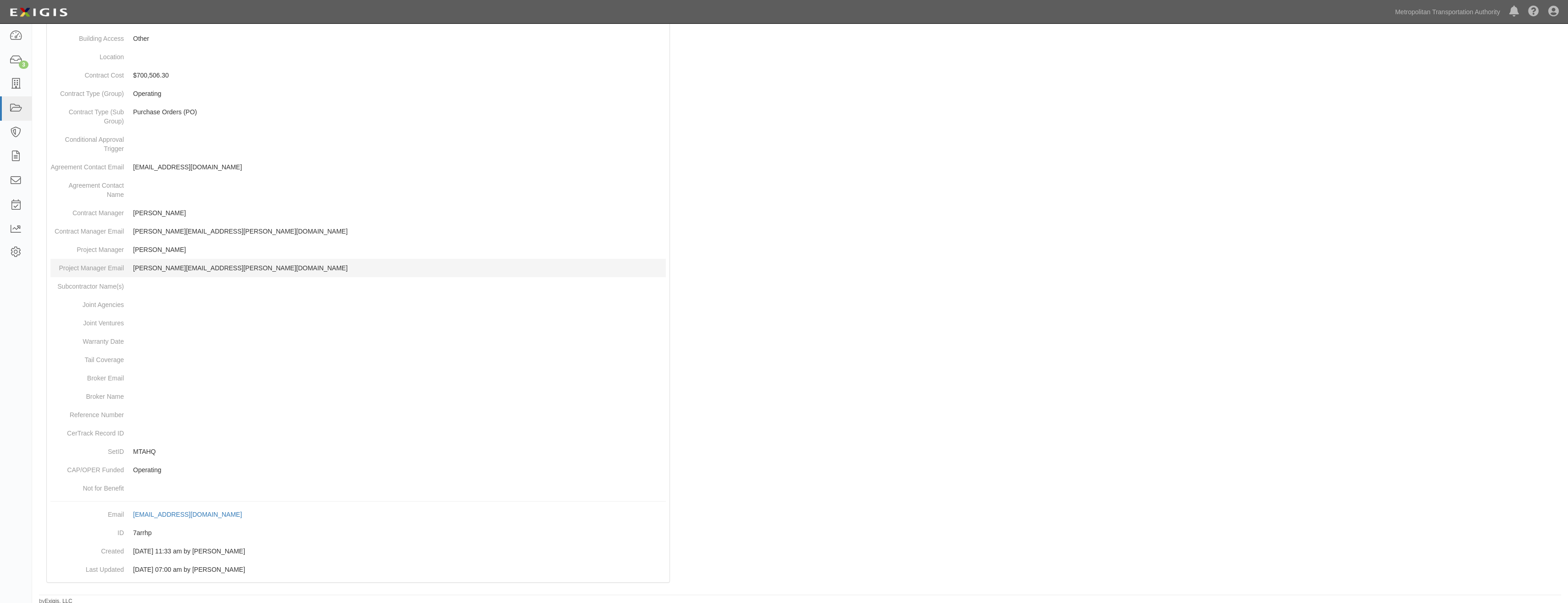
scroll to position [286, 0]
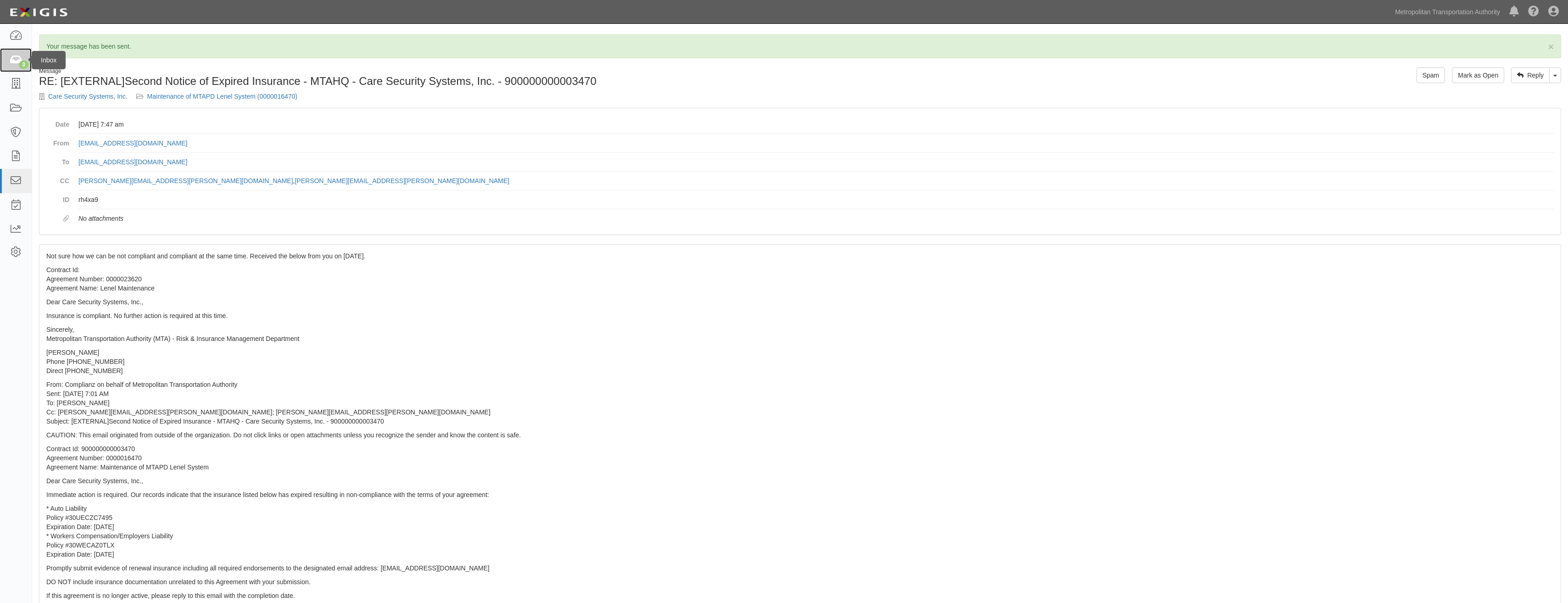
click at [24, 70] on link "3" at bounding box center [16, 60] width 32 height 24
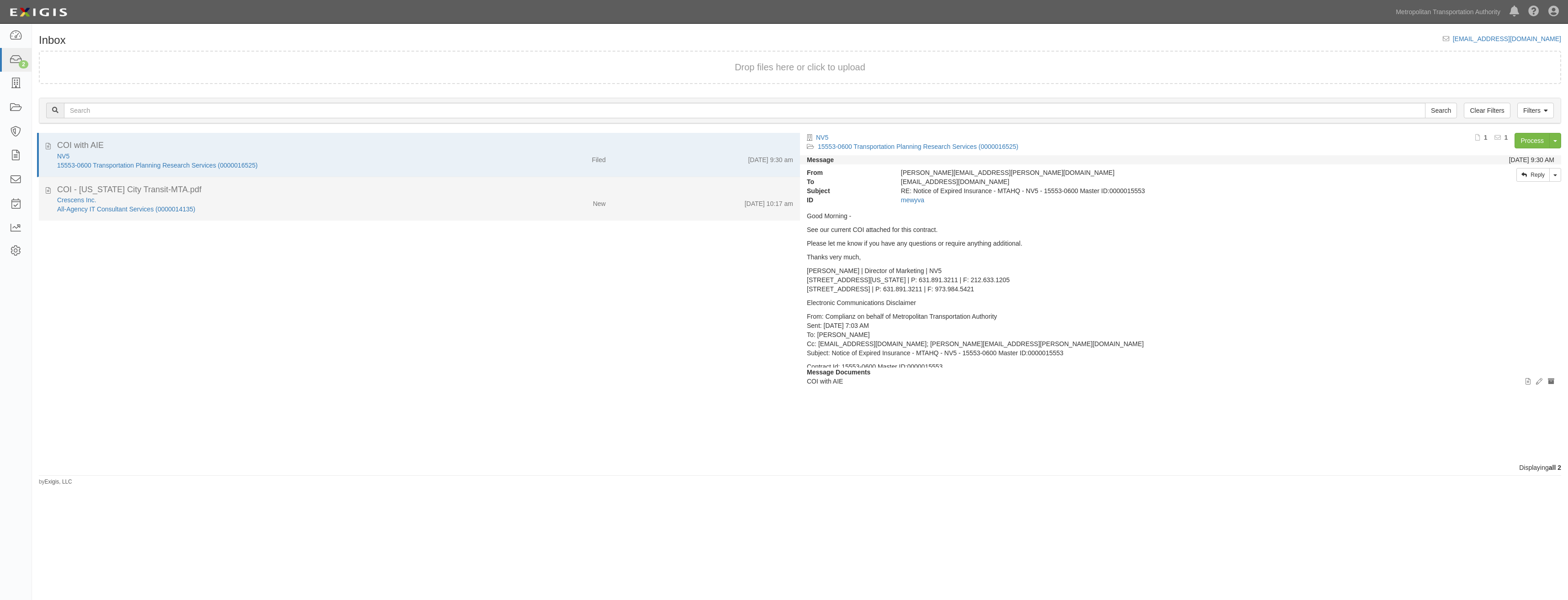
click at [517, 204] on div "New" at bounding box center [550, 202] width 125 height 13
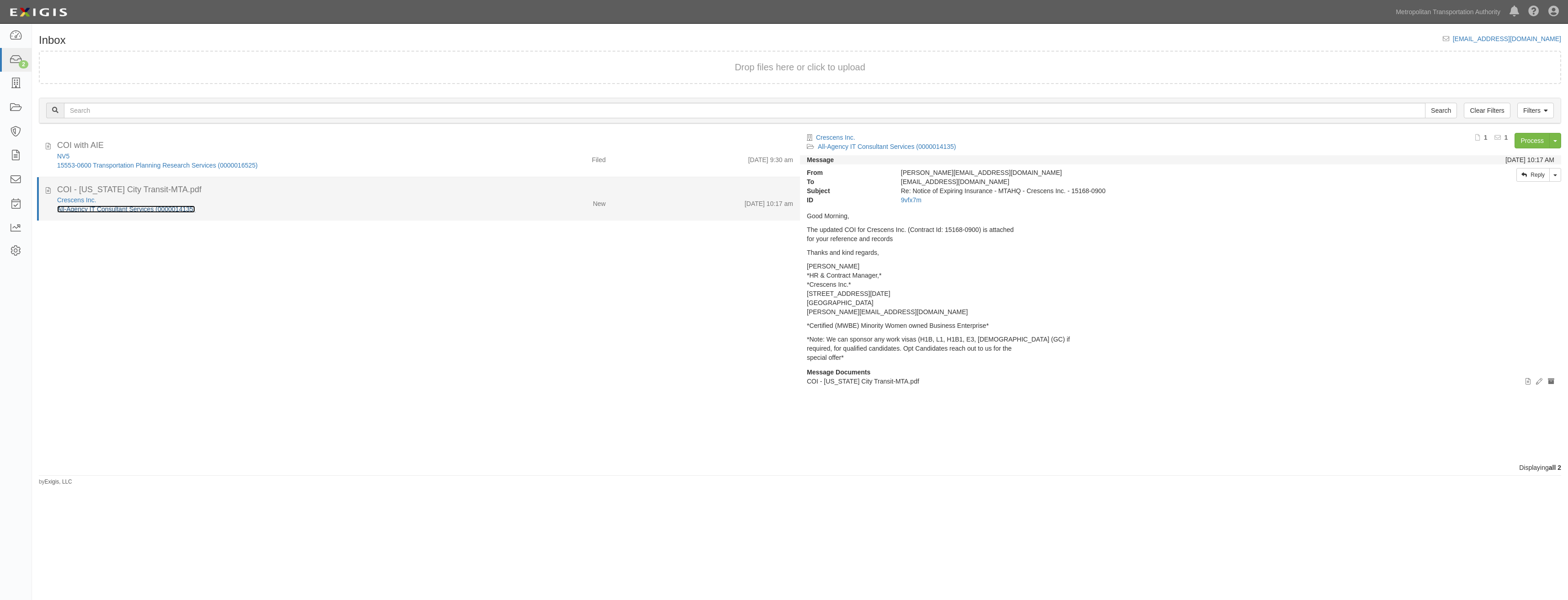
click at [173, 207] on link "All-Agency IT Consultant Services (0000014135)" at bounding box center [126, 209] width 138 height 7
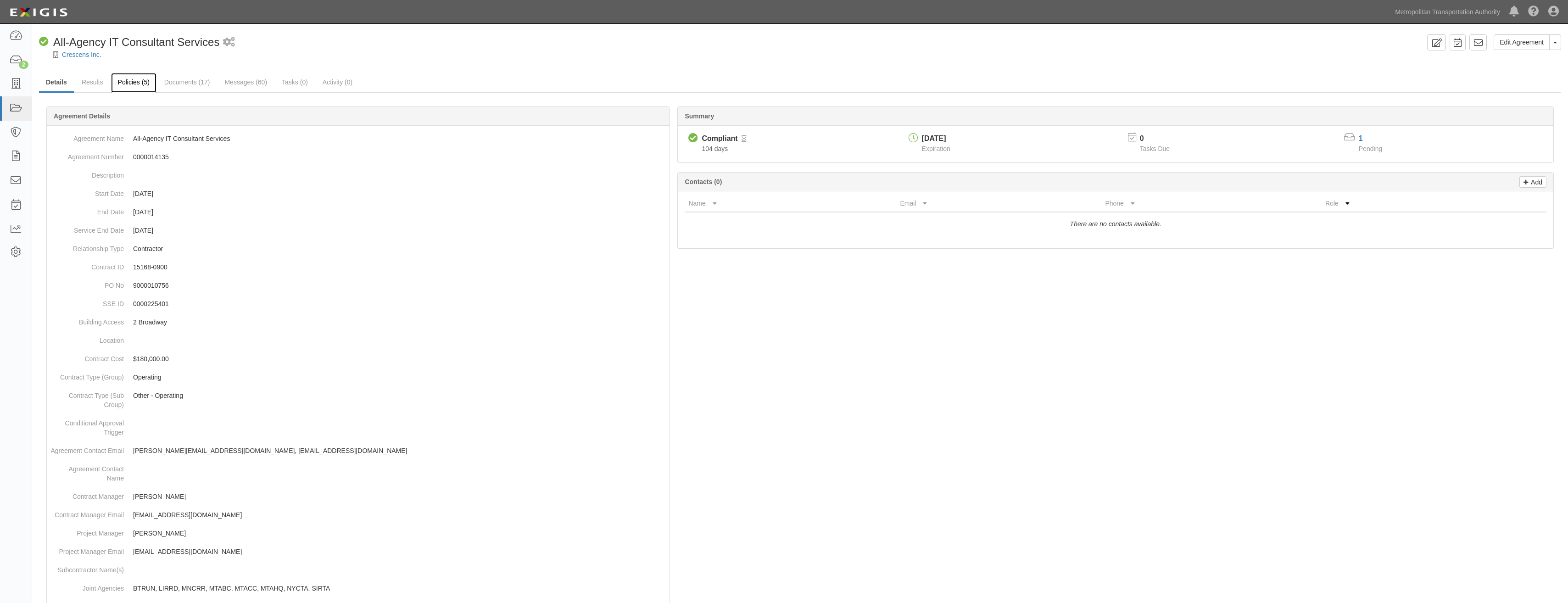
click at [123, 83] on link "Policies (5)" at bounding box center [133, 83] width 46 height 20
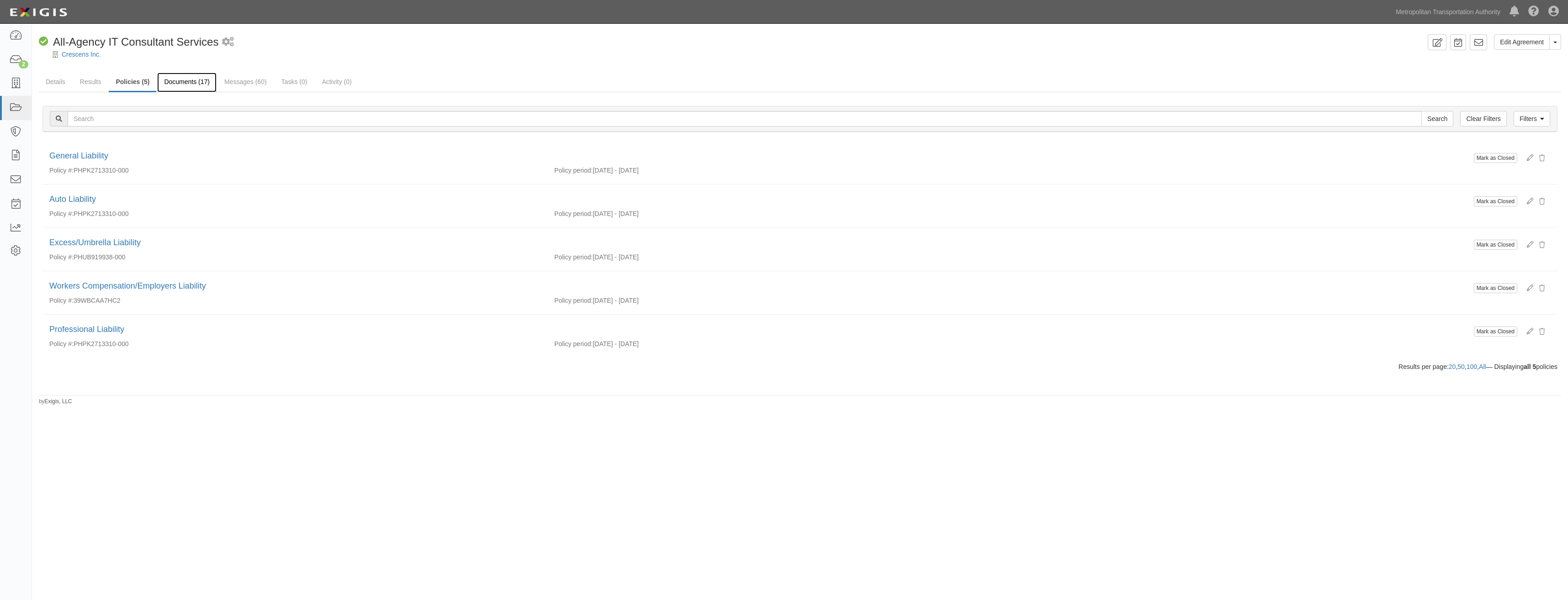
click at [209, 86] on link "Documents (17)" at bounding box center [186, 83] width 59 height 20
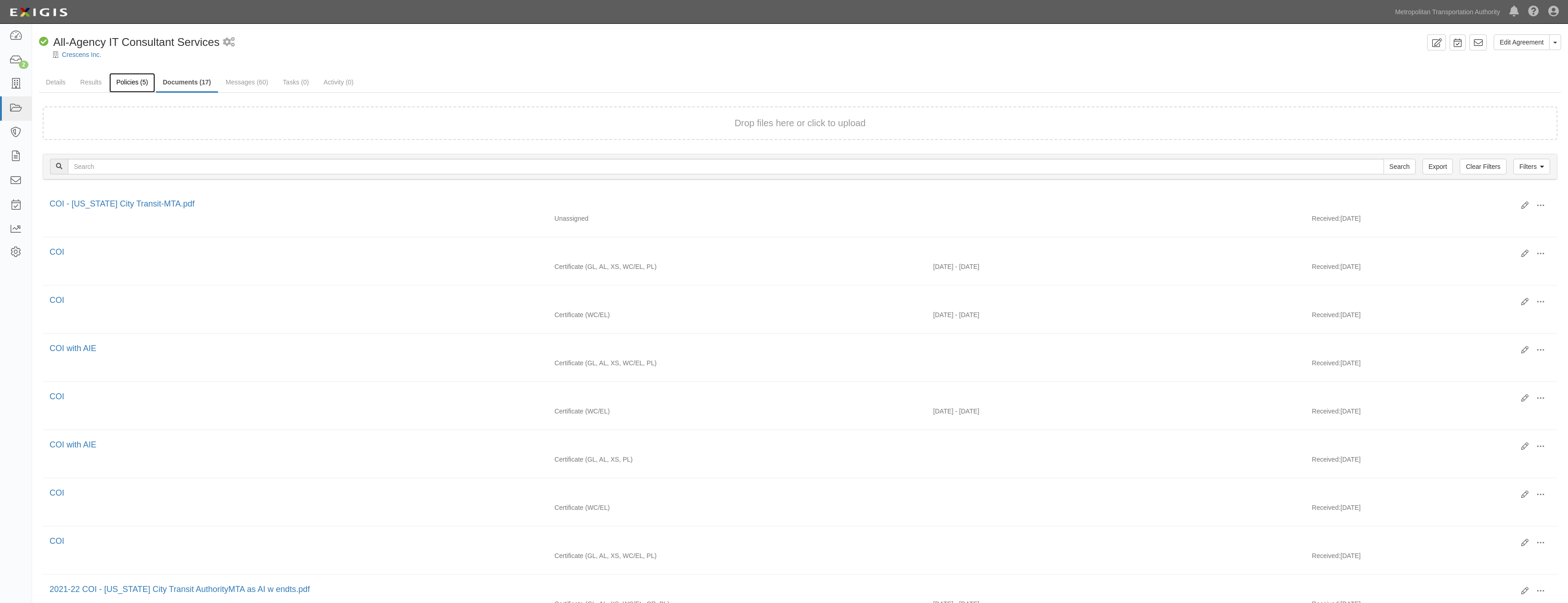
click at [129, 85] on link "Policies (5)" at bounding box center [132, 83] width 46 height 20
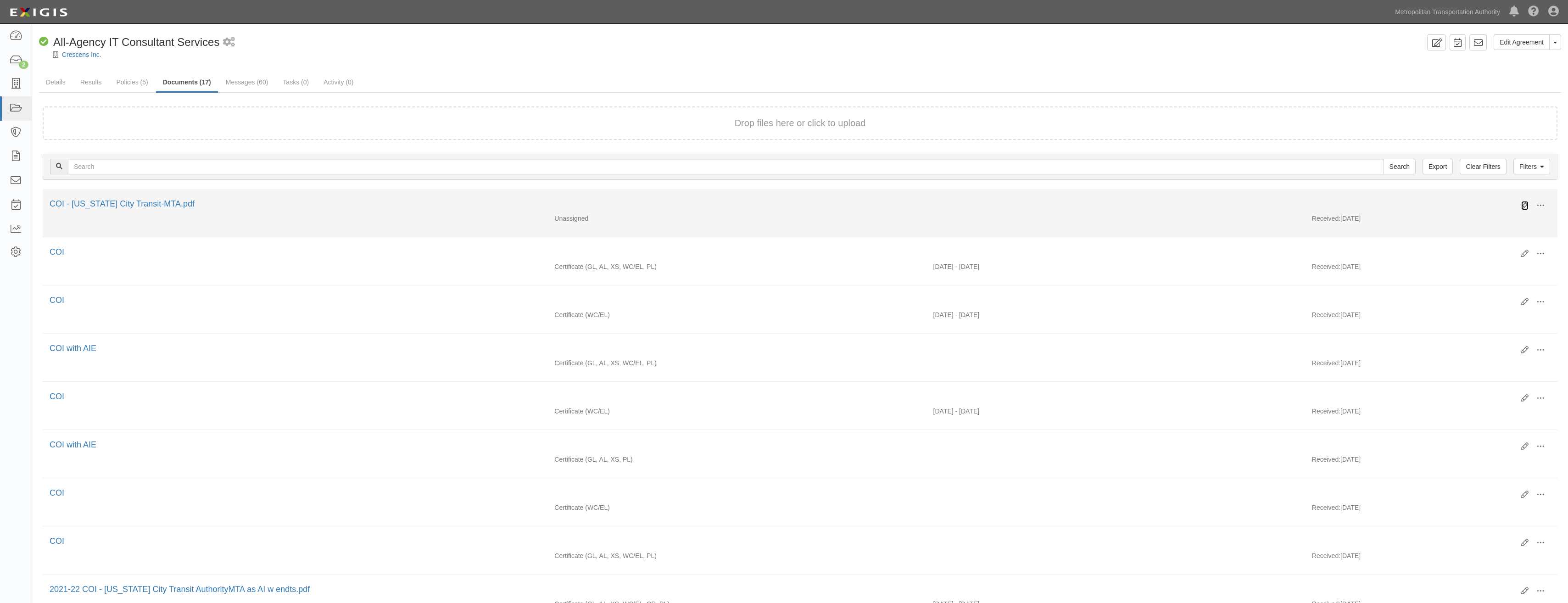
click at [1526, 204] on icon at bounding box center [1525, 205] width 8 height 8
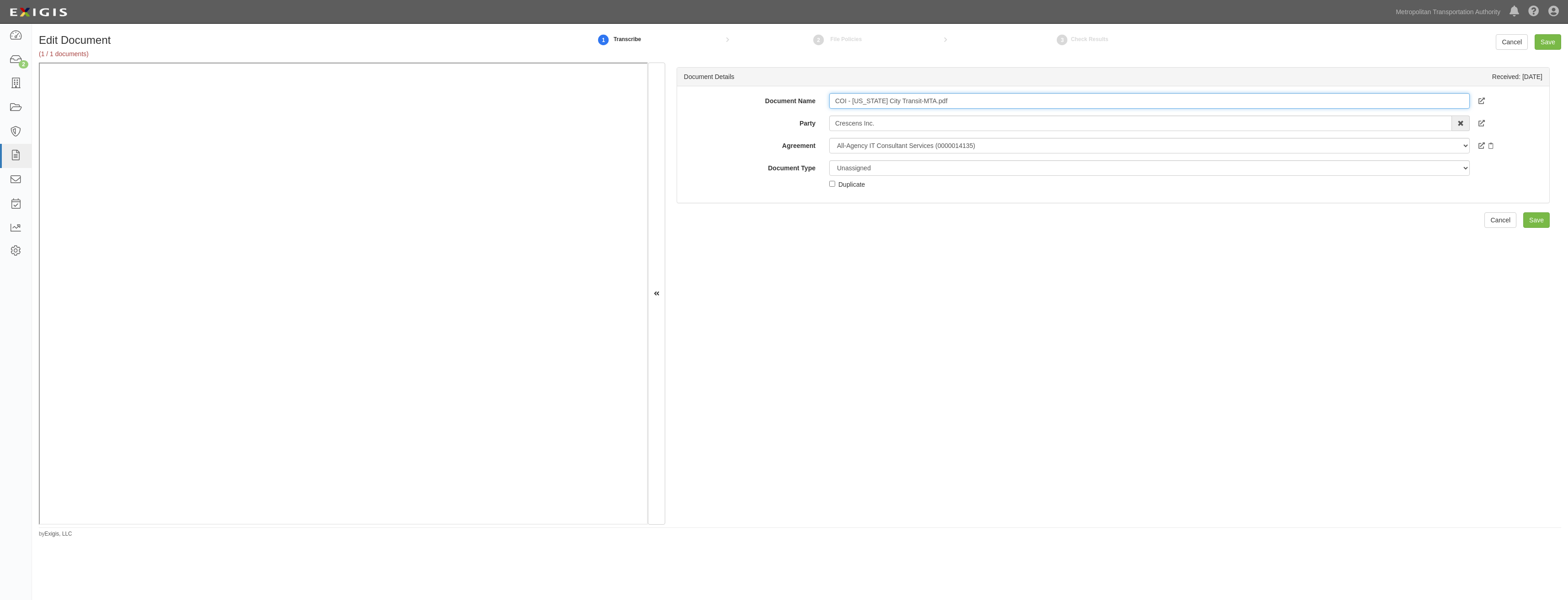
click at [1036, 103] on input "COI - New York City Transit-MTA.pdf" at bounding box center [1149, 101] width 640 height 16
type input "COI"
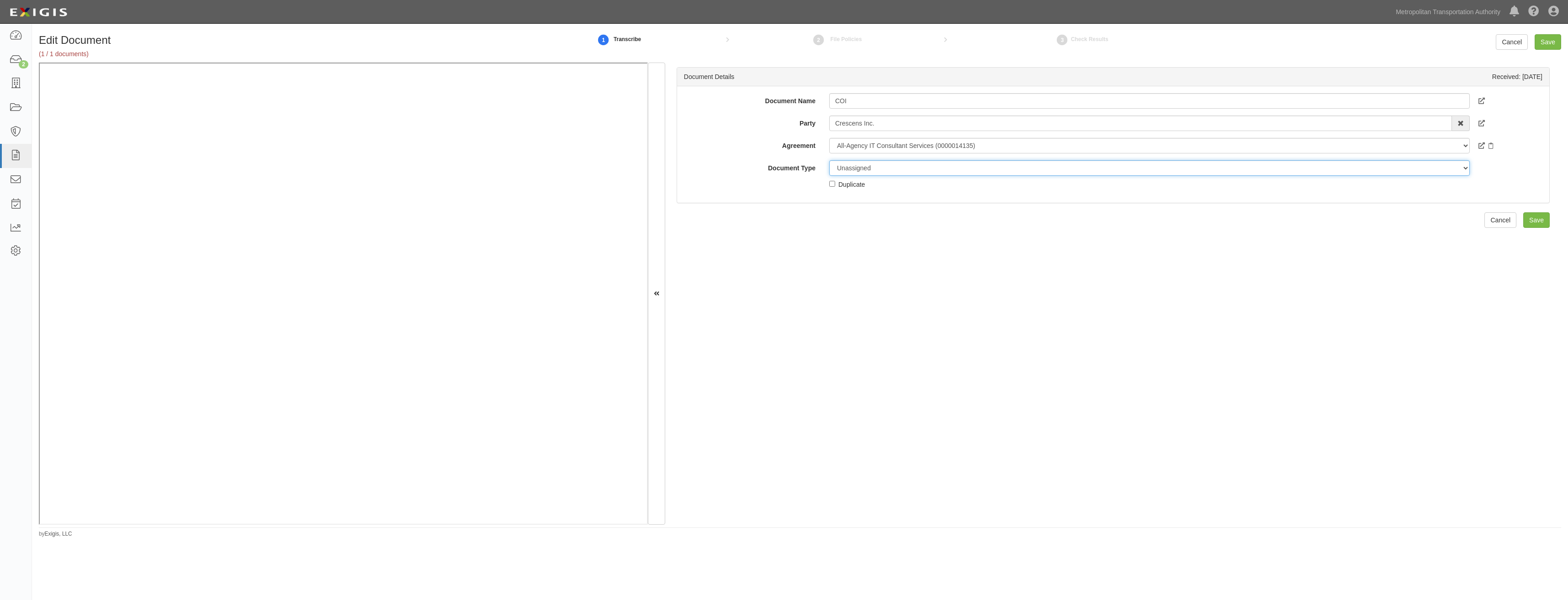
click at [943, 172] on select "Unassigned Binder Cancellation Notice Certificate Contract Endorsement Insuranc…" at bounding box center [1149, 168] width 640 height 16
select select "CertificateDetail"
click at [829, 160] on select "Unassigned Binder Cancellation Notice Certificate Contract Endorsement Insuranc…" at bounding box center [1149, 168] width 640 height 16
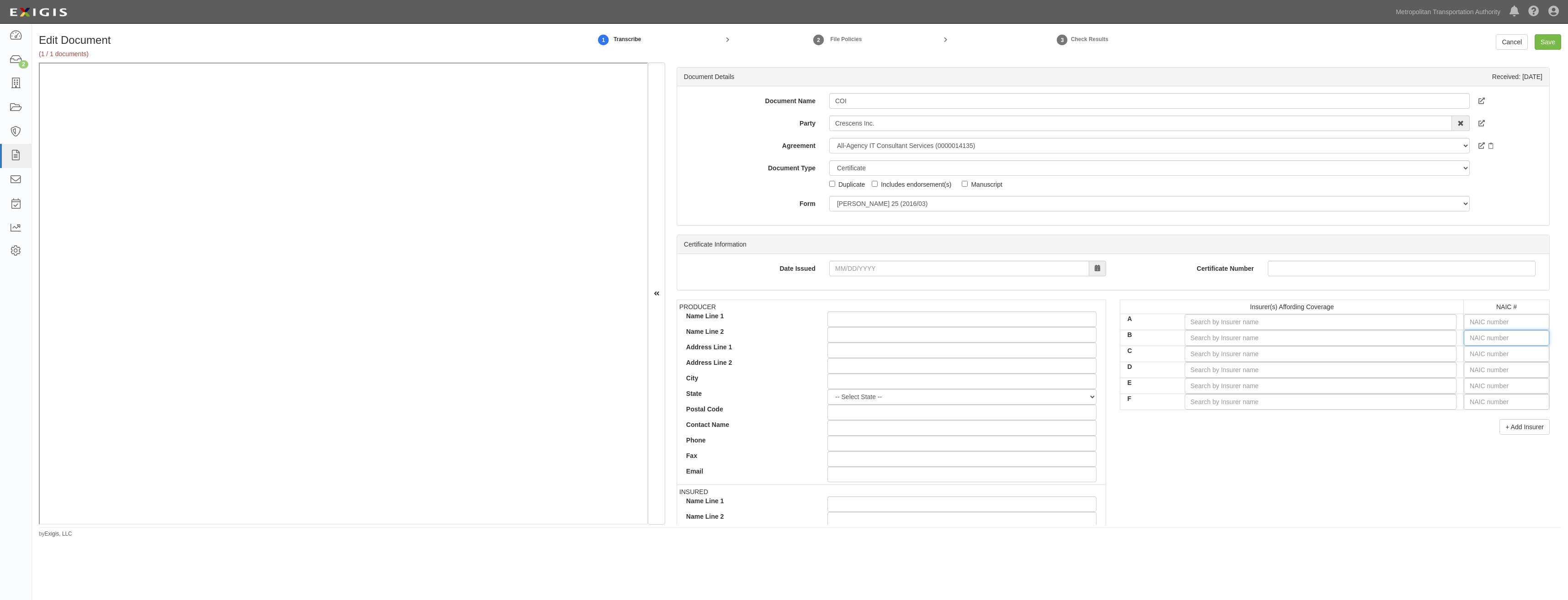
click at [1517, 340] on input "text" at bounding box center [1506, 338] width 85 height 16
type input "25232"
type input "2"
type input "20796"
type input "20"
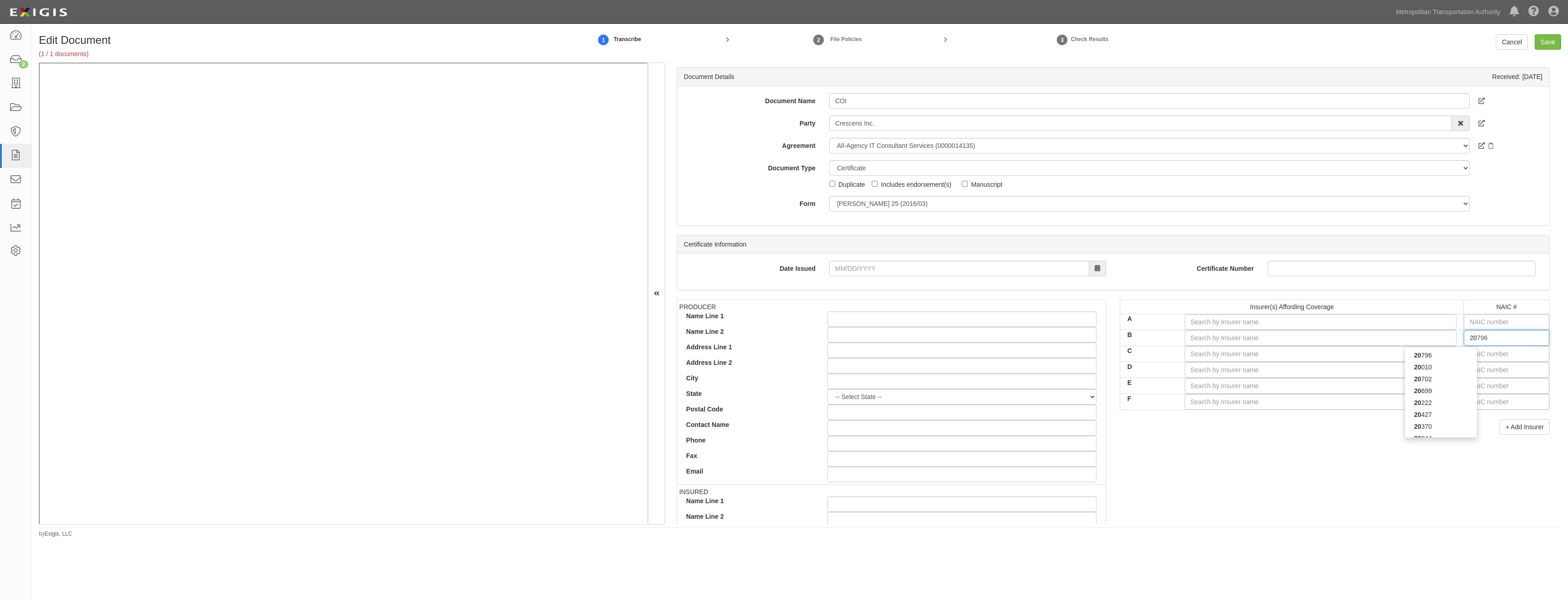
type input "20516"
type input "205"
type input "20508"
type input "2050"
type input "20508"
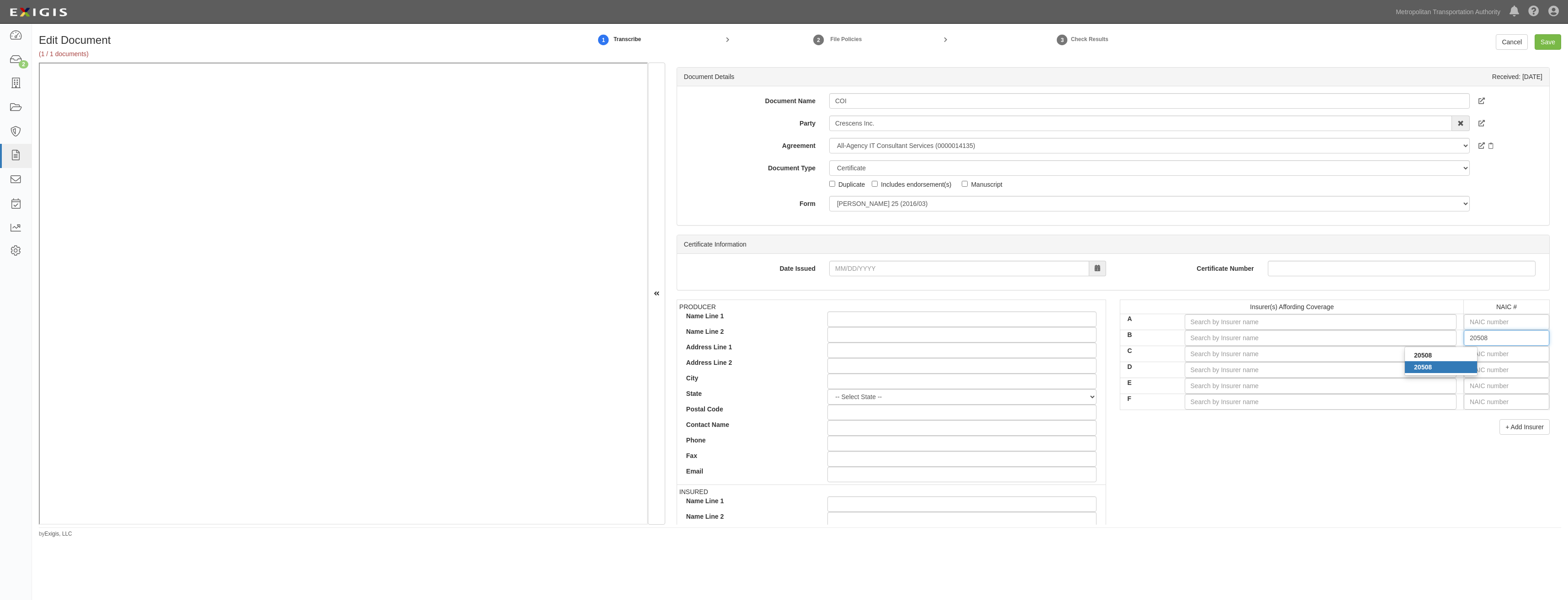
click at [1447, 366] on div "20508" at bounding box center [1441, 367] width 72 height 12
type input "Valley Forge Insurance Company (A XV Rating)"
type input "20508"
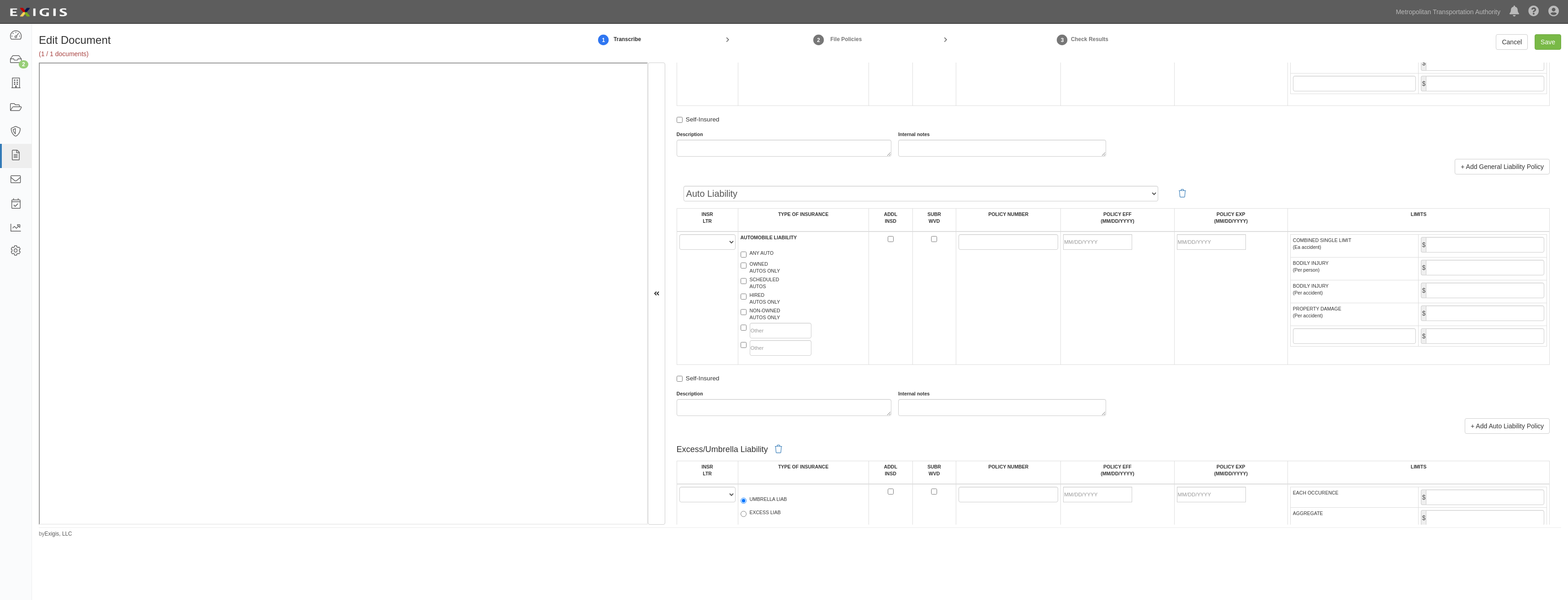
drag, startPoint x: 1277, startPoint y: 478, endPoint x: 1267, endPoint y: 566, distance: 88.6
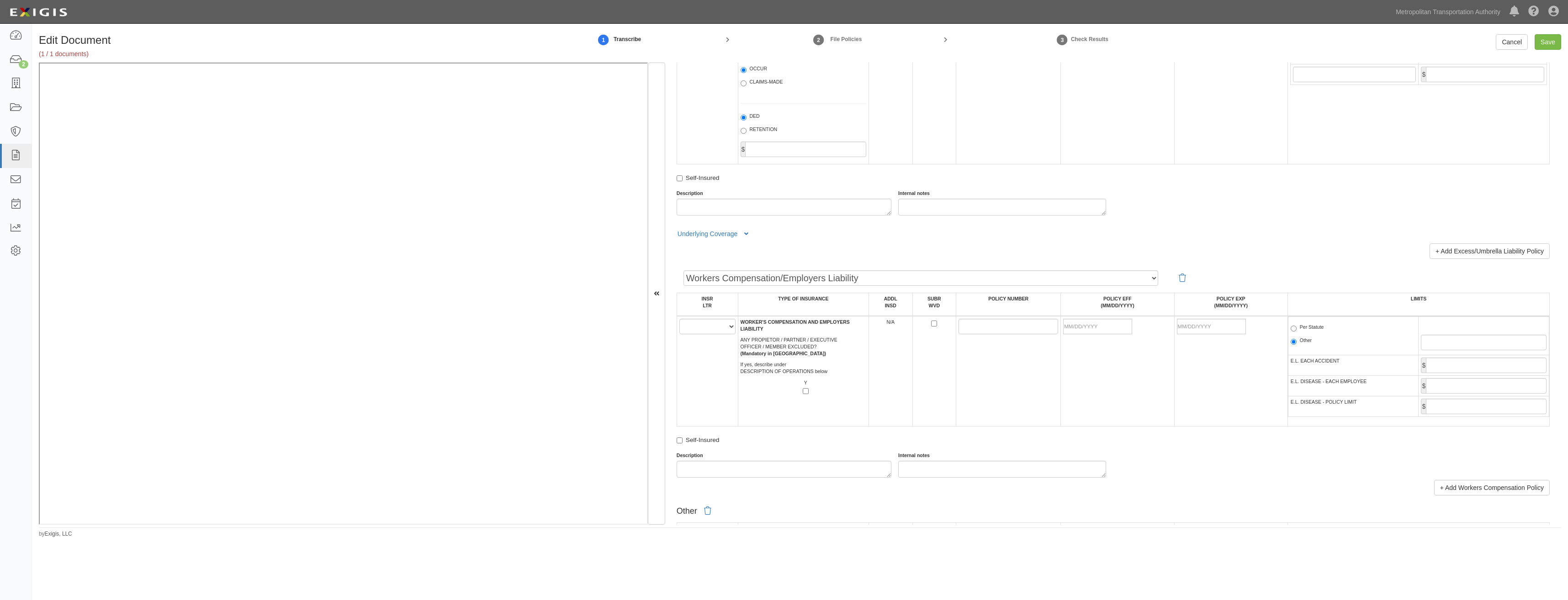
scroll to position [1199, 0]
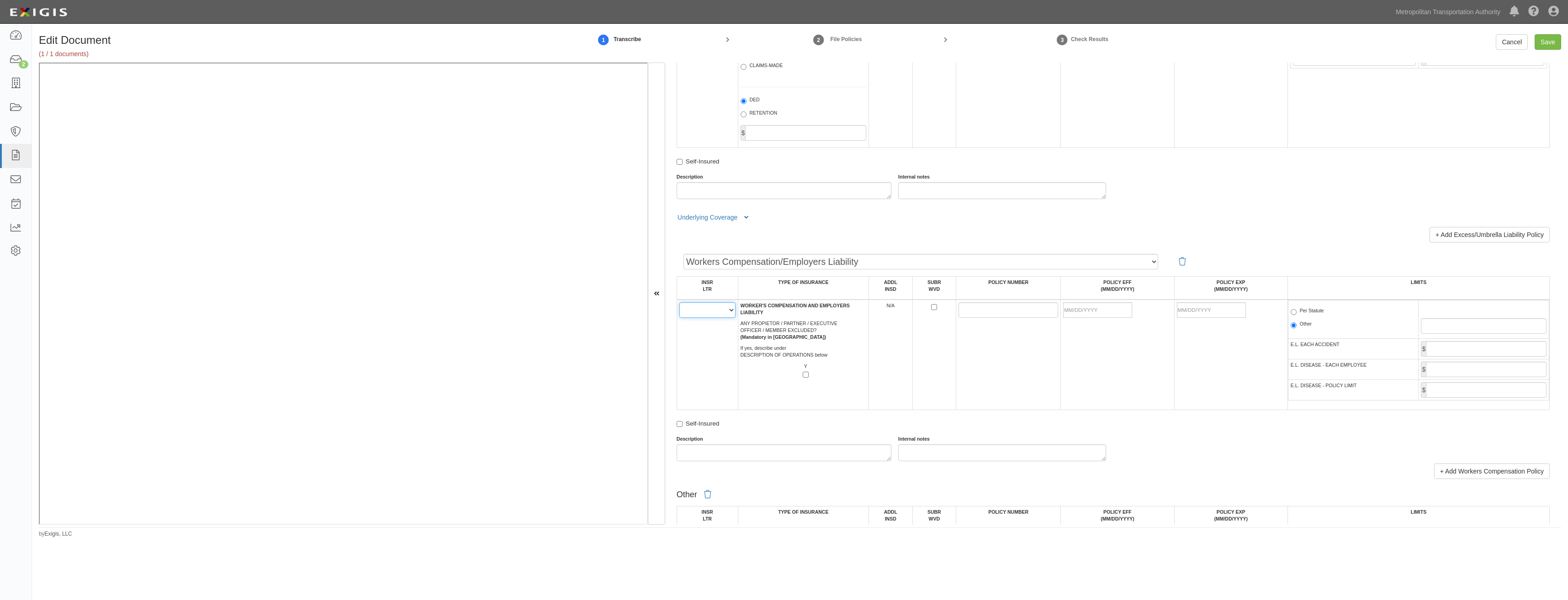
click at [694, 310] on select "A B C D E F" at bounding box center [708, 310] width 56 height 16
select select "B"
click at [680, 302] on select "A B C D E F" at bounding box center [708, 310] width 56 height 16
click at [733, 351] on td "A B C D E F" at bounding box center [707, 355] width 61 height 110
click at [962, 315] on input "POLICY NUMBER" at bounding box center [1009, 310] width 100 height 16
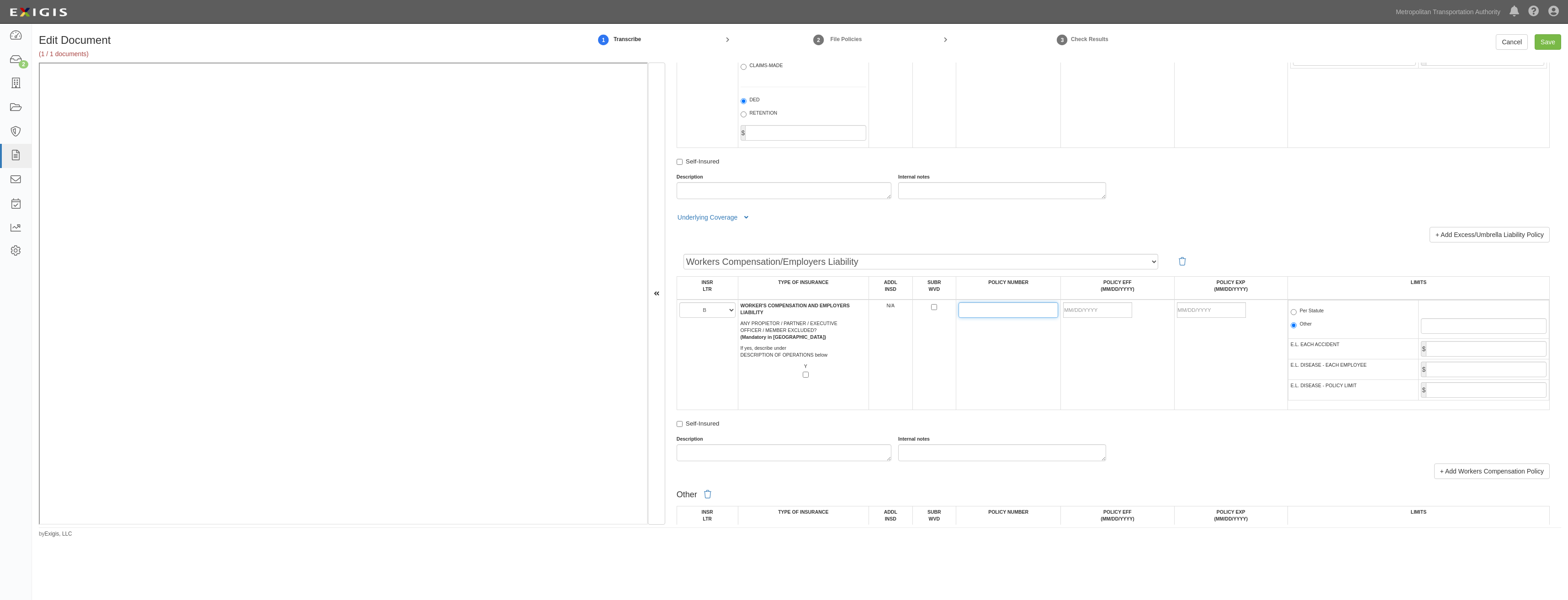
paste input "8035621418"
type input "8035621418"
click at [990, 381] on td "8035621418" at bounding box center [1009, 355] width 105 height 110
click at [1102, 313] on input "POLICY EFF (MM/DD/YYYY)" at bounding box center [1097, 310] width 69 height 16
type input "08/29/2025"
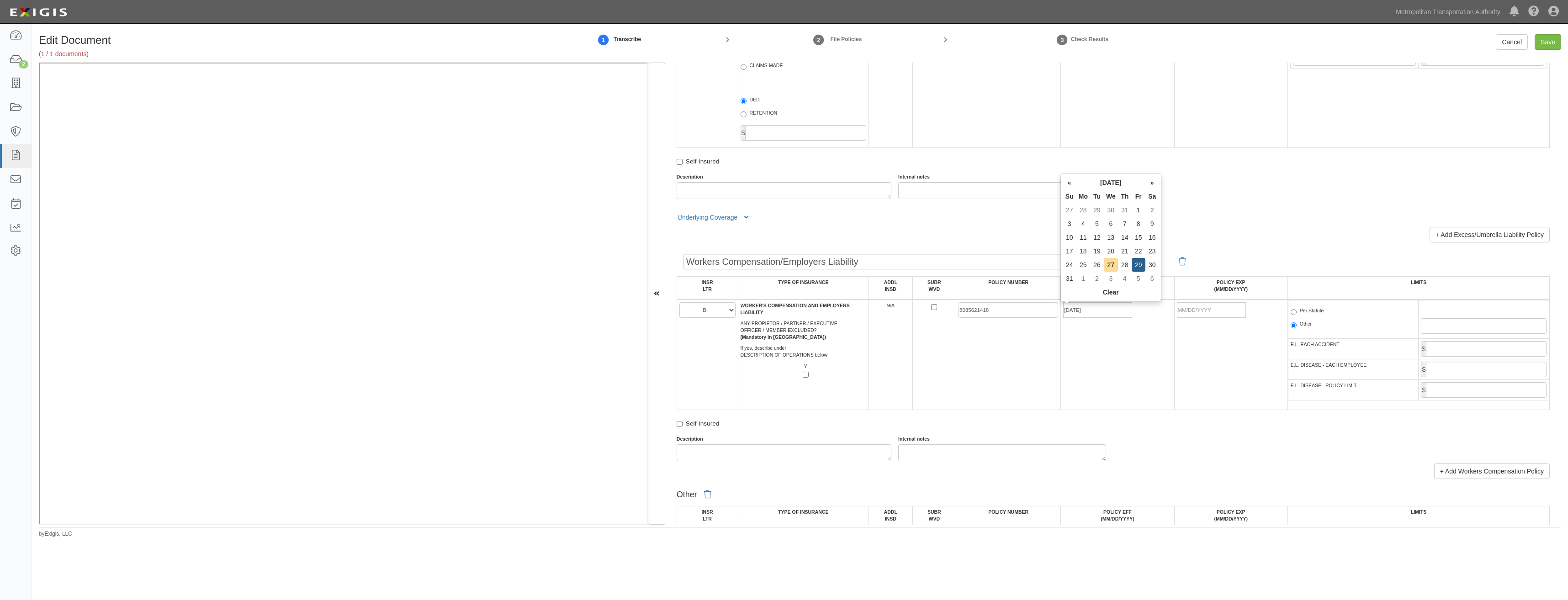
type input "08/29/2026"
click at [1067, 380] on td "08/29/2025" at bounding box center [1118, 355] width 113 height 110
click at [1307, 313] on label "Per Statute" at bounding box center [1307, 312] width 33 height 9
click at [1297, 313] on input "Per Statute" at bounding box center [1294, 312] width 6 height 6
radio input "true"
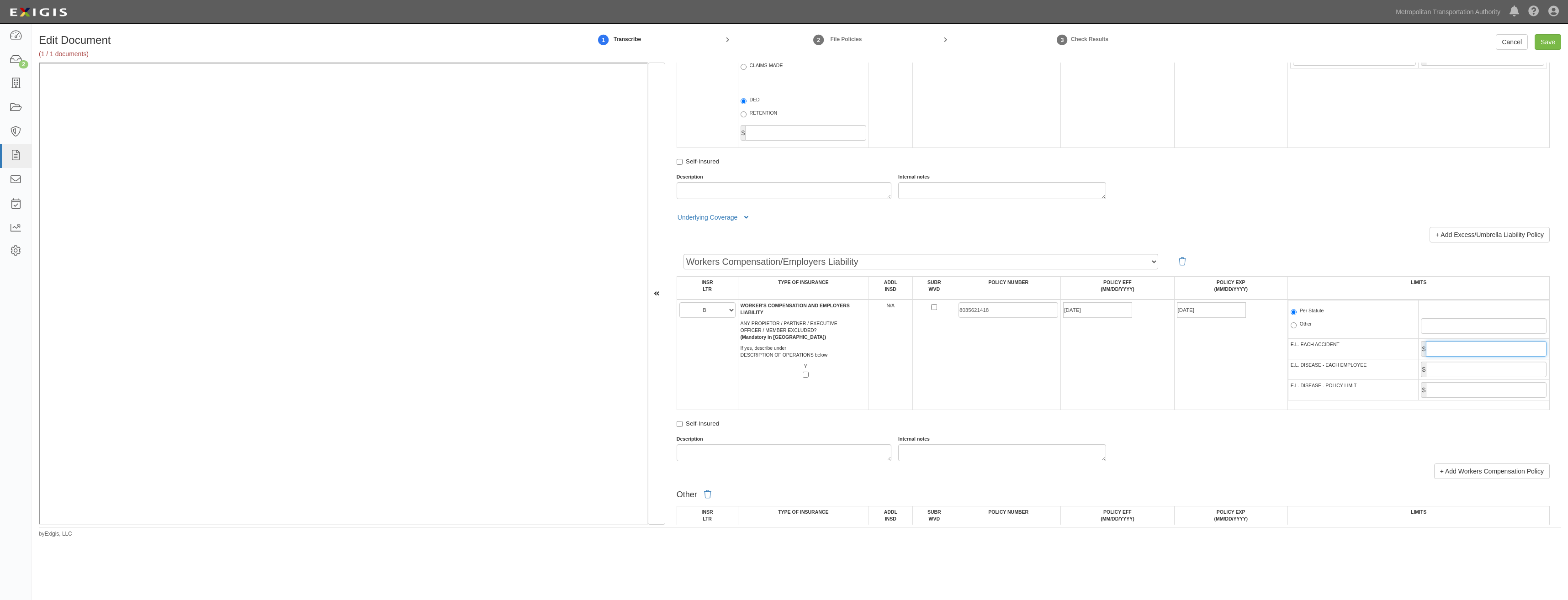
click at [1469, 350] on input "E.L. EACH ACCIDENT" at bounding box center [1486, 348] width 120 height 16
type input "1,000,000"
click at [1473, 377] on input "E.L. DISEASE - EACH EMPLOYEE" at bounding box center [1486, 369] width 120 height 16
type input "1,000,000"
click at [1474, 388] on input "E.L. DISEASE - POLICY LIMIT" at bounding box center [1486, 389] width 120 height 16
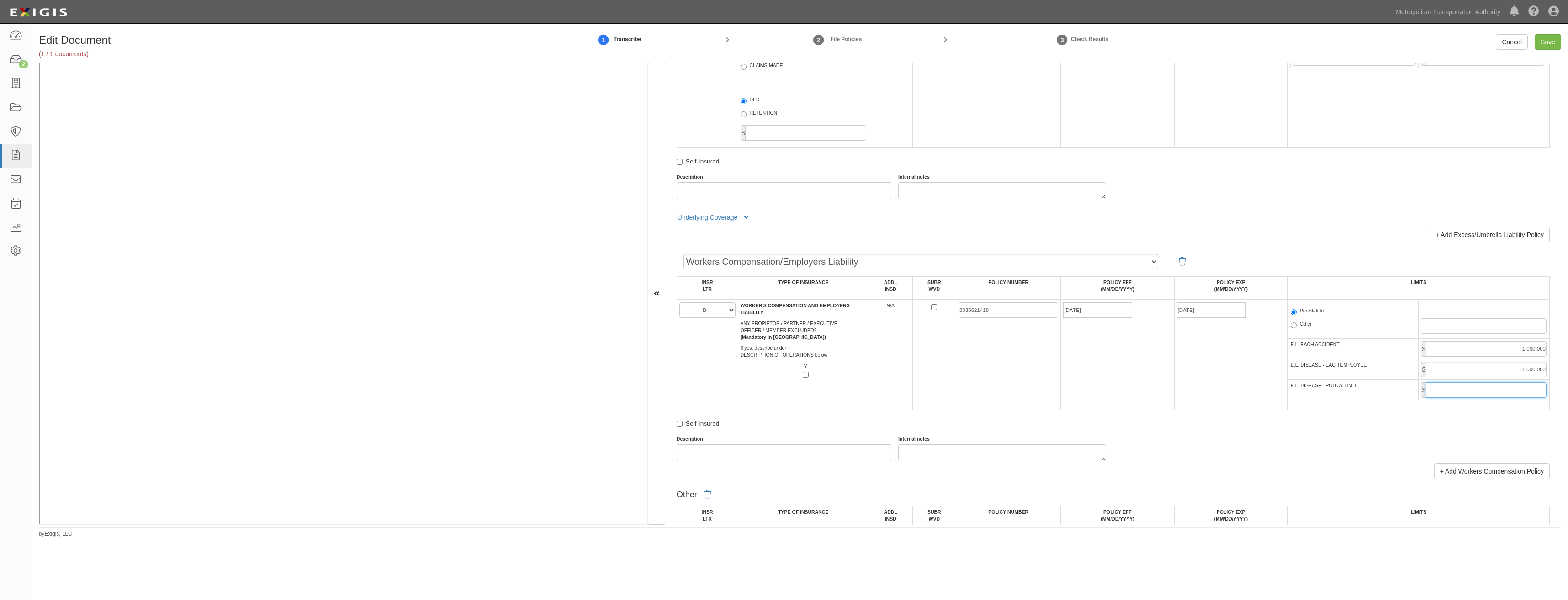
type input "1,000,000"
click at [1126, 384] on td "08/29/2025" at bounding box center [1118, 355] width 113 height 110
click at [1555, 37] on input "Save" at bounding box center [1548, 42] width 27 height 16
type input "1000000"
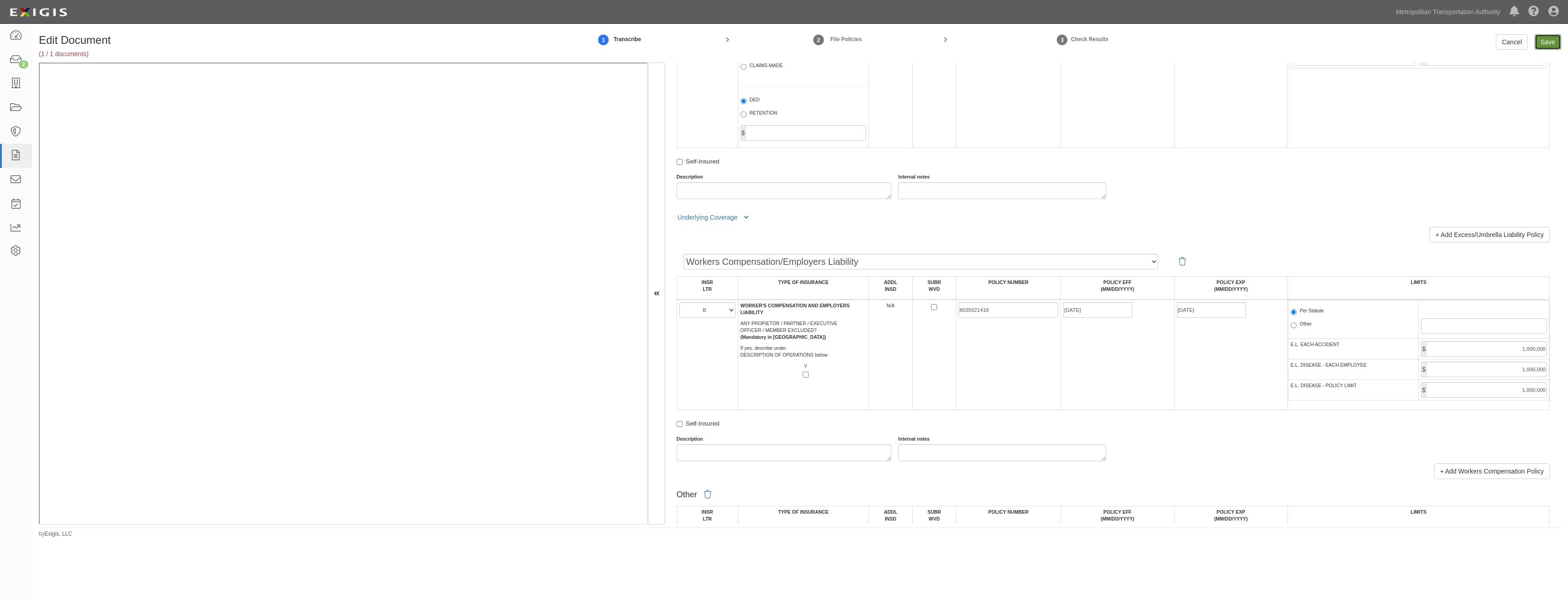
type input "1000000"
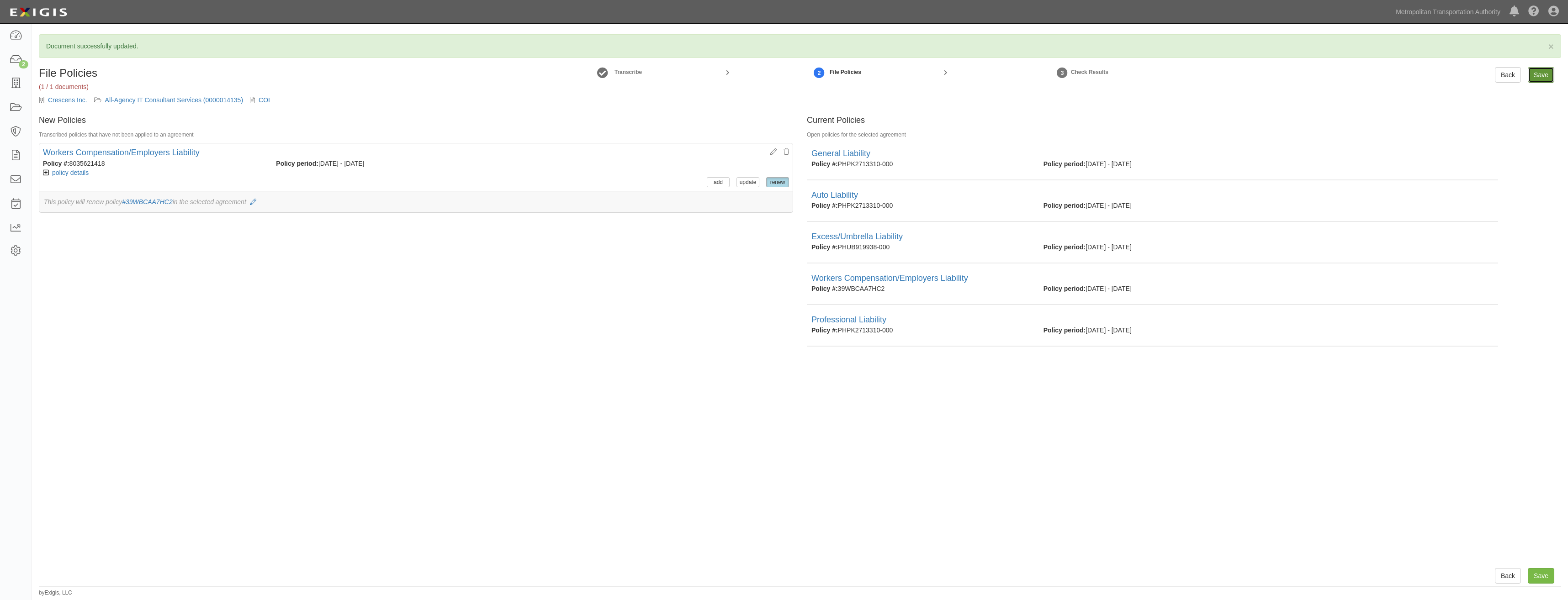
click at [1545, 76] on input "Save" at bounding box center [1541, 75] width 27 height 16
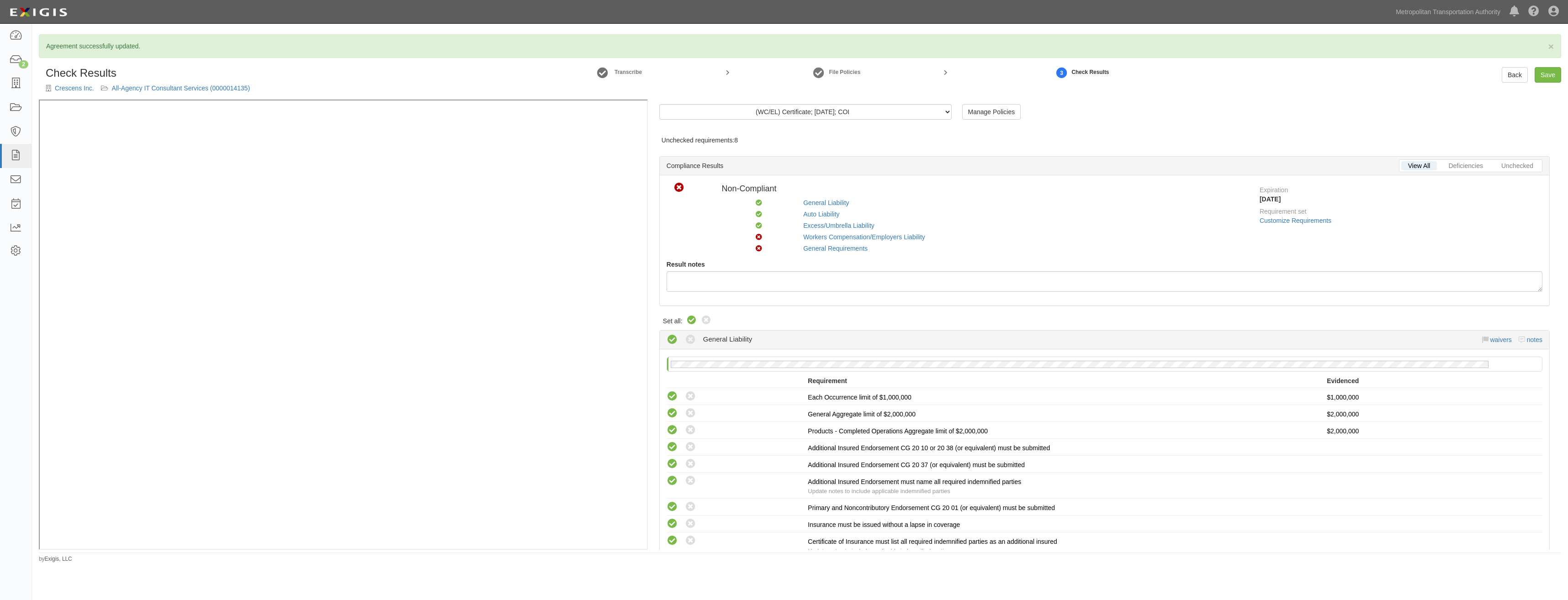
click at [691, 322] on icon at bounding box center [692, 321] width 11 height 11
radio input "true"
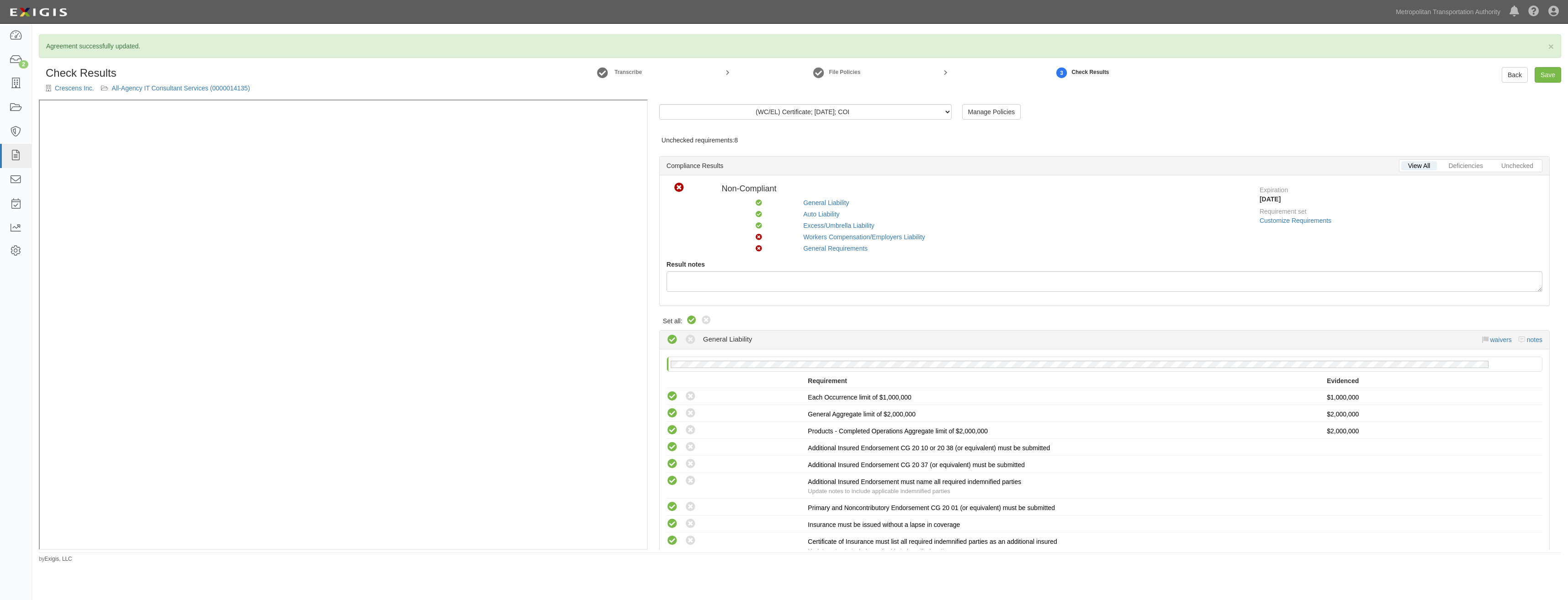
radio input "true"
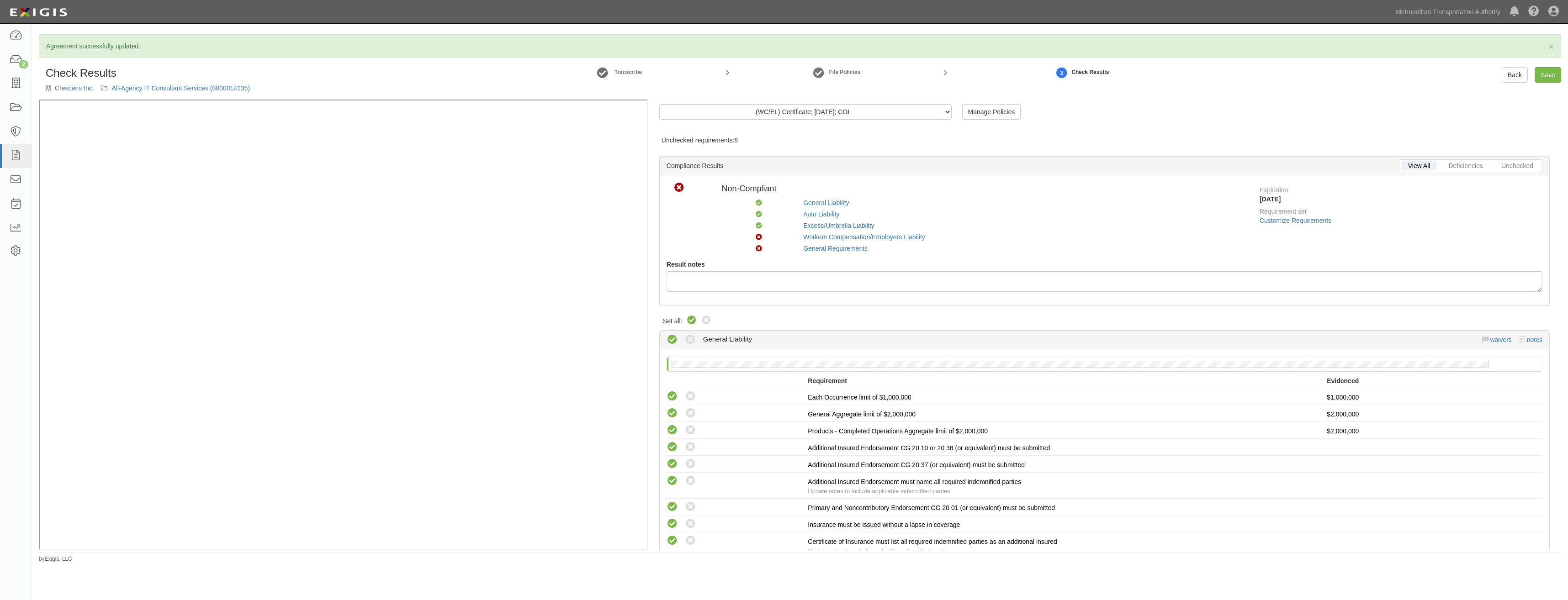
radio input "true"
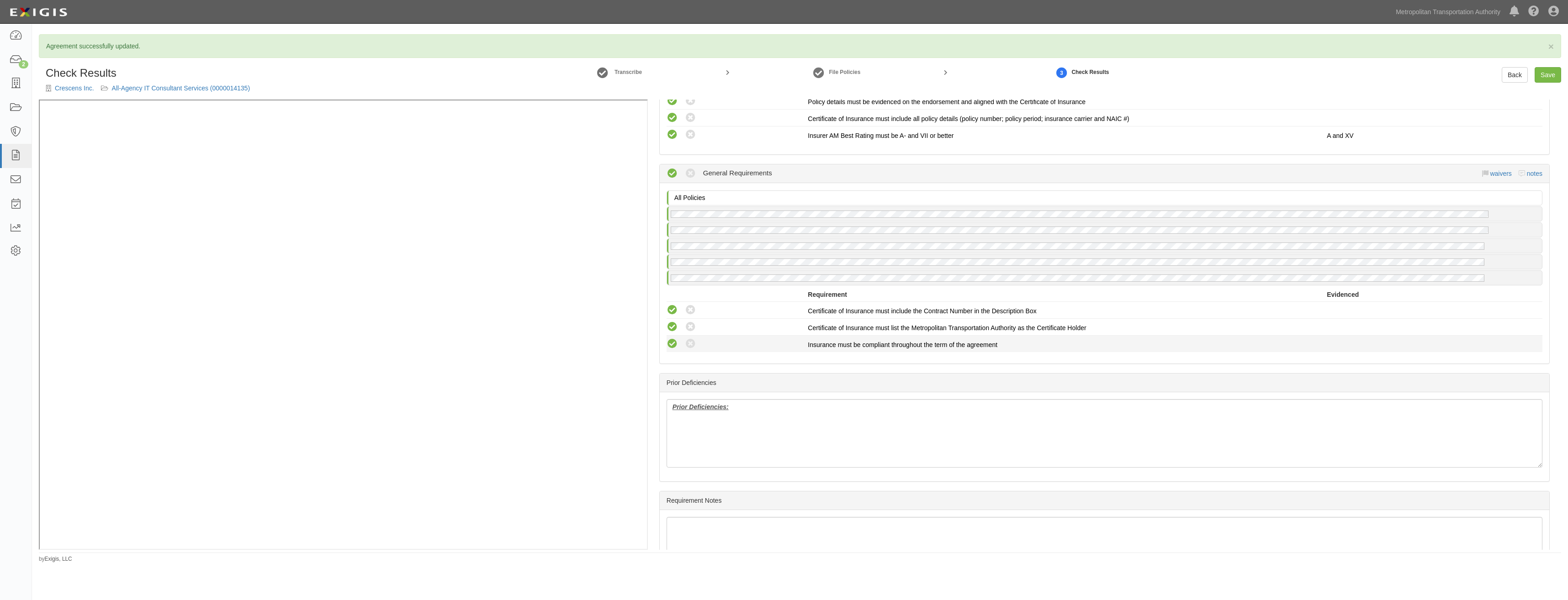
scroll to position [1151, 0]
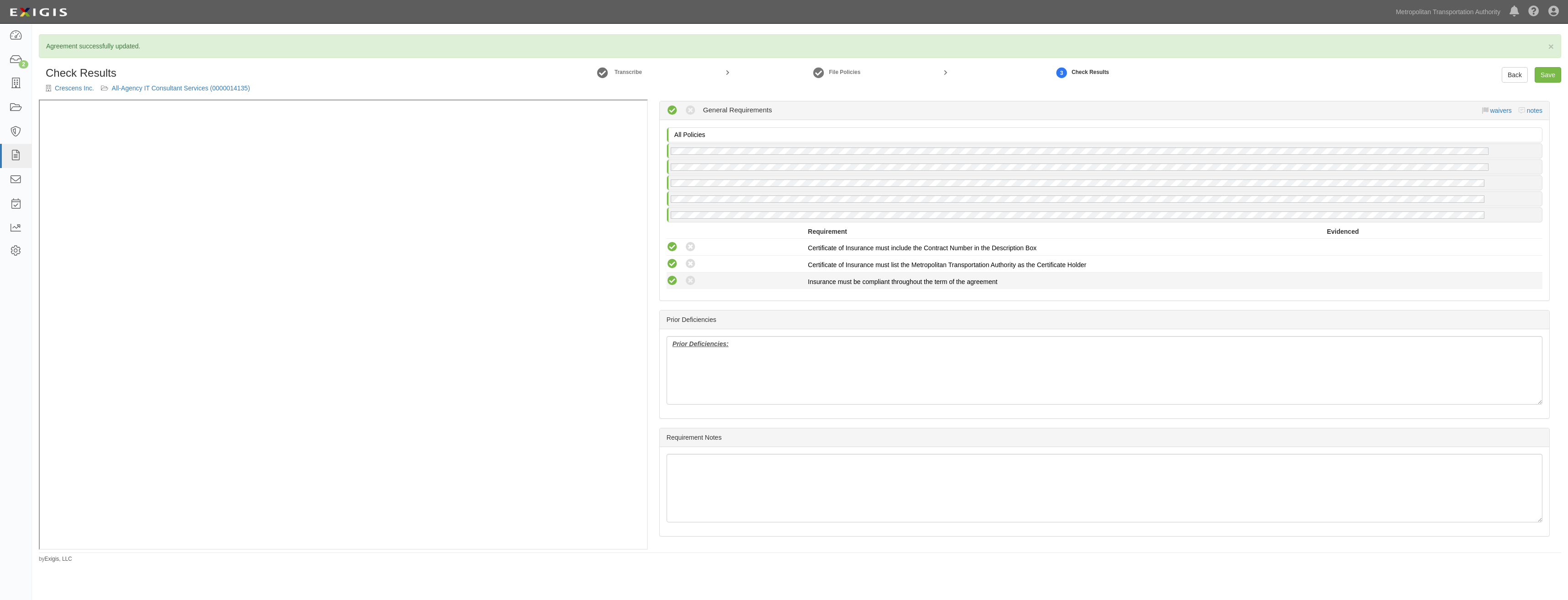
drag, startPoint x: 1073, startPoint y: 185, endPoint x: 1075, endPoint y: 285, distance: 100.0
drag, startPoint x: 766, startPoint y: 357, endPoint x: 646, endPoint y: 340, distance: 121.2
click at [604, 239] on div "(WC/EL) Certificate; 8/27/2025; COI (GL, AL, XS, WC/EL, PL) Certificate; 5/13/2…" at bounding box center [800, 325] width 1522 height 450
click at [989, 315] on div "Prior Deficiencies" at bounding box center [1104, 320] width 890 height 19
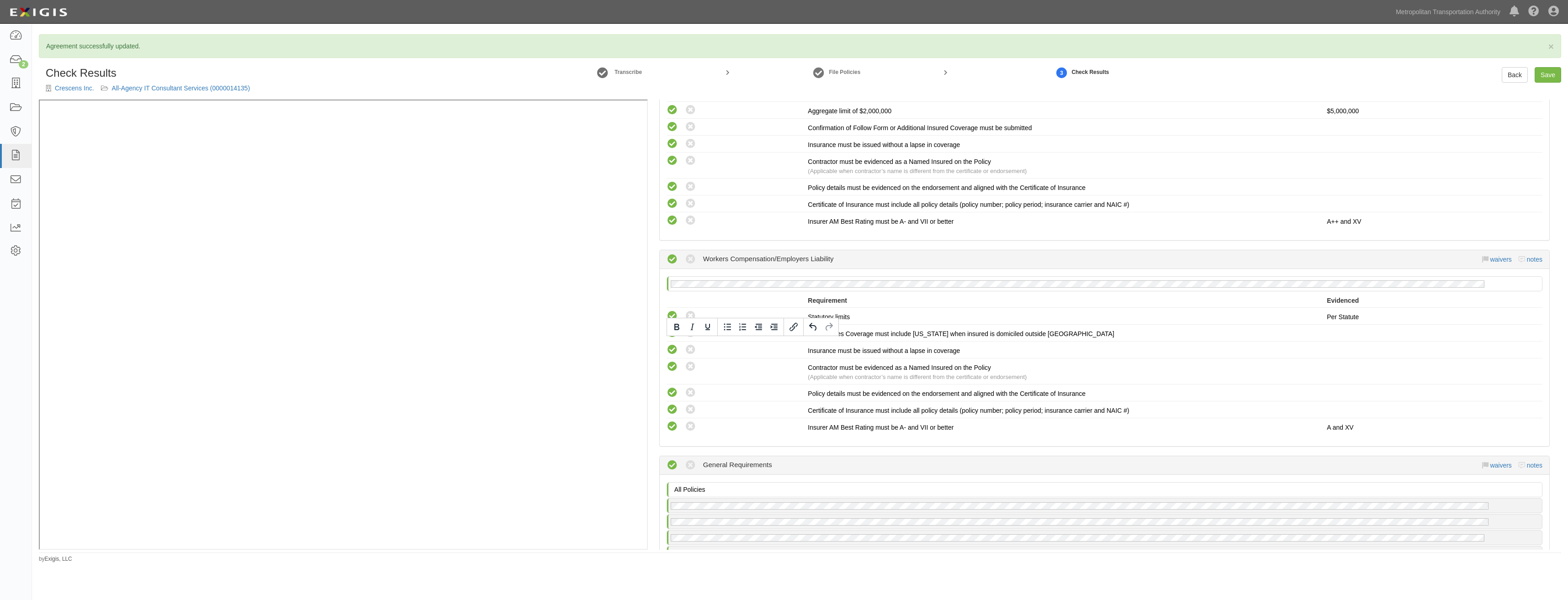
scroll to position [0, 0]
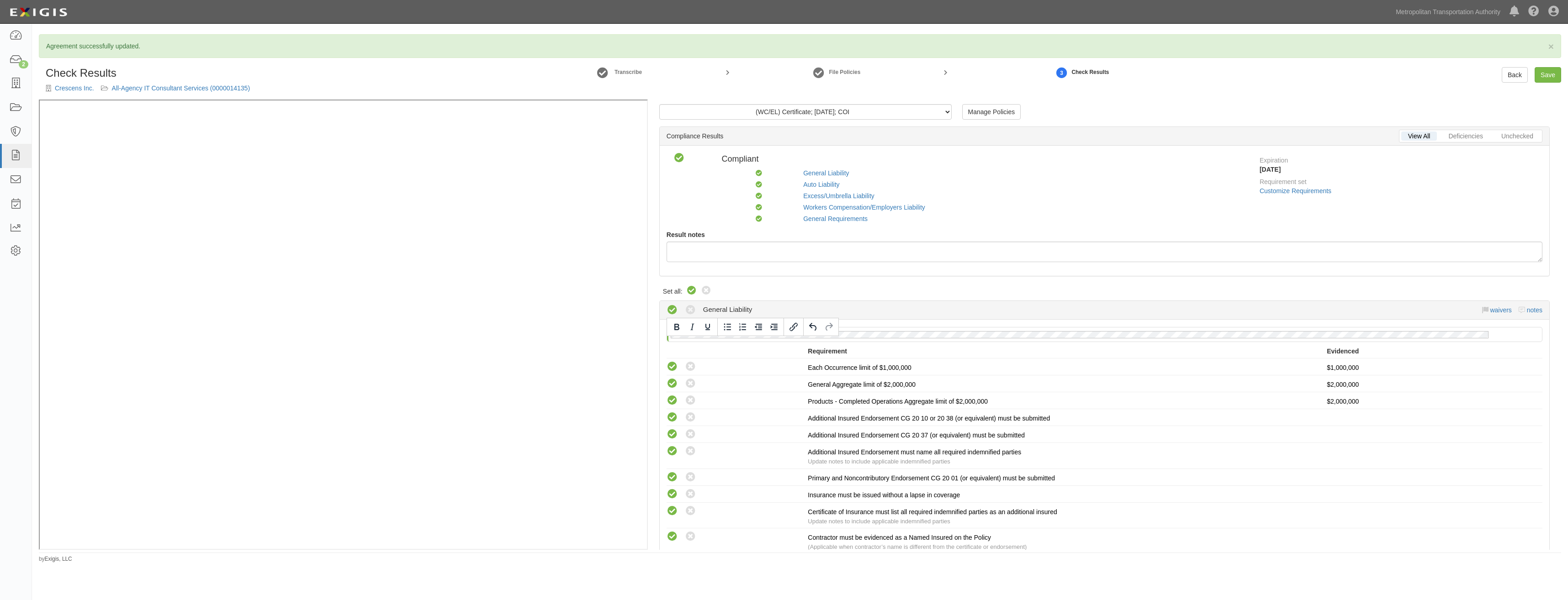
drag, startPoint x: 1238, startPoint y: 384, endPoint x: 1336, endPoint y: 209, distance: 200.6
click at [1547, 73] on link "Save" at bounding box center [1548, 75] width 27 height 16
radio input "true"
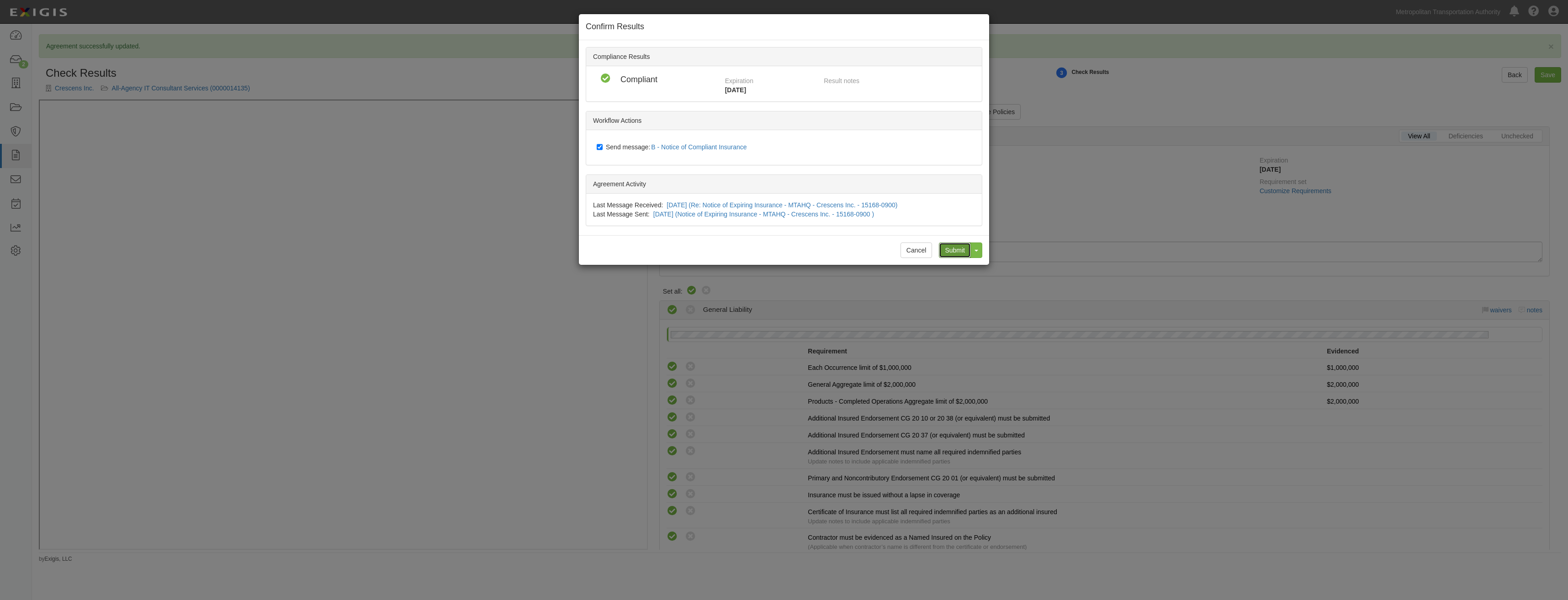
click at [961, 252] on input "Submit" at bounding box center [955, 250] width 32 height 16
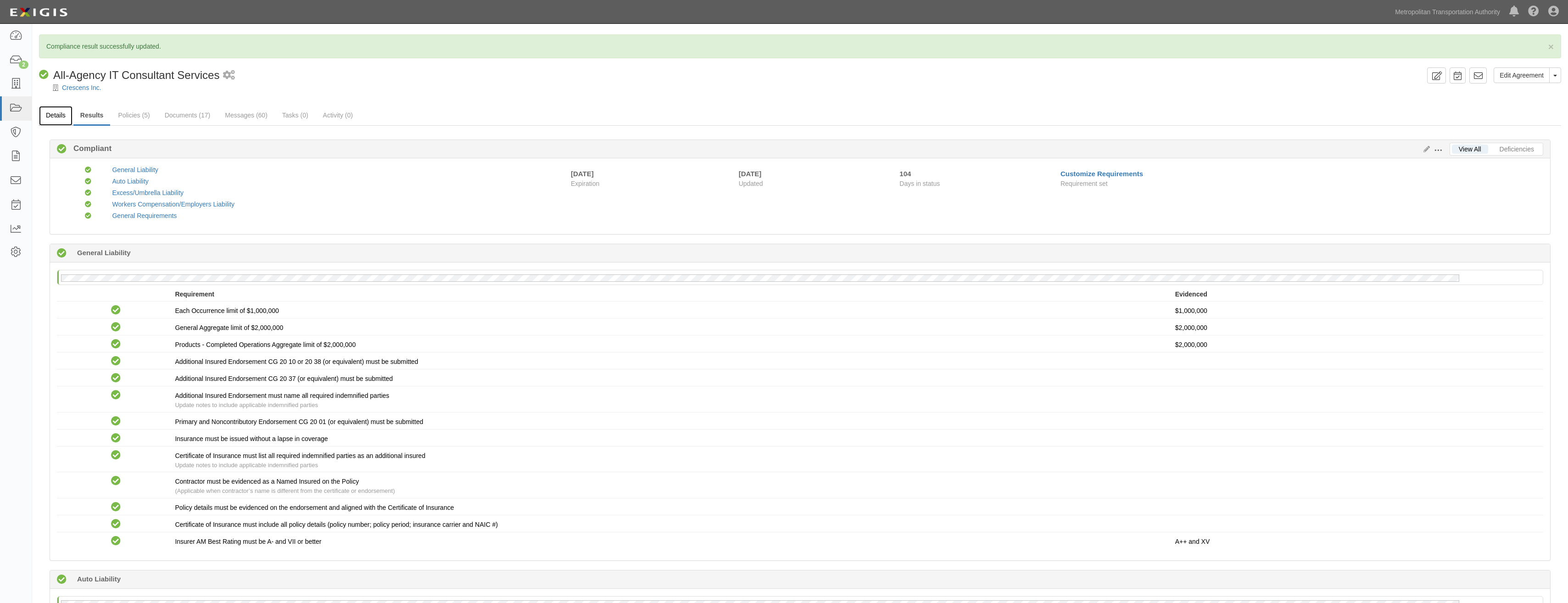
click at [43, 120] on link "Details" at bounding box center [55, 116] width 33 height 20
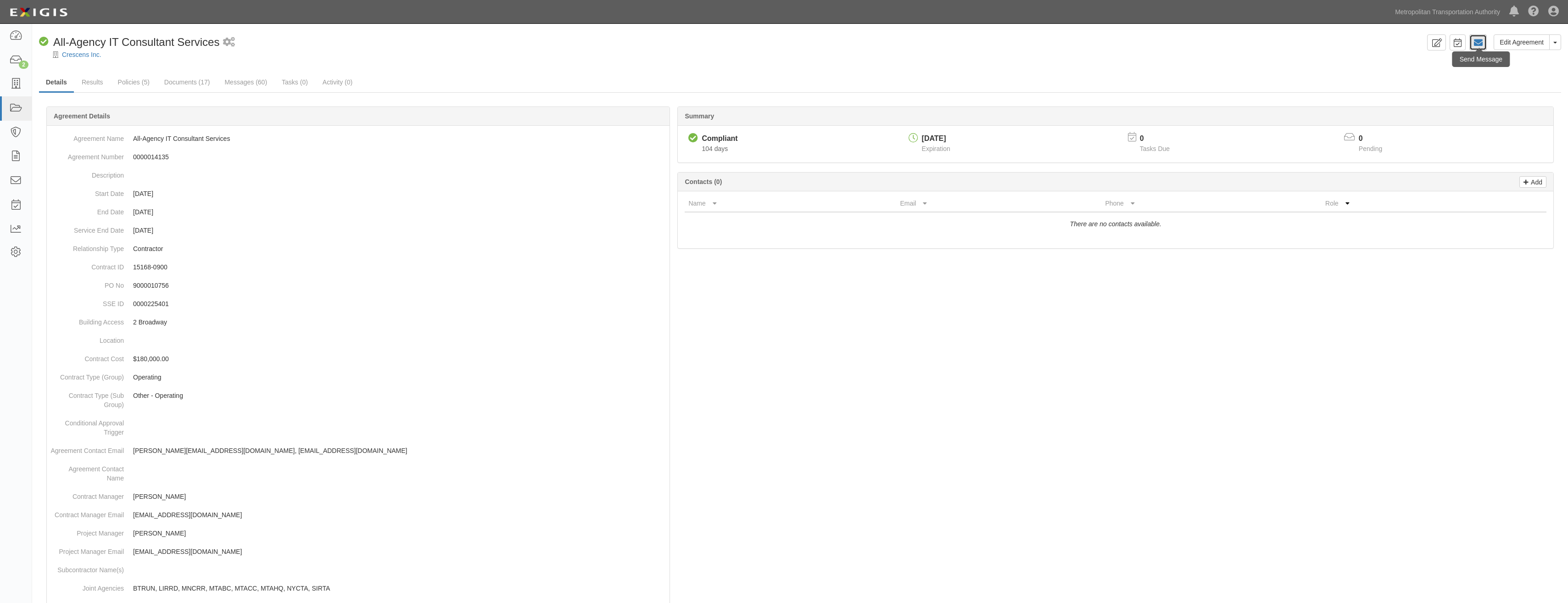
click at [1475, 44] on icon at bounding box center [1478, 43] width 9 height 9
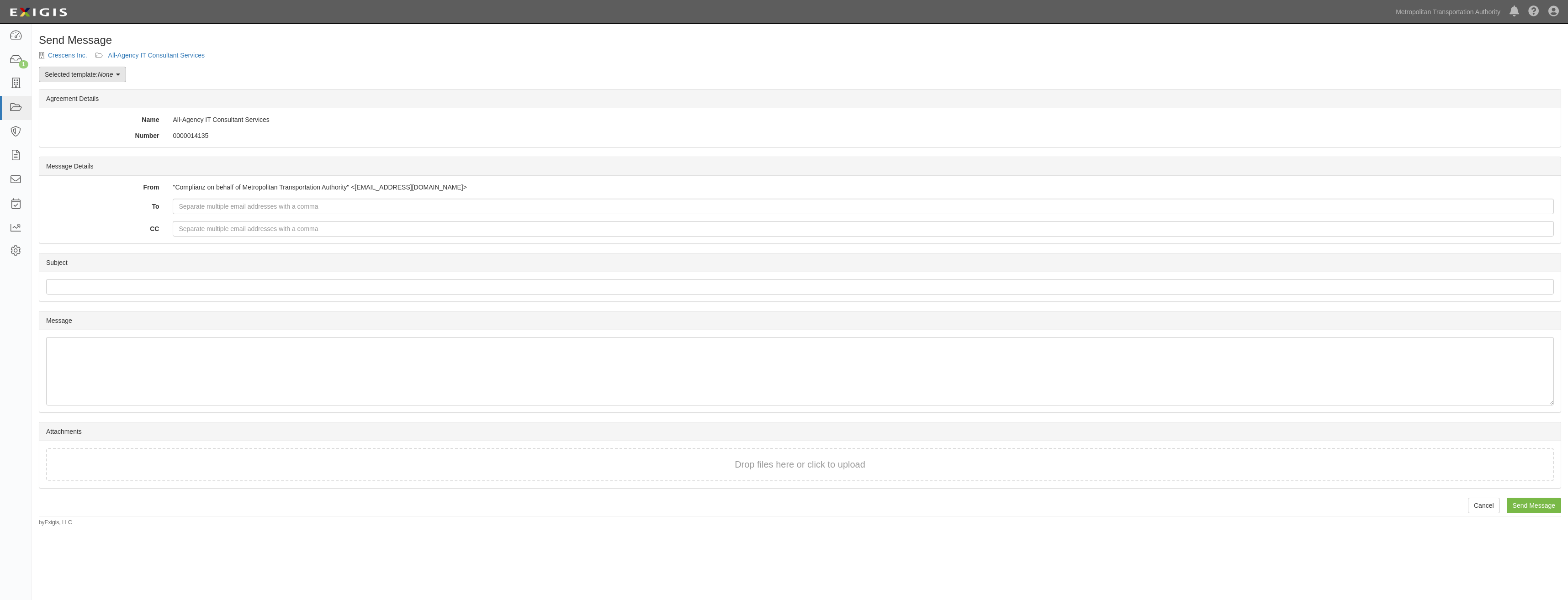
click at [105, 80] on link "Selected template: None" at bounding box center [82, 74] width 87 height 16
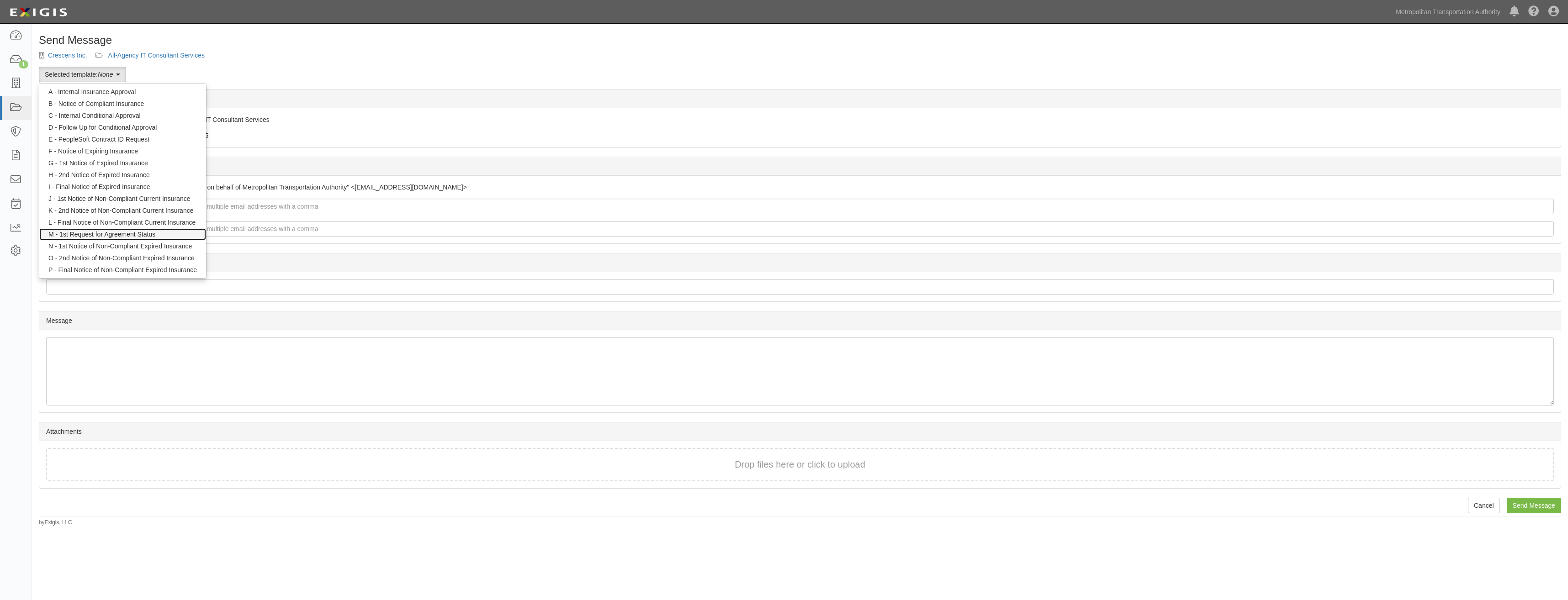
click at [155, 234] on link "M - 1st Request for Agreement Status" at bounding box center [122, 234] width 166 height 12
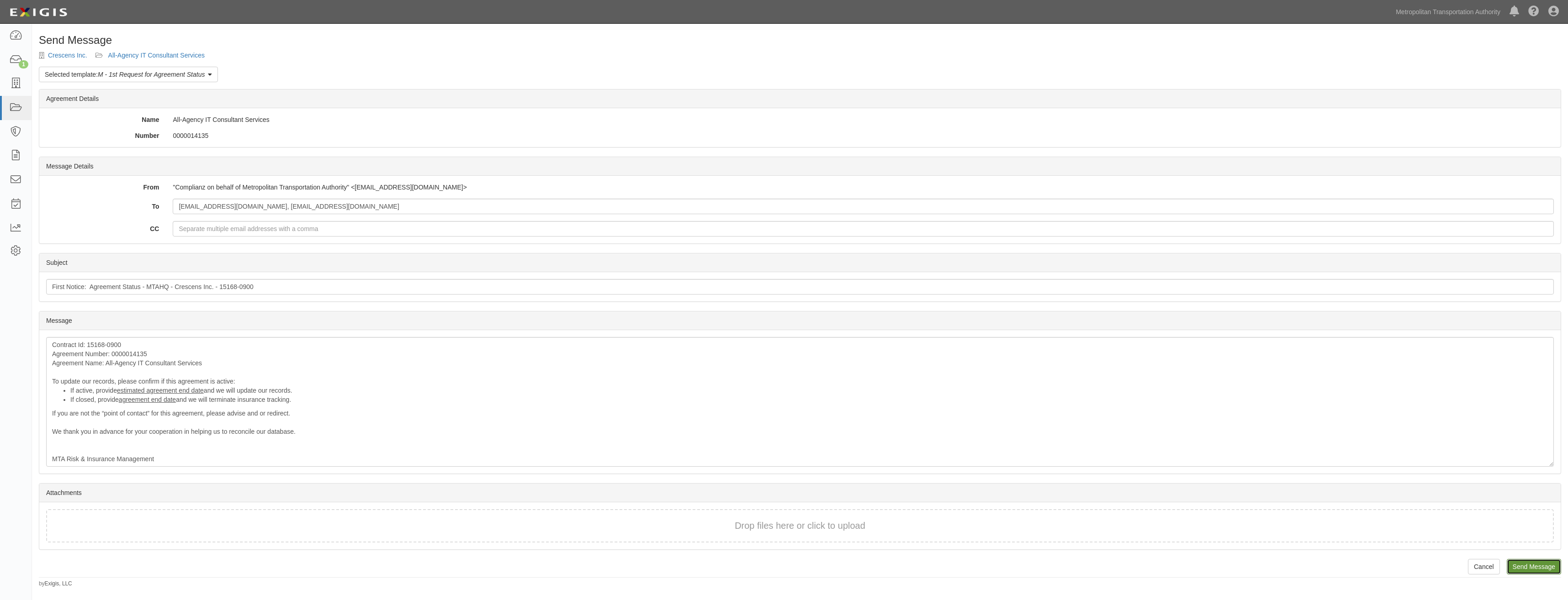
click at [1524, 562] on input "Send Message" at bounding box center [1534, 566] width 54 height 16
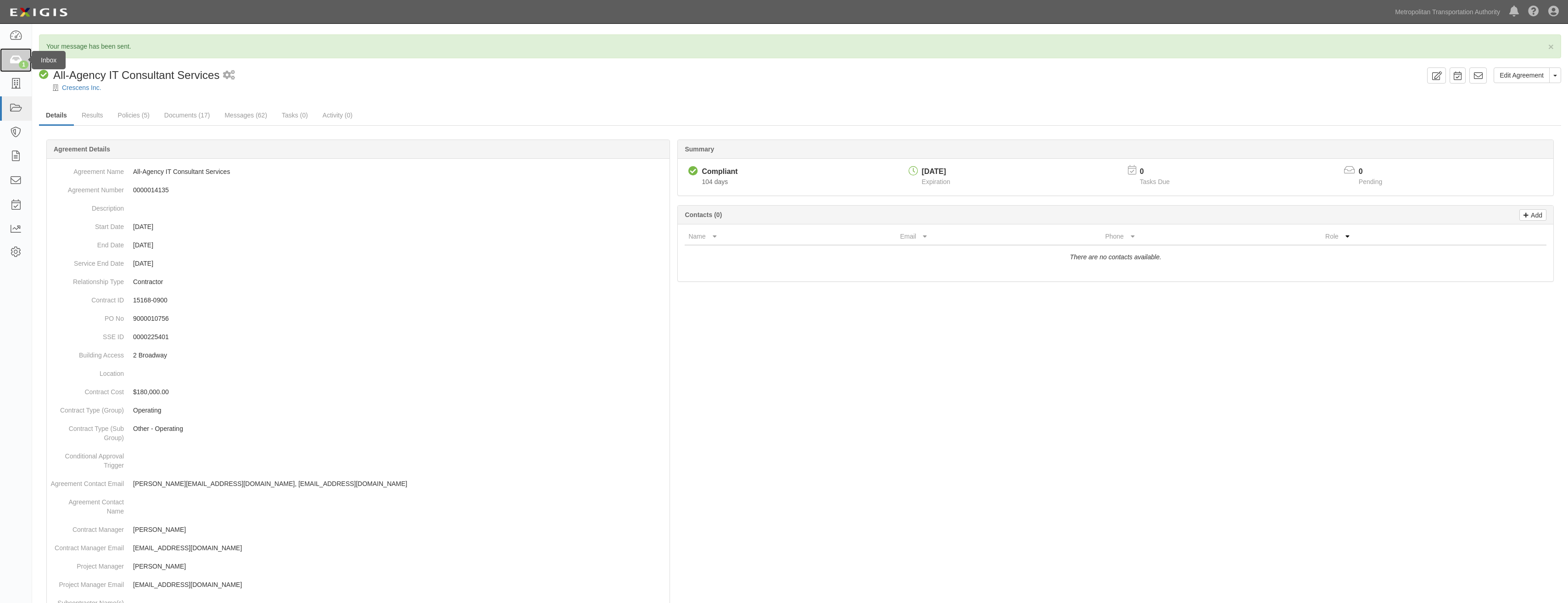
click at [24, 62] on div "1" at bounding box center [23, 64] width 9 height 8
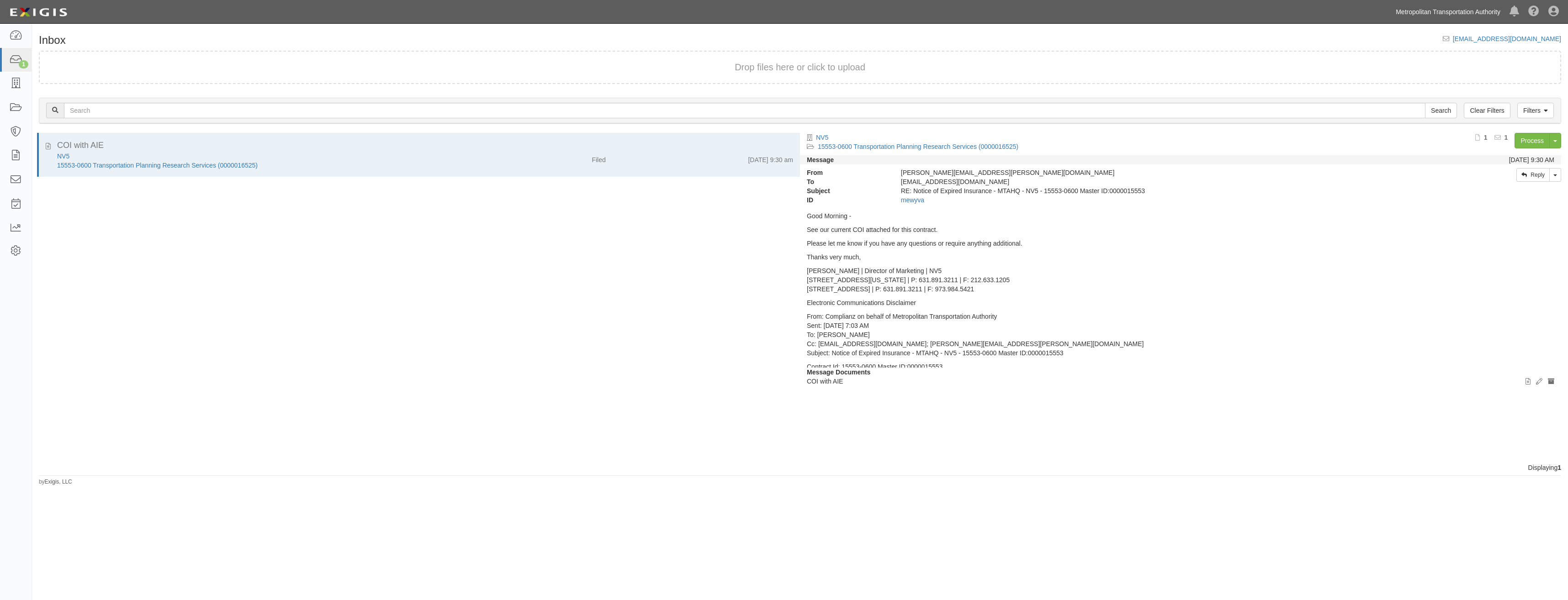
click at [1436, 14] on link "Metropolitan Transportation Authority" at bounding box center [1448, 11] width 113 height 18
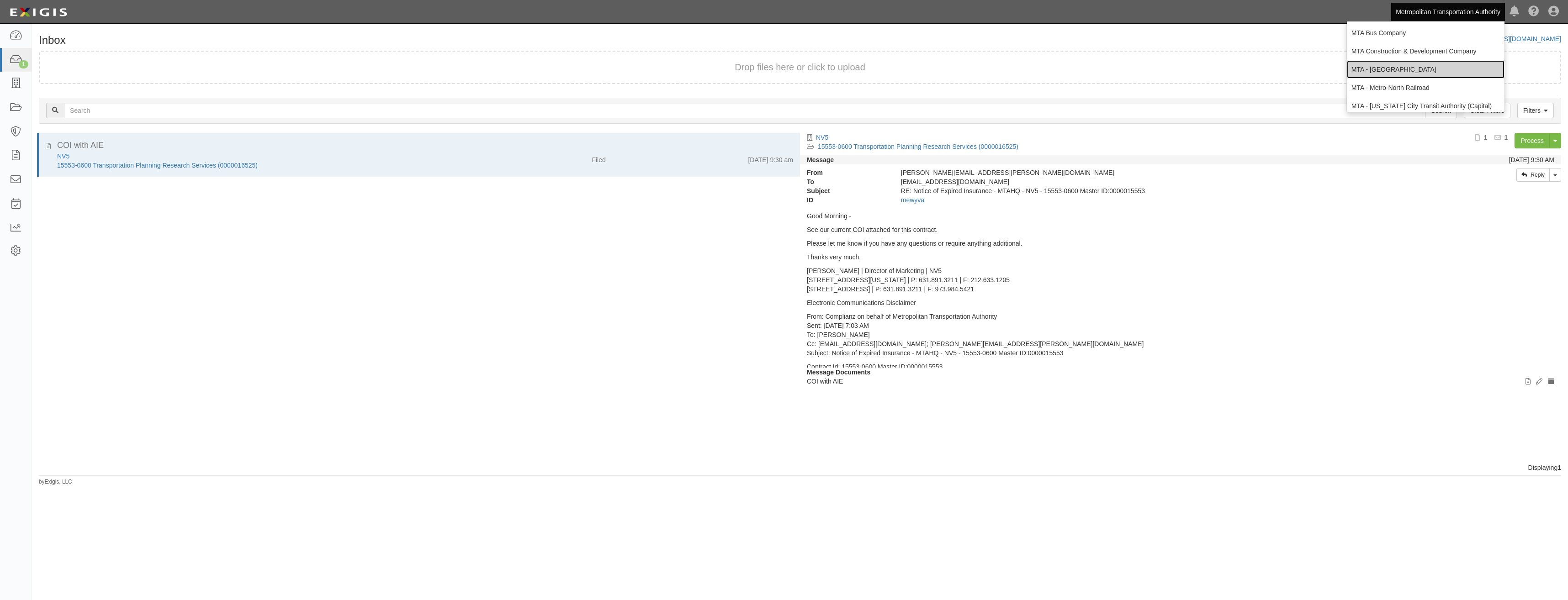
click at [1410, 67] on link "MTA - [GEOGRAPHIC_DATA]" at bounding box center [1425, 69] width 158 height 18
